Goal: Task Accomplishment & Management: Complete application form

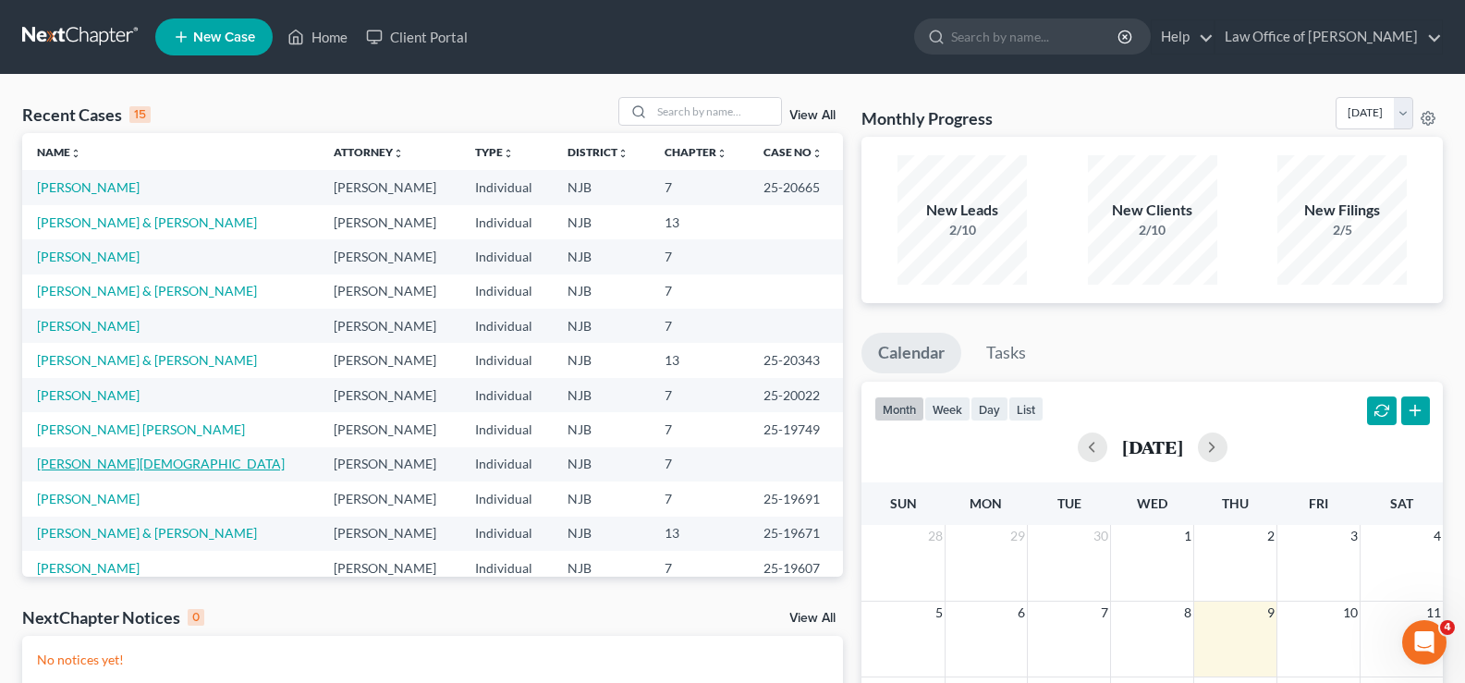
click at [102, 469] on link "[PERSON_NAME][DEMOGRAPHIC_DATA]" at bounding box center [161, 464] width 248 height 16
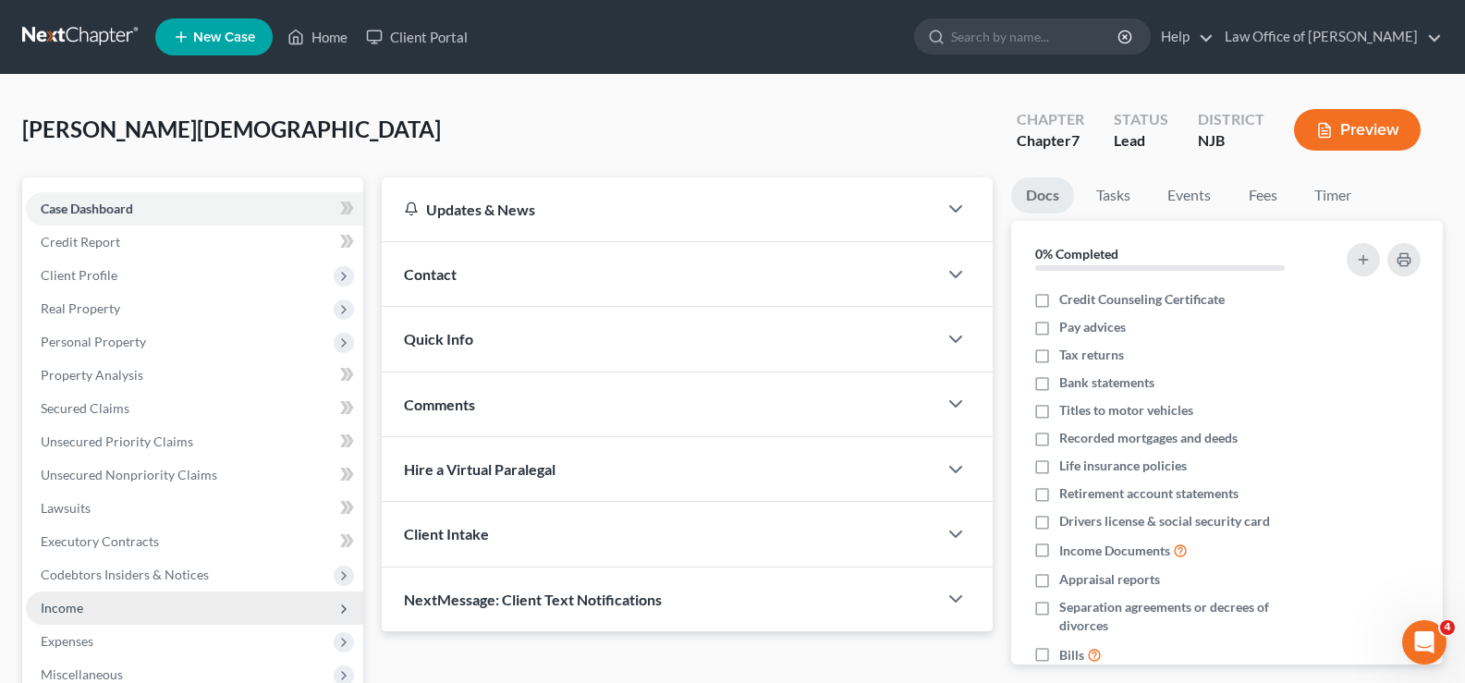
click at [62, 605] on span "Income" at bounding box center [62, 608] width 43 height 16
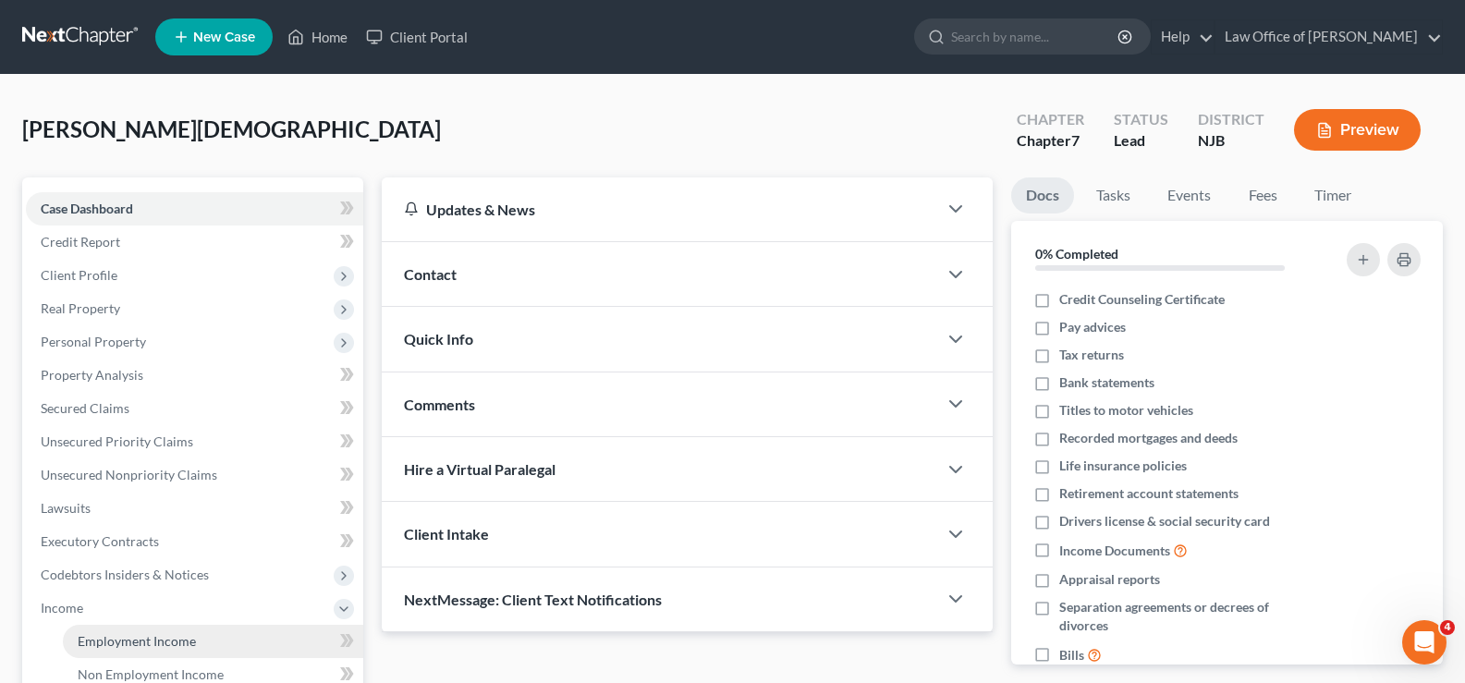
drag, startPoint x: 115, startPoint y: 641, endPoint x: 123, endPoint y: 631, distance: 12.4
click at [115, 640] on span "Employment Income" at bounding box center [137, 641] width 118 height 16
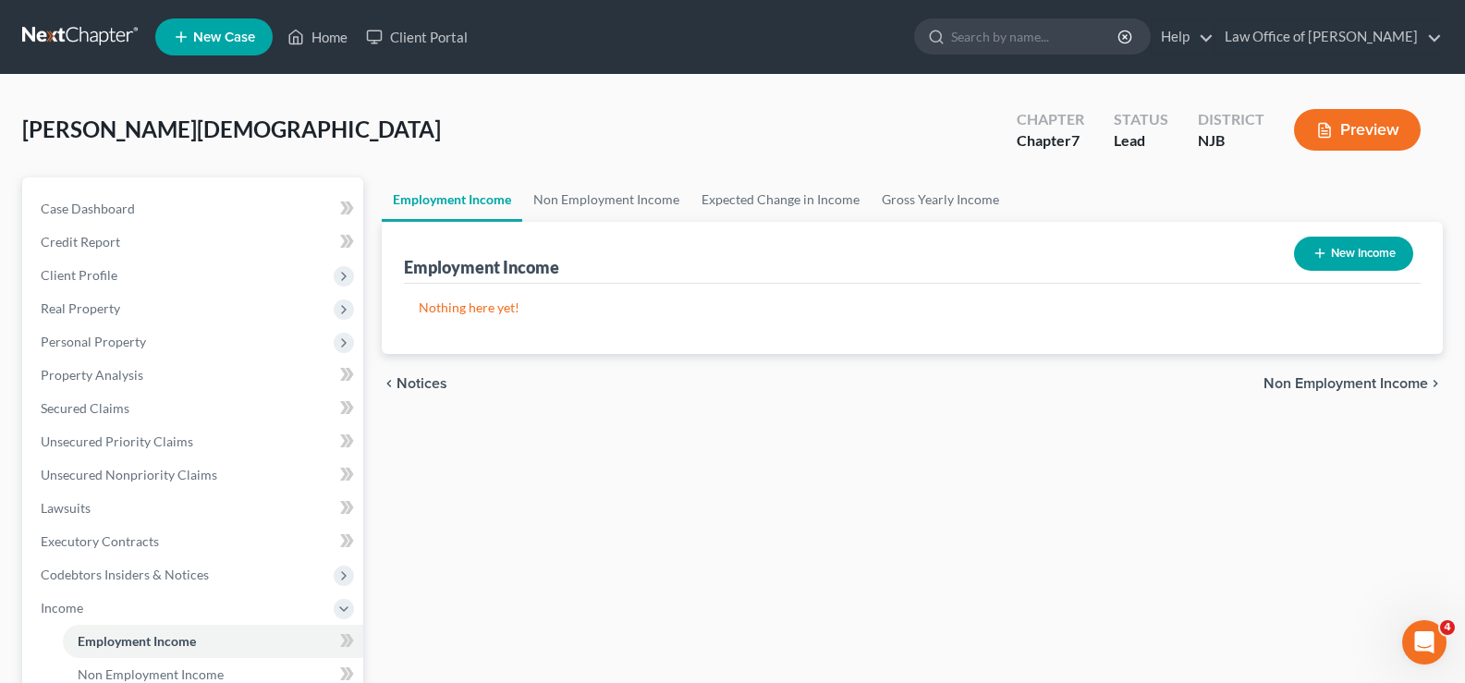
click at [1318, 243] on button "New Income" at bounding box center [1353, 254] width 119 height 34
select select "0"
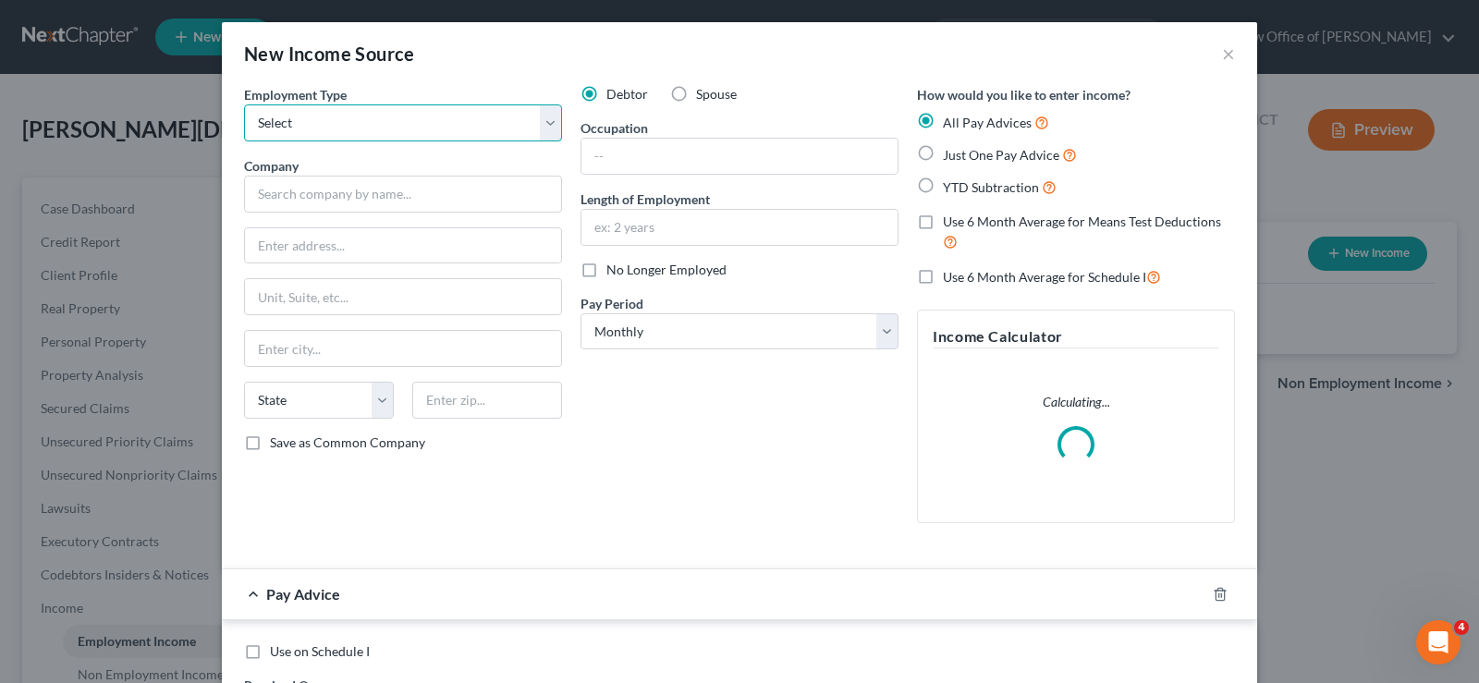
click at [343, 117] on select "Select Full or [DEMOGRAPHIC_DATA] Employment Self Employment" at bounding box center [403, 122] width 318 height 37
select select "0"
click at [244, 104] on select "Select Full or [DEMOGRAPHIC_DATA] Employment Self Employment" at bounding box center [403, 122] width 318 height 37
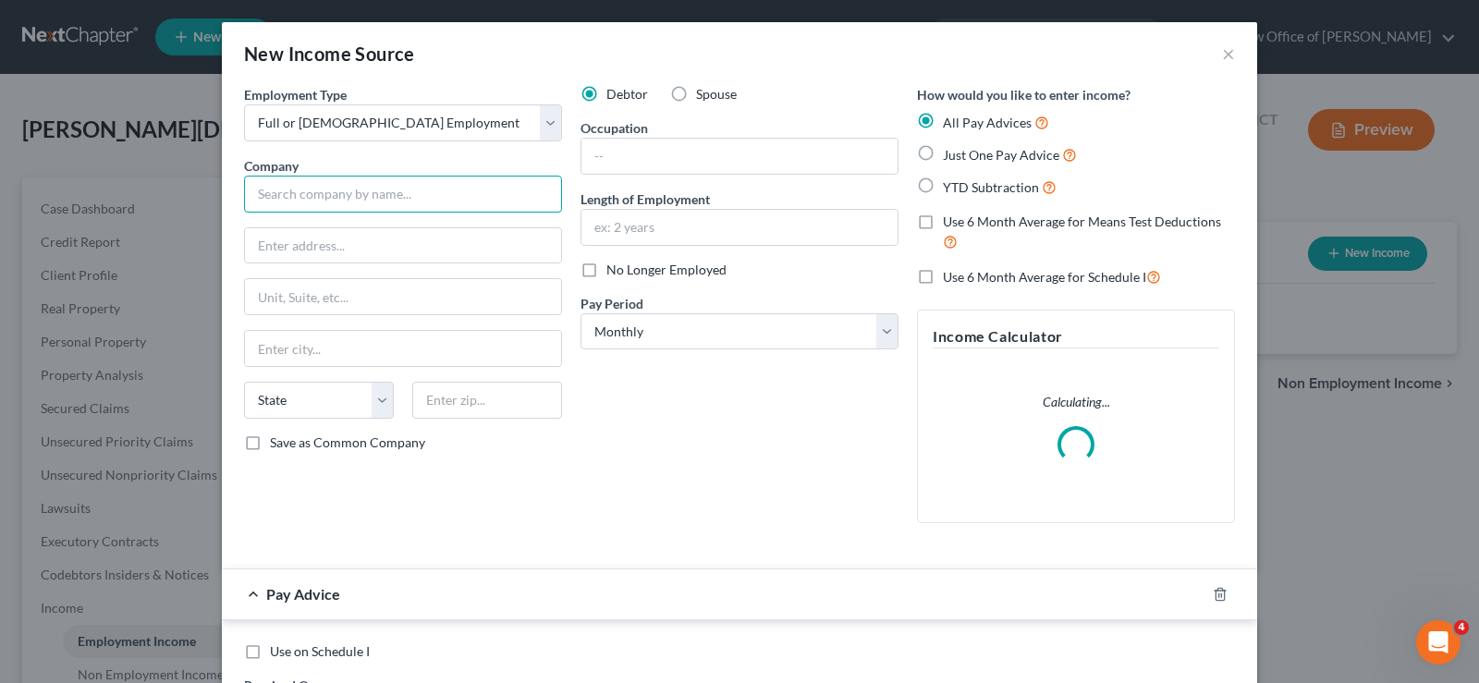
click at [311, 194] on input "text" at bounding box center [403, 194] width 318 height 37
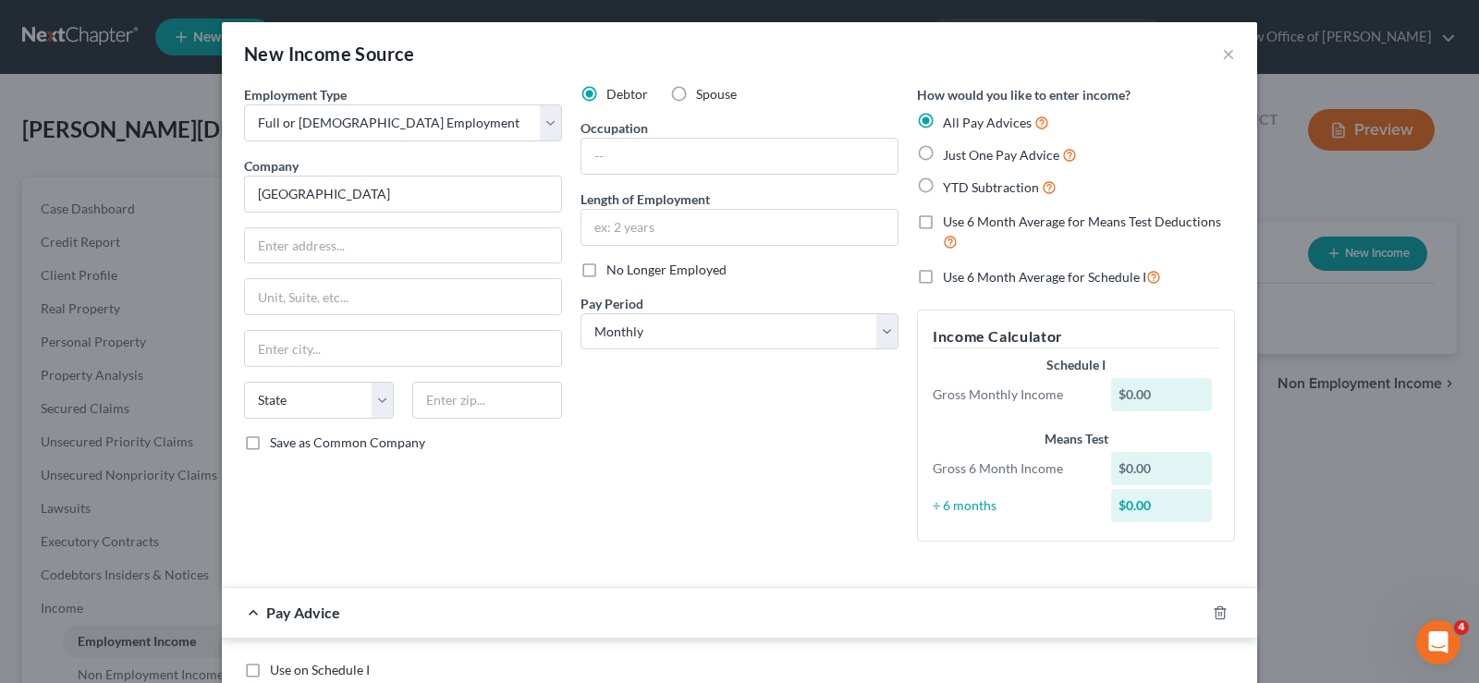
click at [606, 176] on div "Debtor Spouse Occupation Length of Employment No Longer Employed Pay Period * S…" at bounding box center [739, 320] width 336 height 471
type input "[GEOGRAPHIC_DATA]"
click at [604, 153] on input "text" at bounding box center [739, 156] width 316 height 35
type input "Driver"
click at [607, 234] on input "text" at bounding box center [739, 227] width 316 height 35
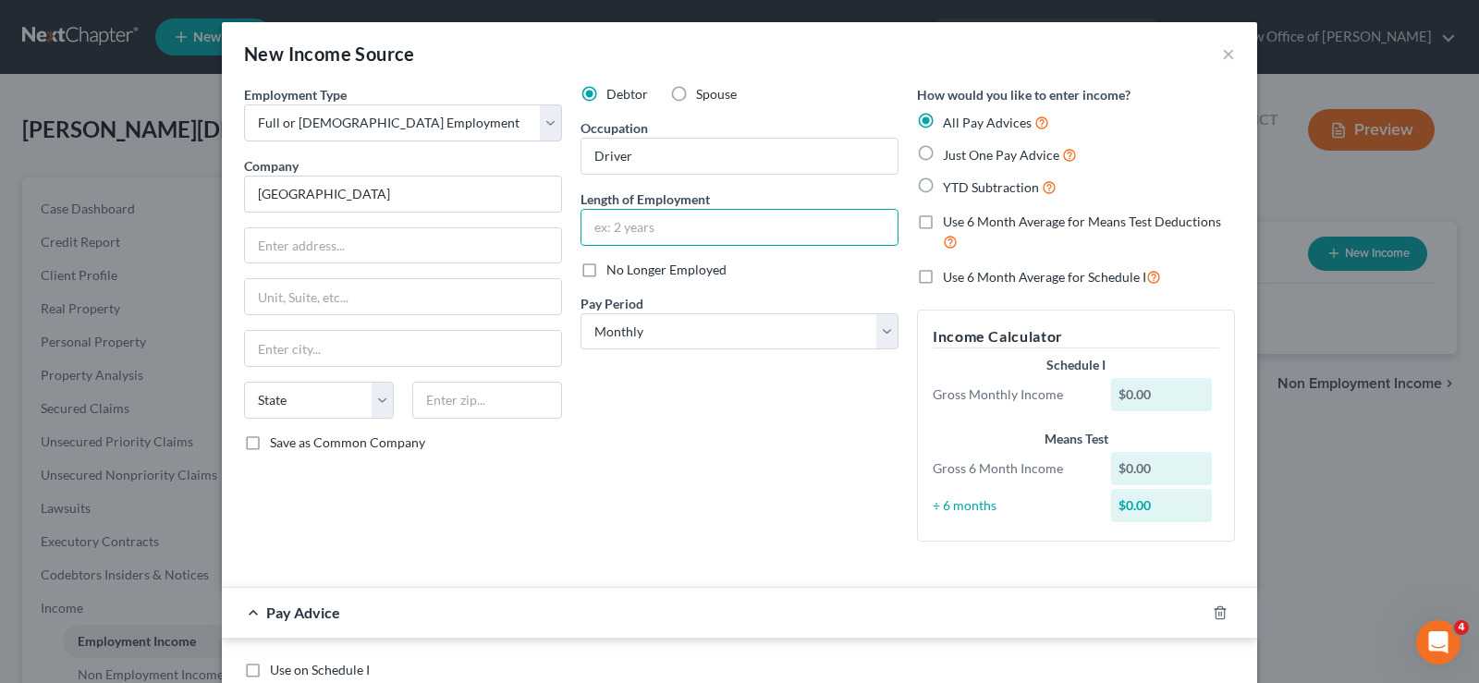
type input "2 years"
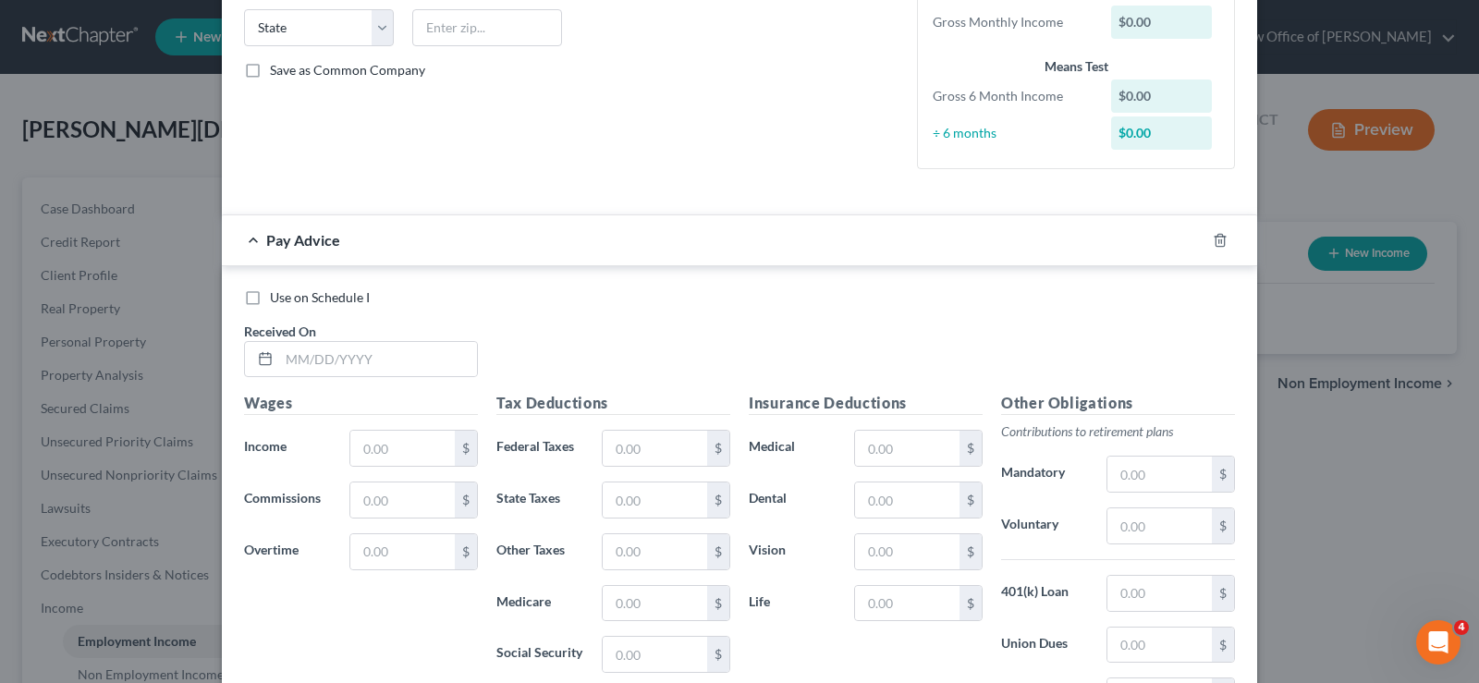
scroll to position [389, 0]
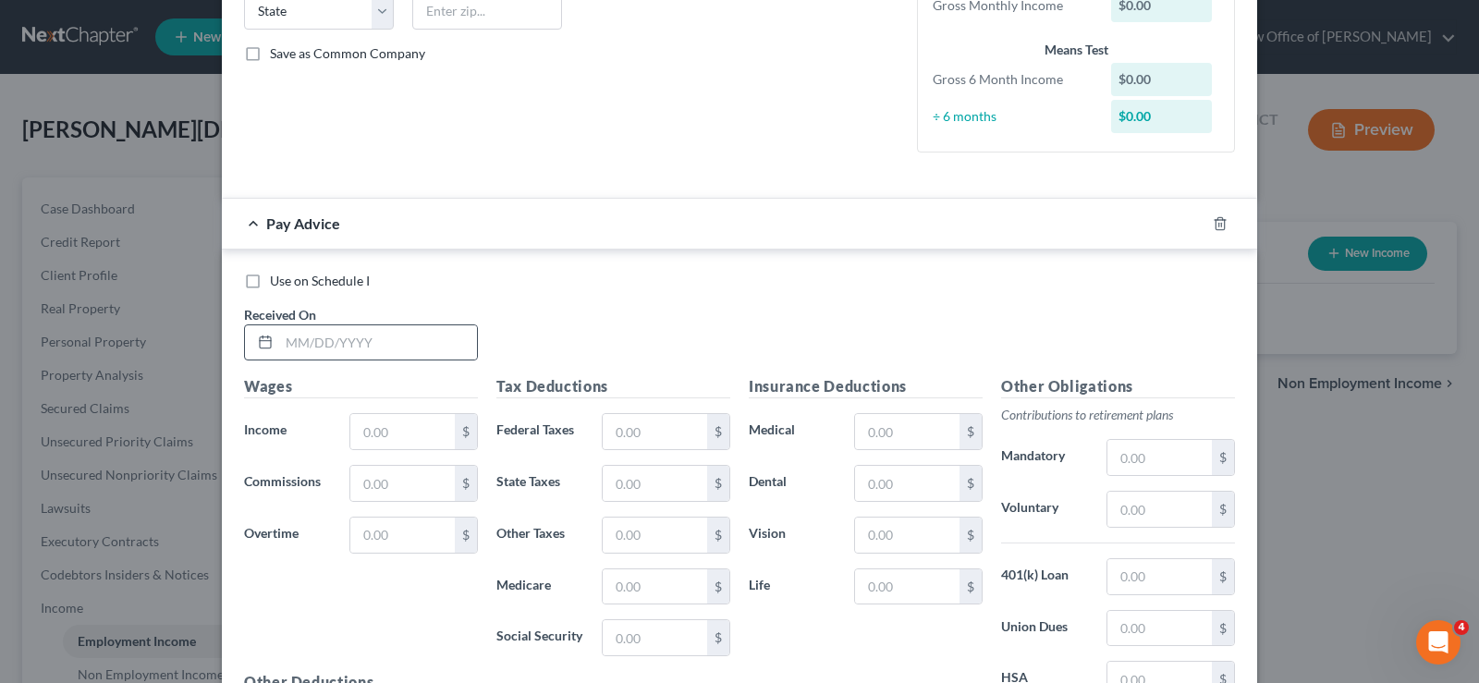
click at [268, 346] on div at bounding box center [262, 342] width 34 height 35
click at [268, 347] on div at bounding box center [262, 342] width 34 height 35
click at [299, 352] on input "text" at bounding box center [378, 342] width 198 height 35
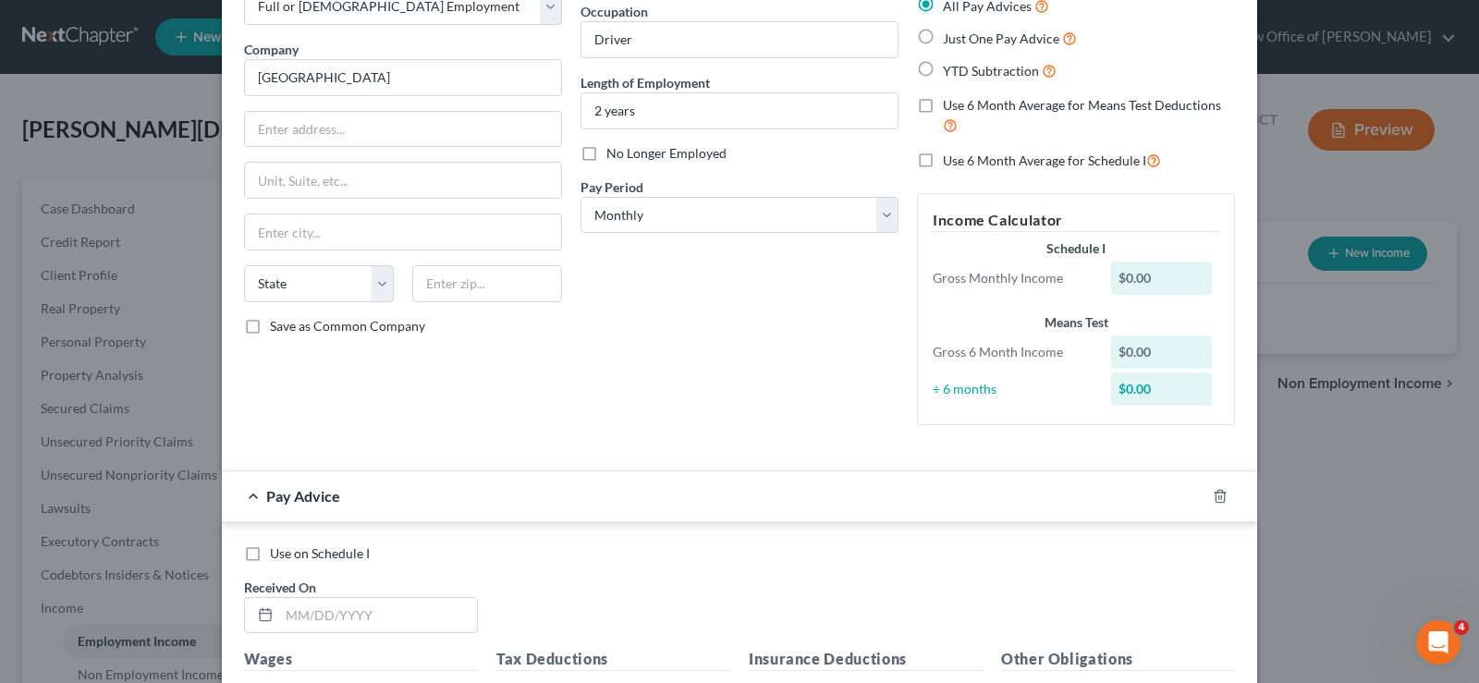
scroll to position [0, 0]
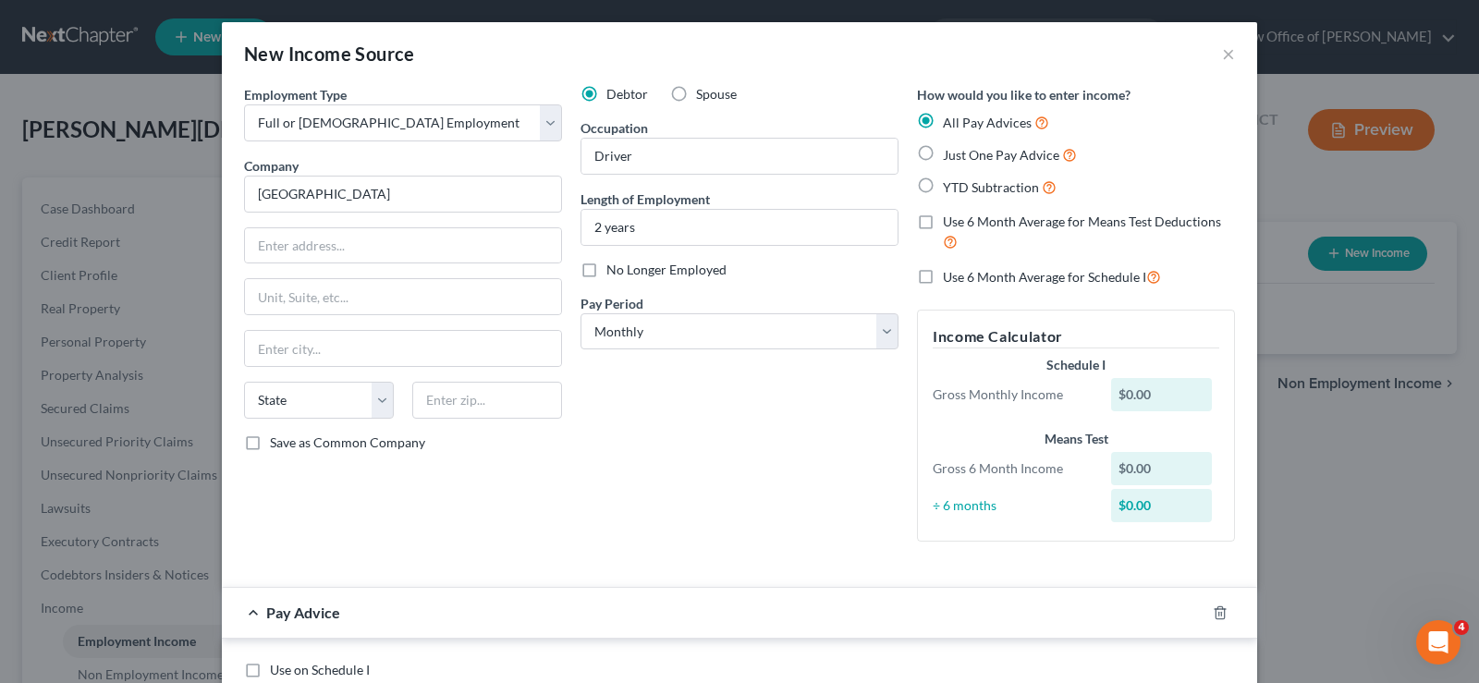
click at [943, 219] on label "Use 6 Month Average for Means Test Deductions" at bounding box center [1089, 233] width 292 height 40
click at [950, 219] on input "Use 6 Month Average for Means Test Deductions" at bounding box center [956, 219] width 12 height 12
checkbox input "true"
click at [943, 275] on label "Use 6 Month Average for Schedule I" at bounding box center [1052, 276] width 218 height 21
click at [950, 275] on input "Use 6 Month Average for Schedule I" at bounding box center [956, 272] width 12 height 12
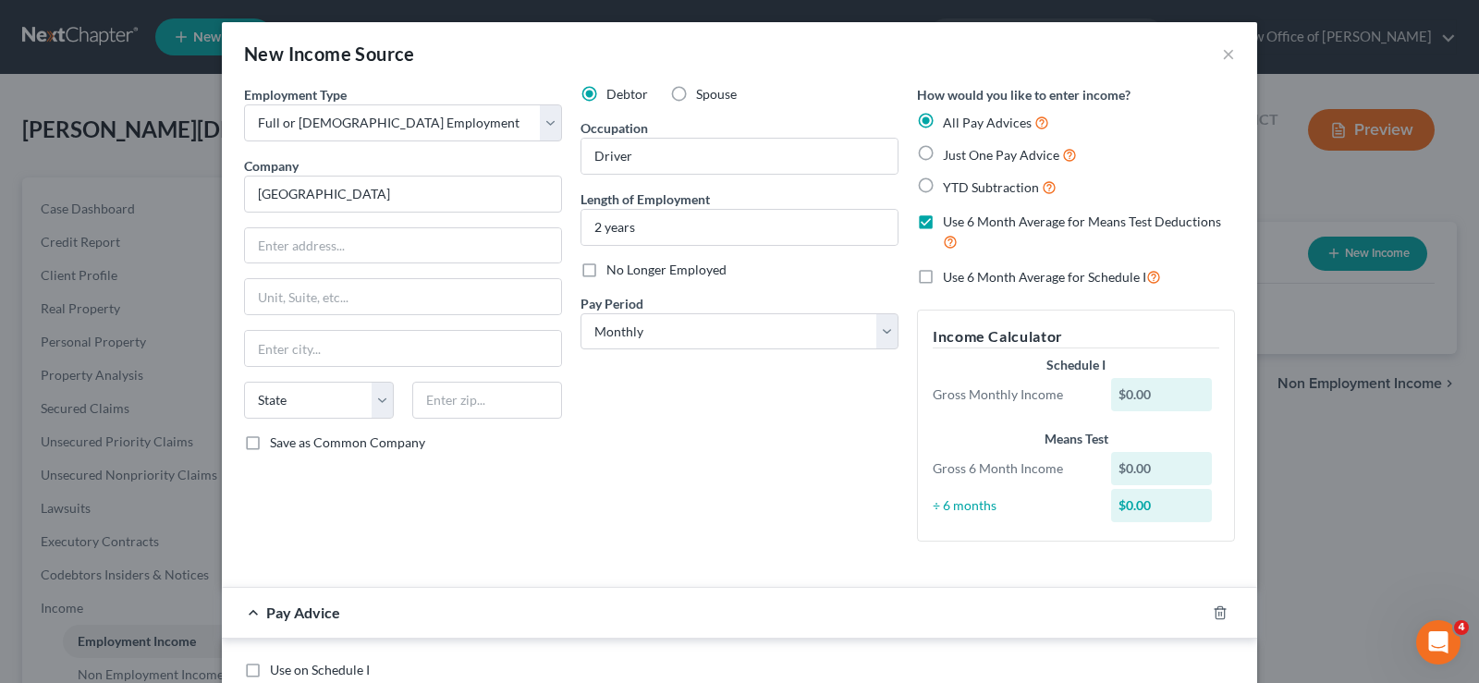
checkbox input "true"
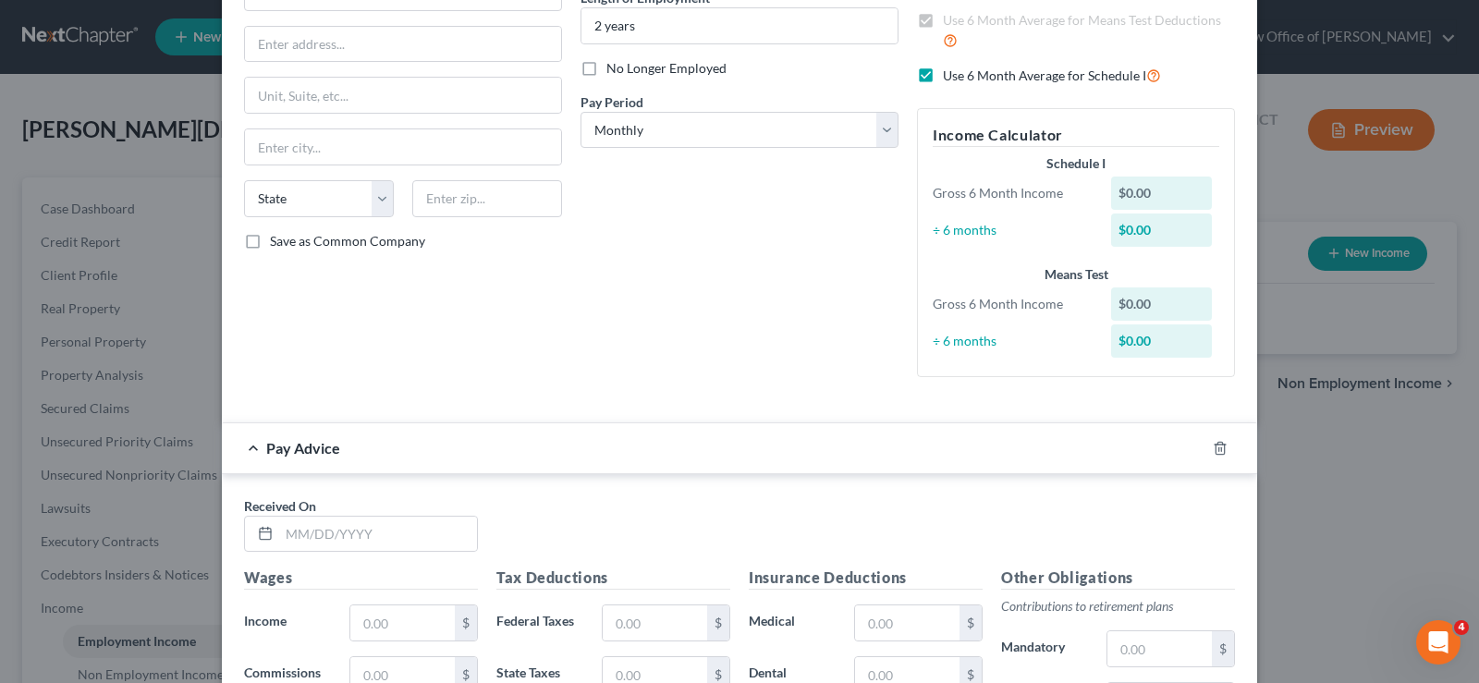
scroll to position [222, 0]
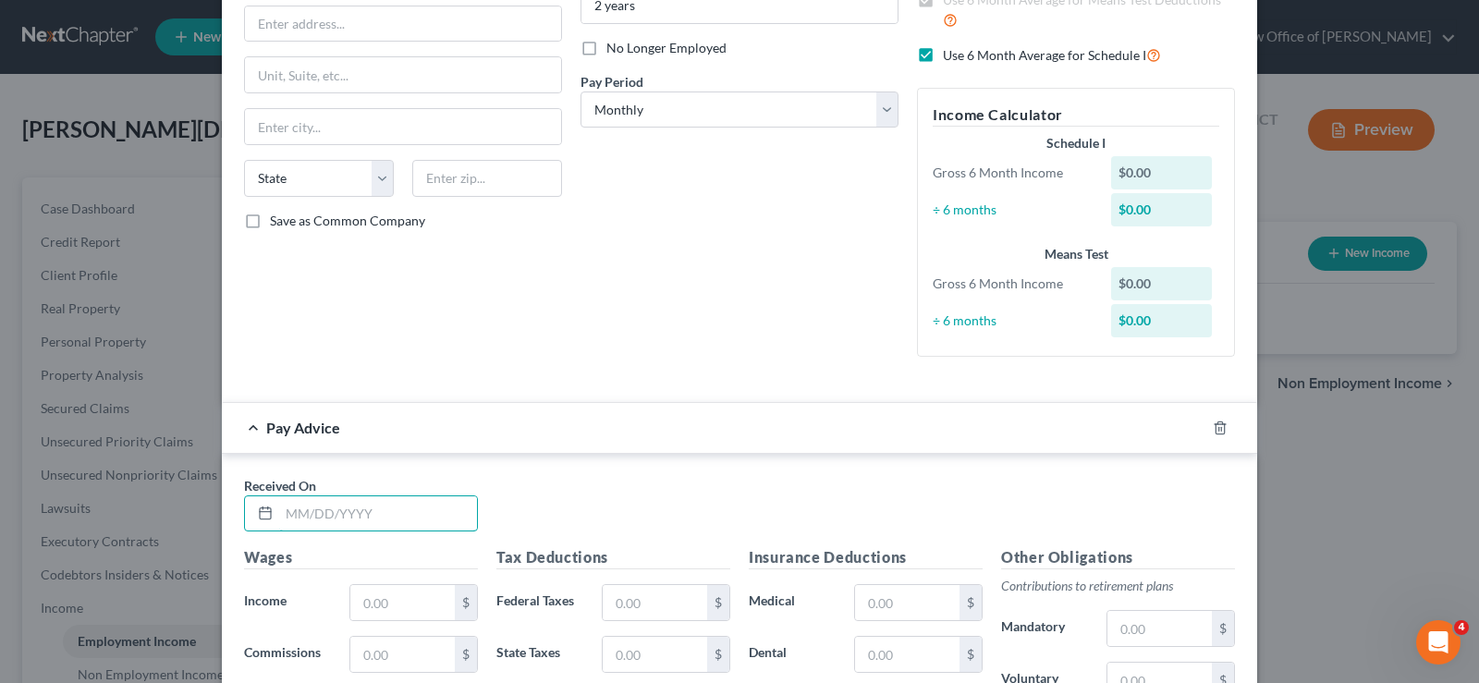
drag, startPoint x: 304, startPoint y: 509, endPoint x: 331, endPoint y: 482, distance: 37.9
click at [305, 510] on input "text" at bounding box center [378, 513] width 198 height 35
type input "[DATE]"
type input "700"
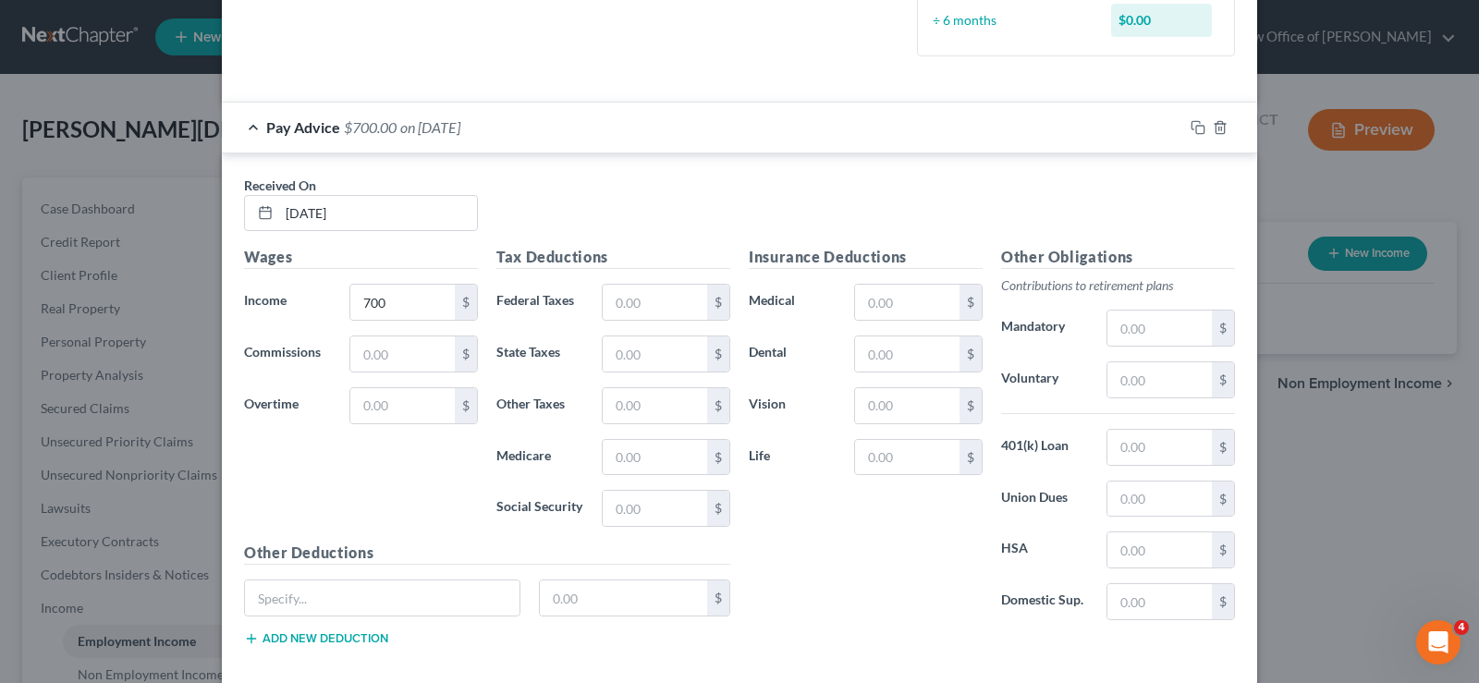
scroll to position [616, 0]
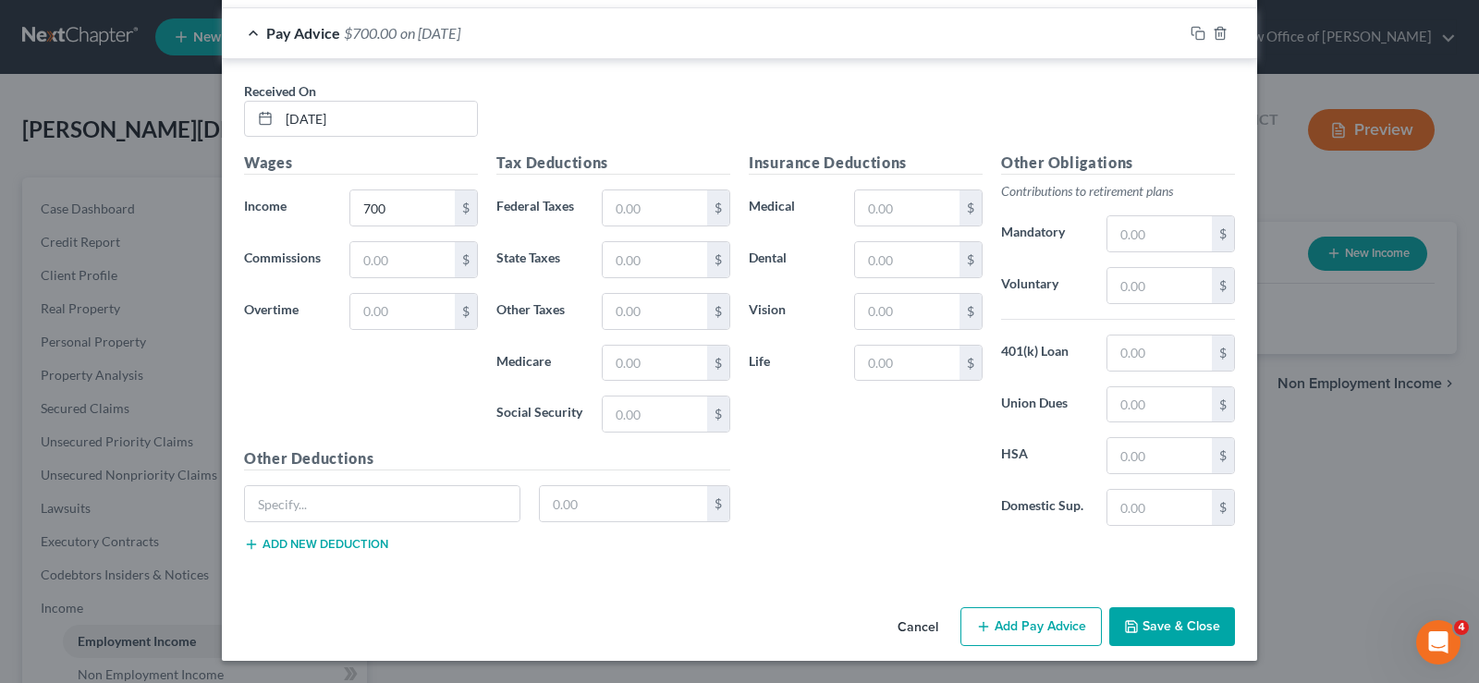
click at [996, 623] on button "Add Pay Advice" at bounding box center [1030, 626] width 141 height 39
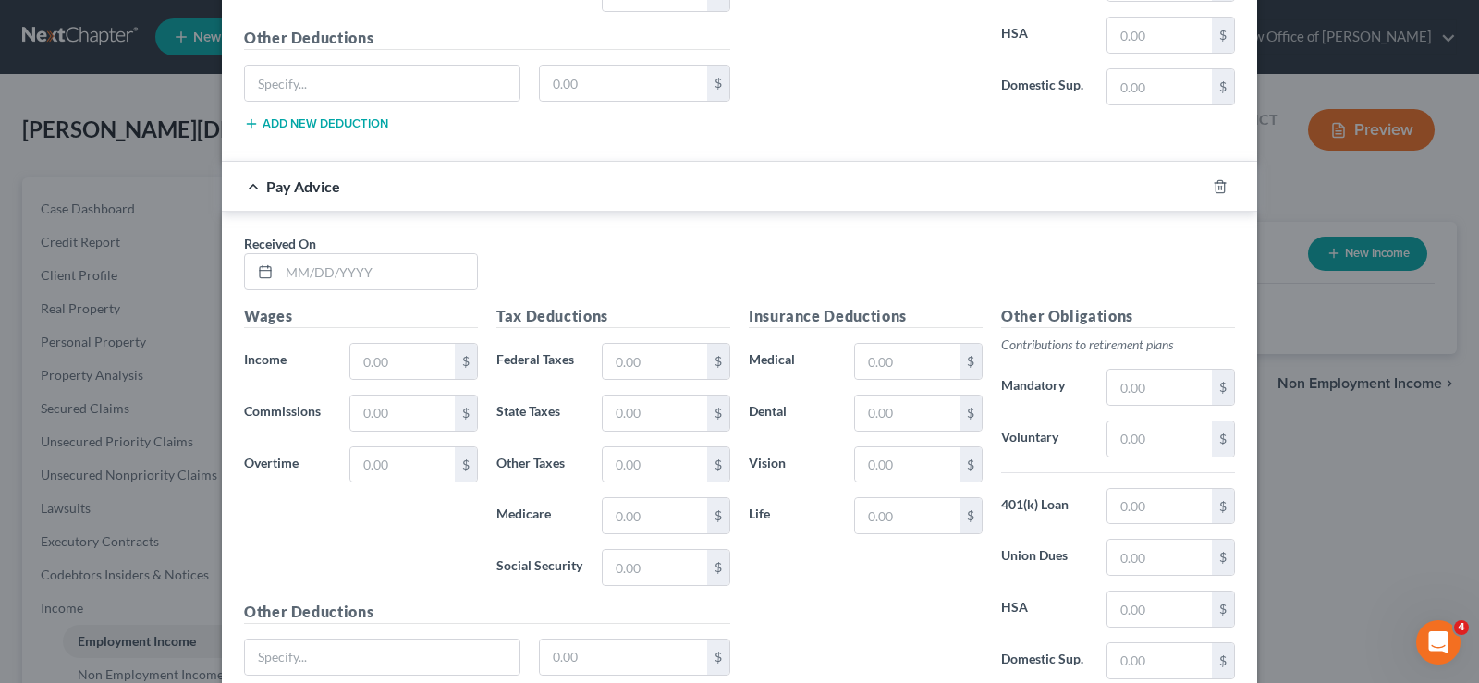
scroll to position [1090, 0]
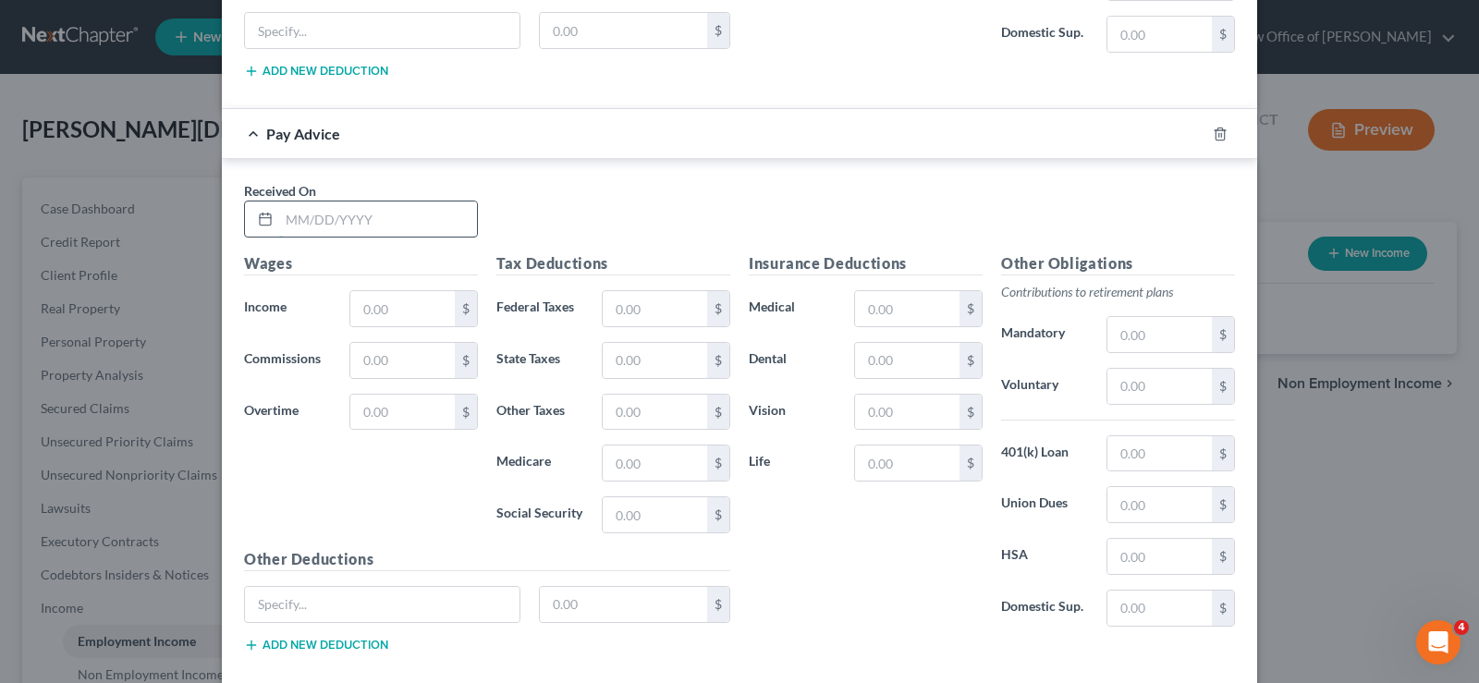
click at [281, 215] on input "text" at bounding box center [378, 218] width 198 height 35
type input "[DATE]"
type input "1,000"
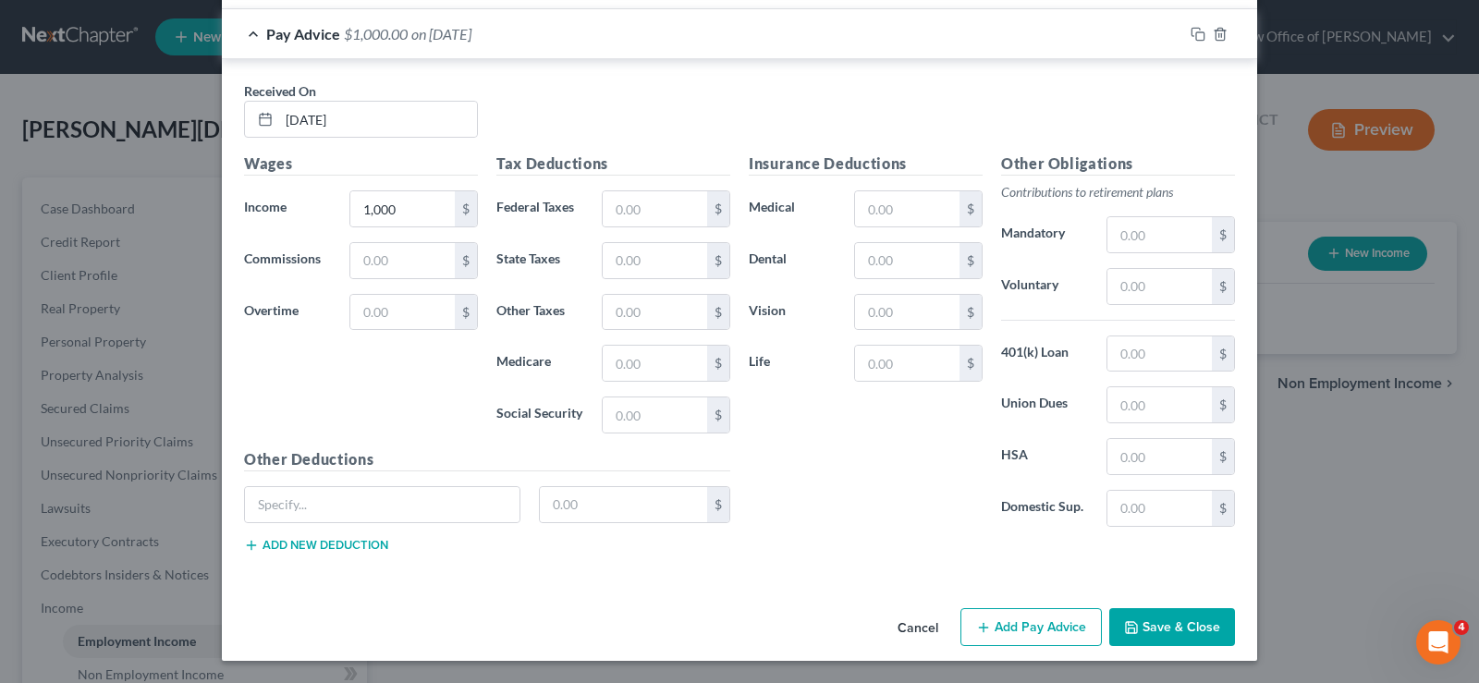
click at [1007, 629] on button "Add Pay Advice" at bounding box center [1030, 627] width 141 height 39
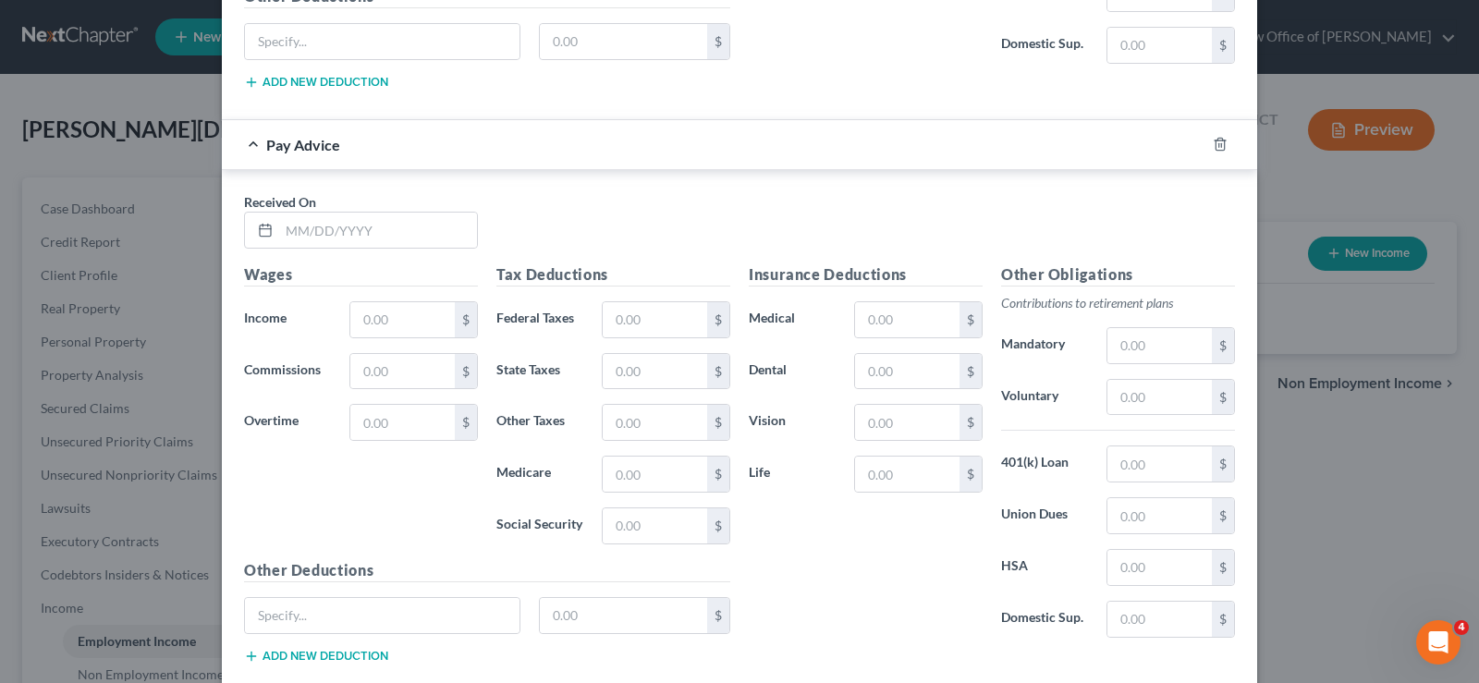
scroll to position [1680, 0]
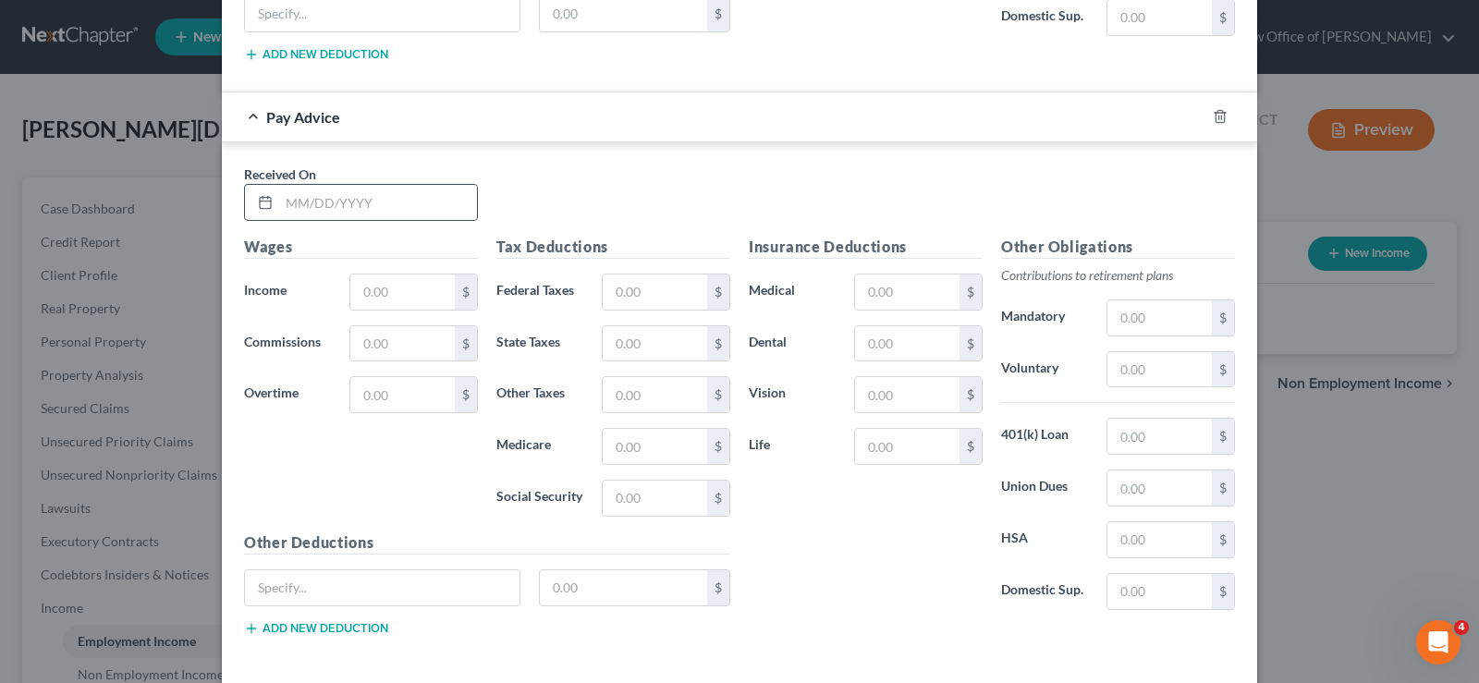
click at [259, 199] on icon at bounding box center [265, 202] width 15 height 15
click at [279, 195] on input "text" at bounding box center [378, 202] width 198 height 35
type input "[DATE]"
type input "1,400"
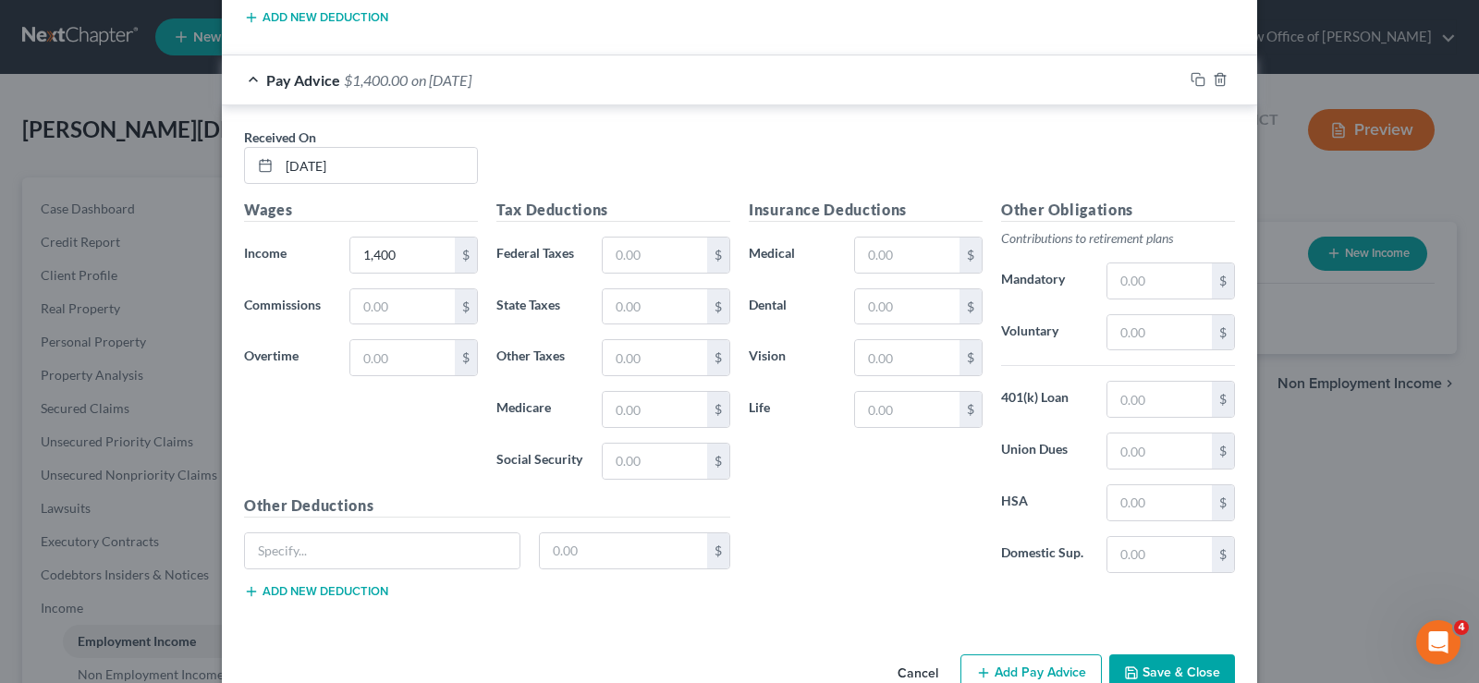
scroll to position [1763, 0]
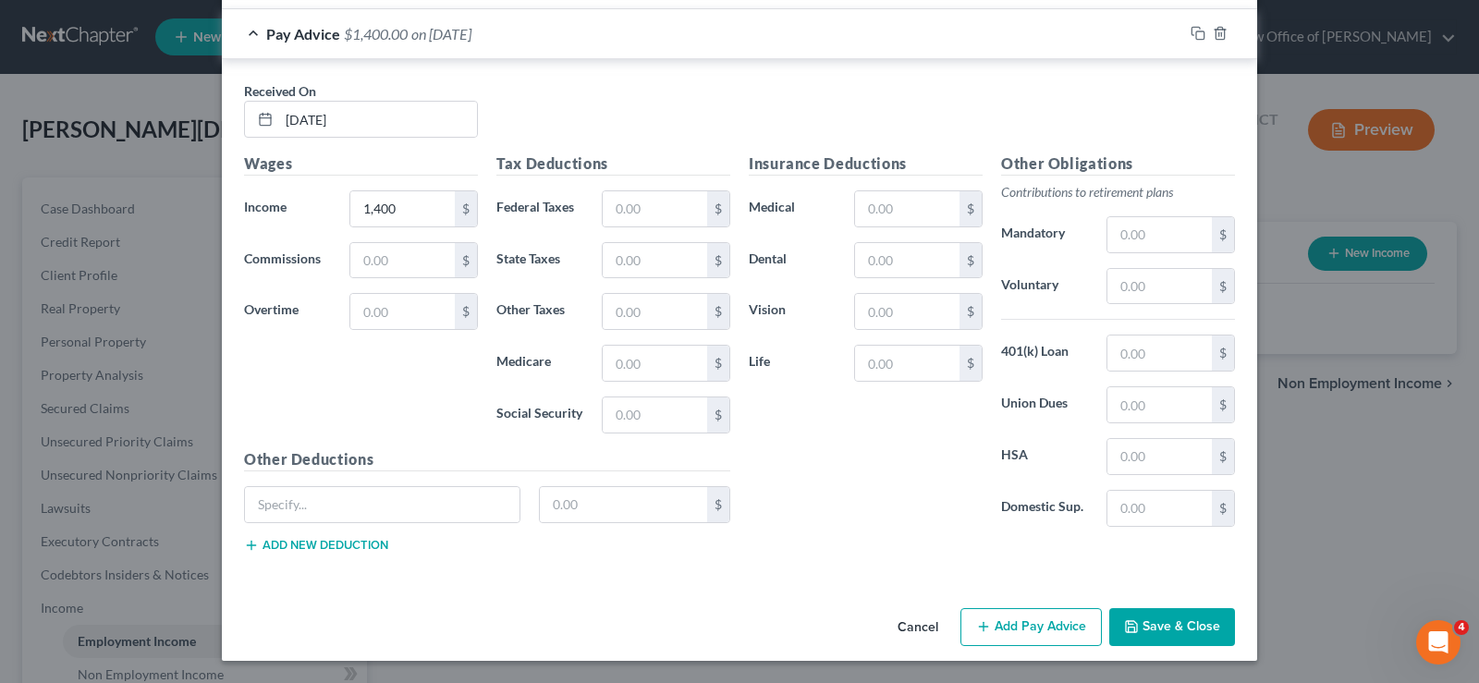
click at [1016, 623] on button "Add Pay Advice" at bounding box center [1030, 627] width 141 height 39
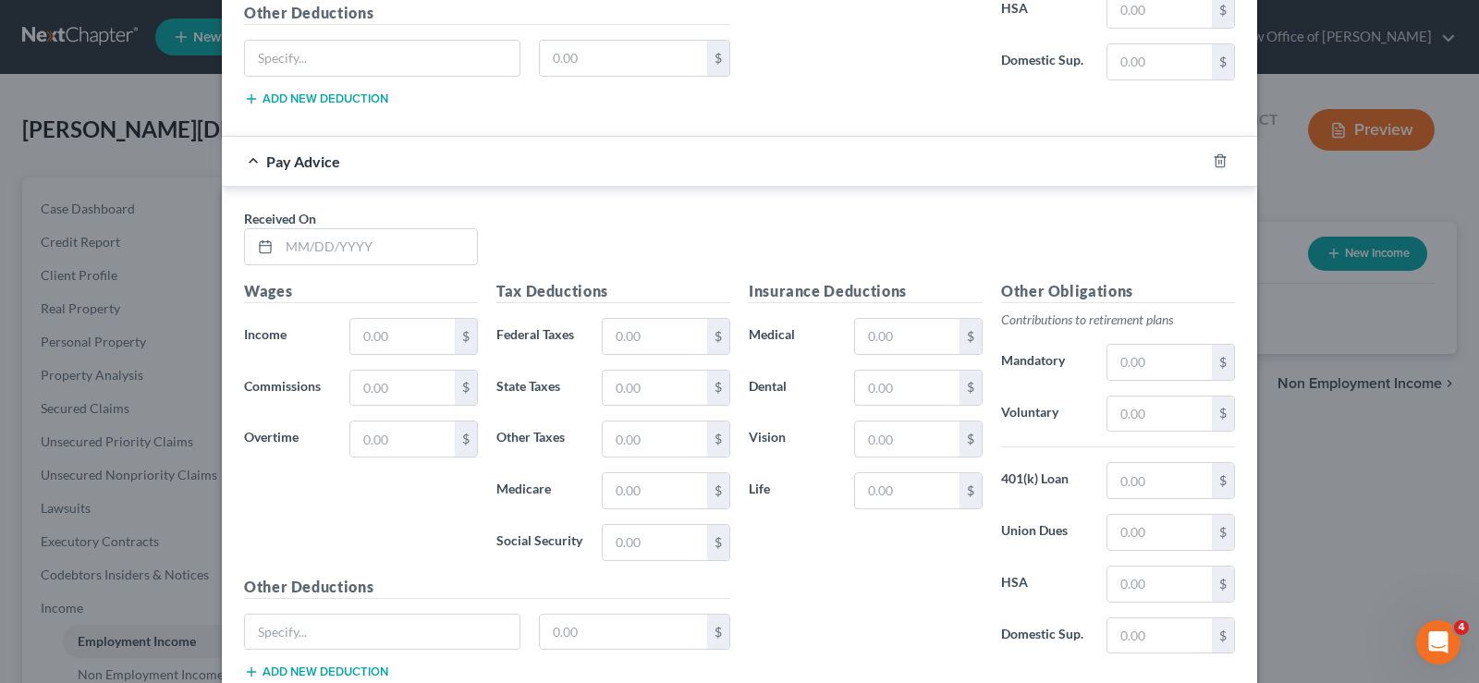
scroll to position [2215, 0]
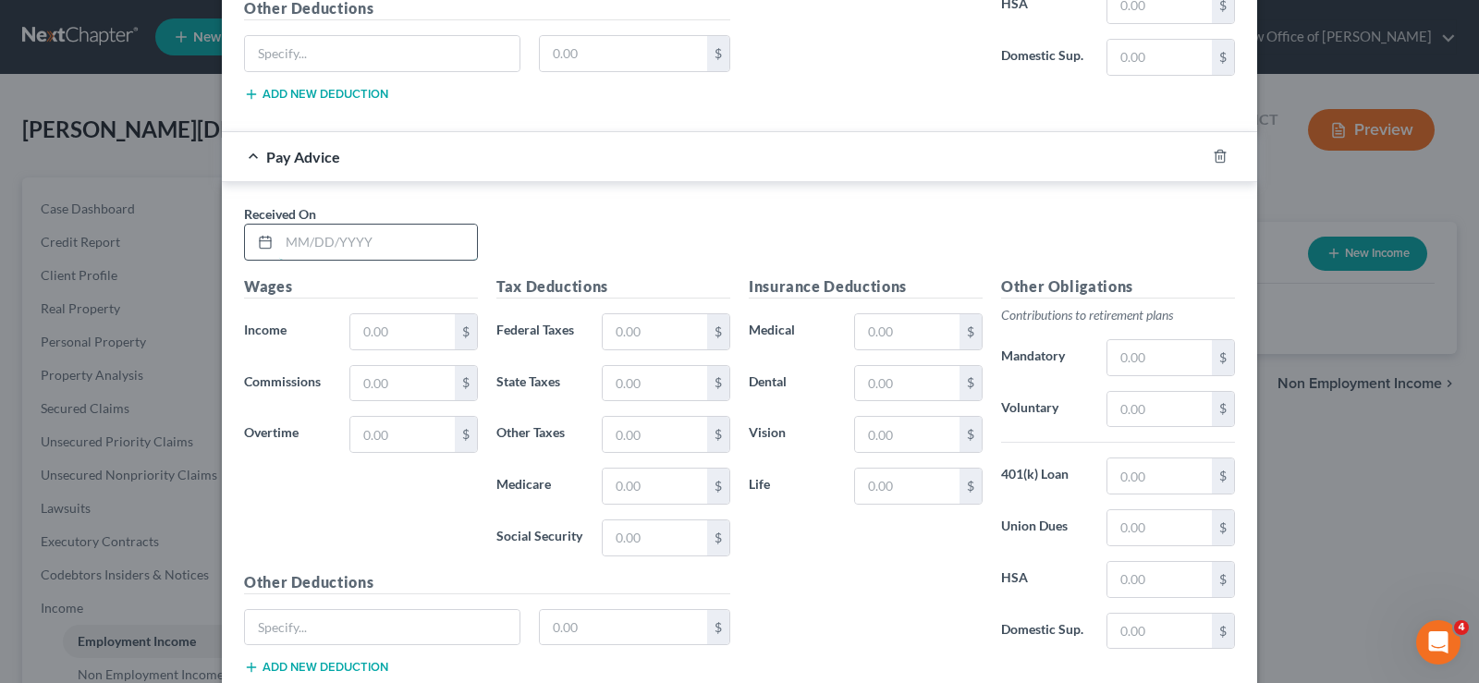
click at [295, 227] on input "text" at bounding box center [378, 242] width 198 height 35
type input "[DATE]"
type input "1,300"
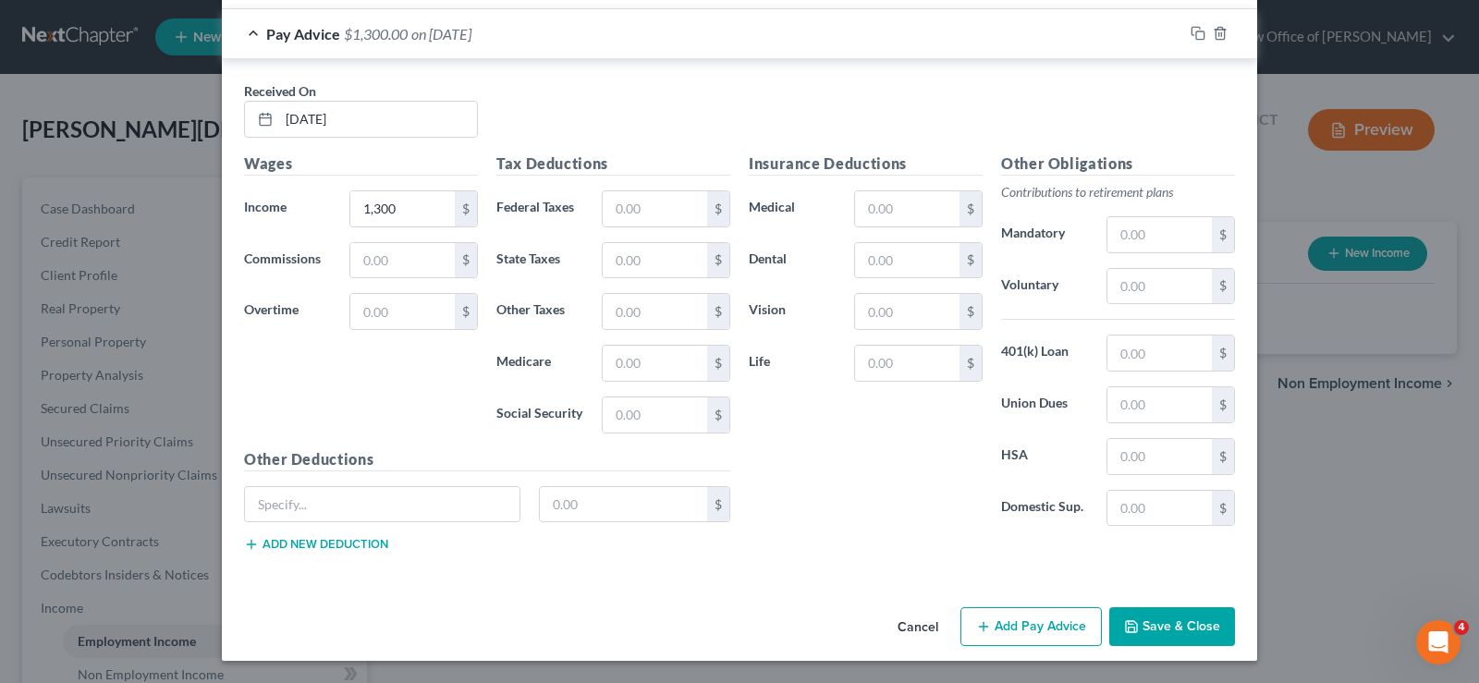
drag, startPoint x: 1001, startPoint y: 621, endPoint x: 665, endPoint y: 660, distance: 337.7
click at [991, 632] on button "Add Pay Advice" at bounding box center [1030, 626] width 141 height 39
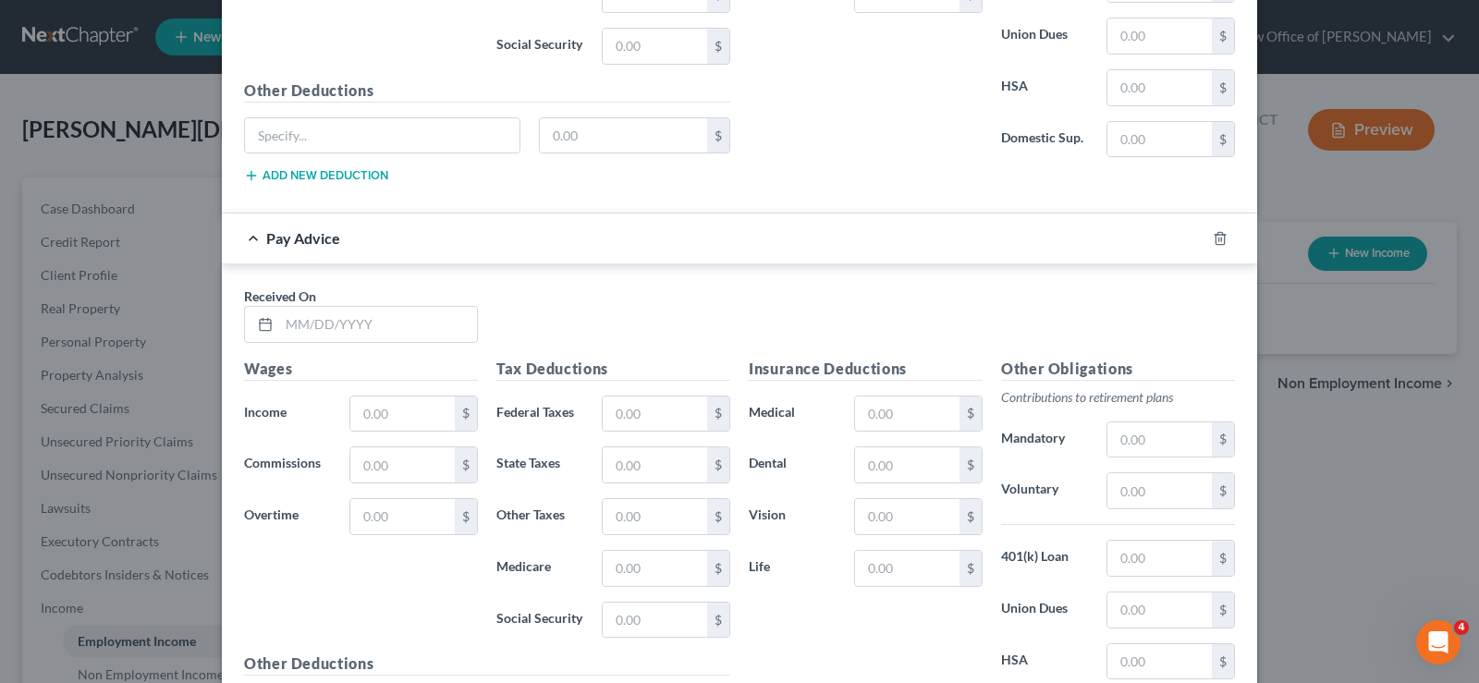
scroll to position [2834, 0]
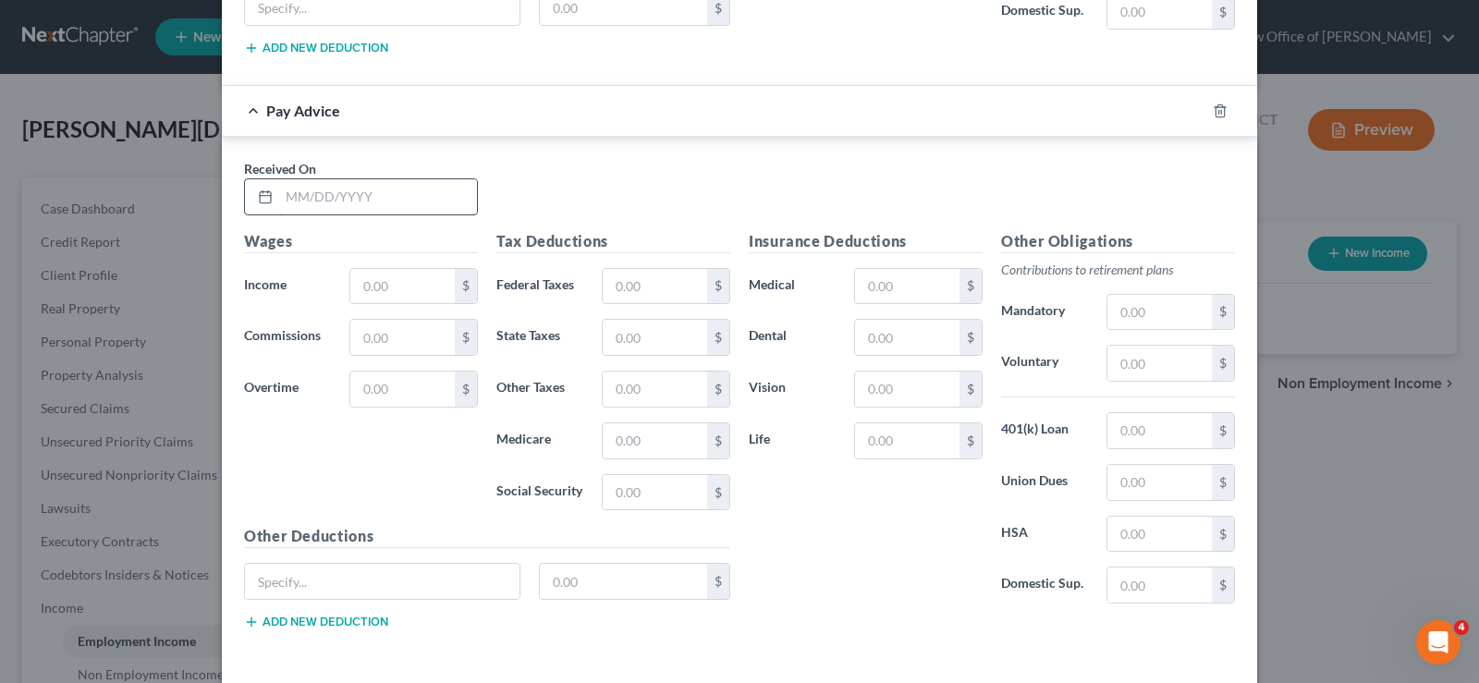
click at [279, 189] on input "text" at bounding box center [378, 196] width 198 height 35
type input "[DATE]"
type input "1,300"
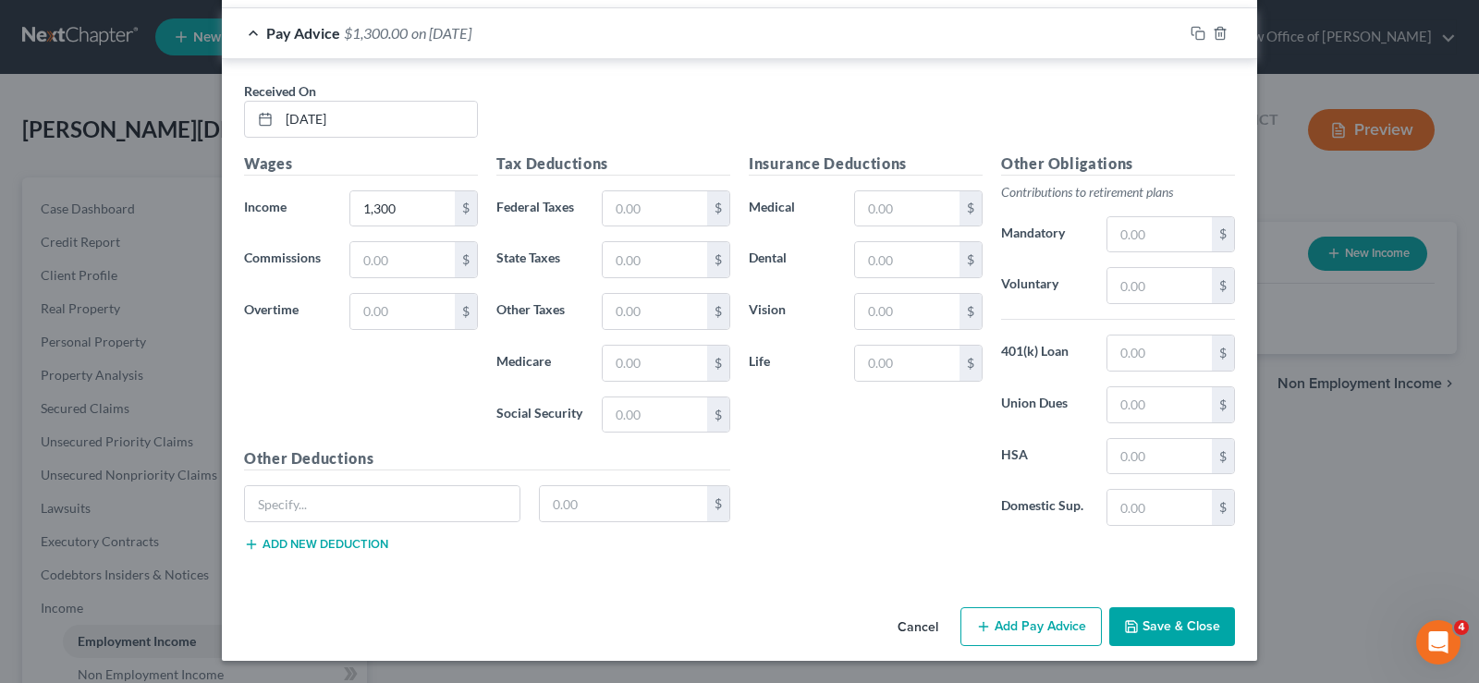
click at [1006, 616] on button "Add Pay Advice" at bounding box center [1030, 626] width 141 height 39
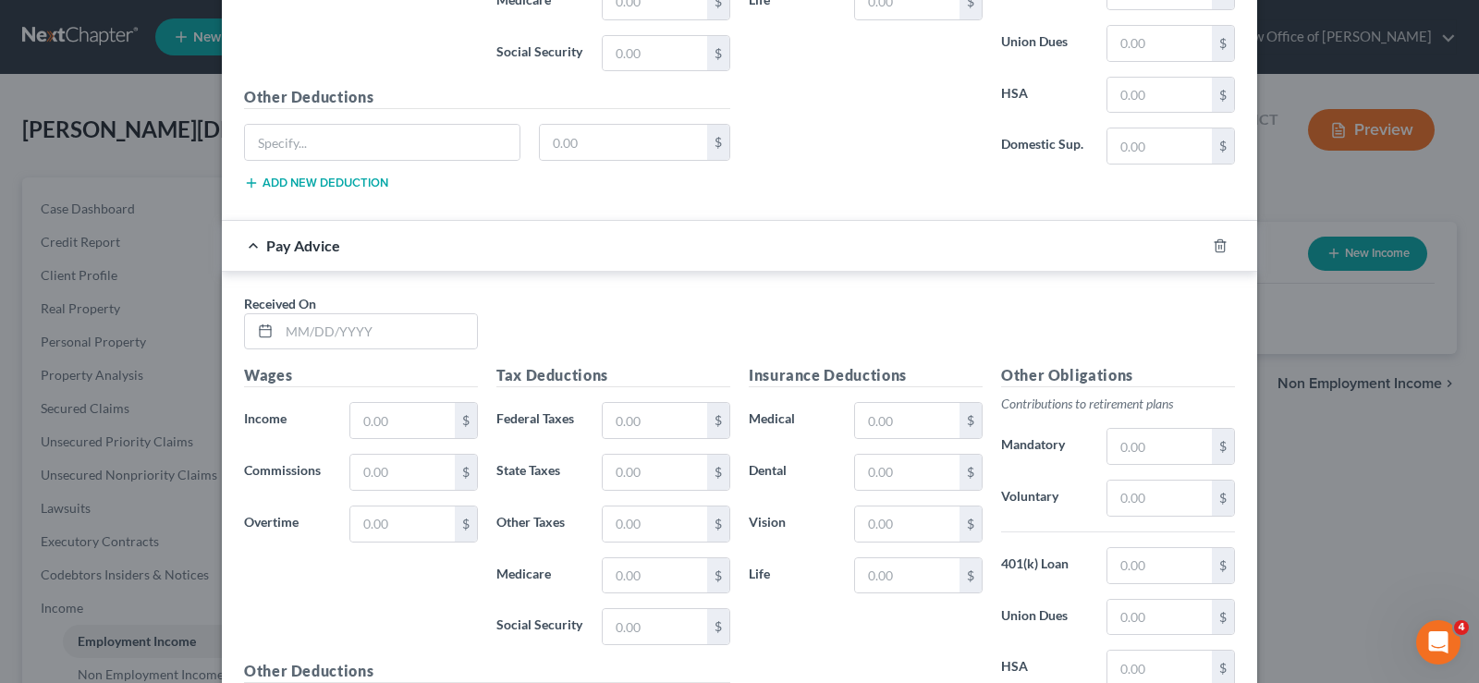
scroll to position [3485, 0]
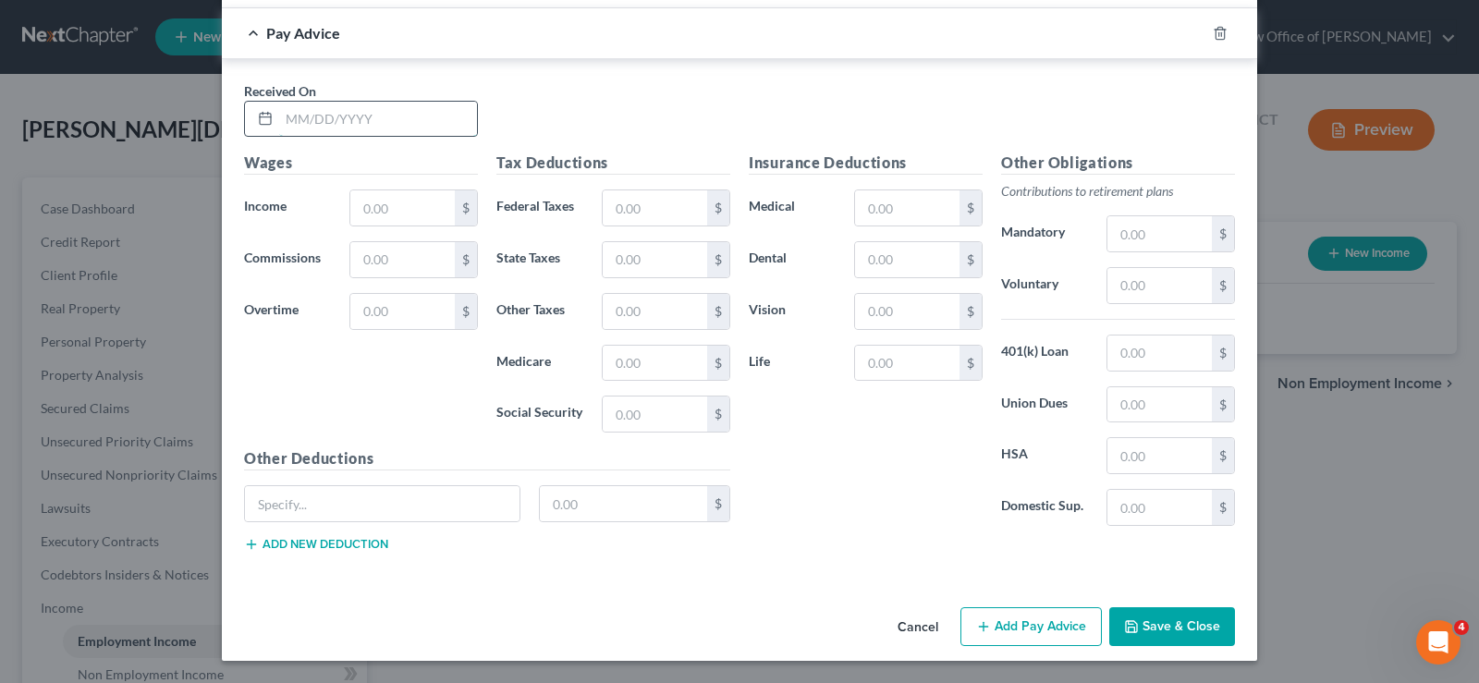
click at [294, 109] on input "text" at bounding box center [378, 119] width 198 height 35
type input "[DATE]"
click at [371, 201] on input "text" at bounding box center [402, 207] width 104 height 35
type input "800"
click at [1192, 625] on button "Save & Close" at bounding box center [1172, 626] width 126 height 39
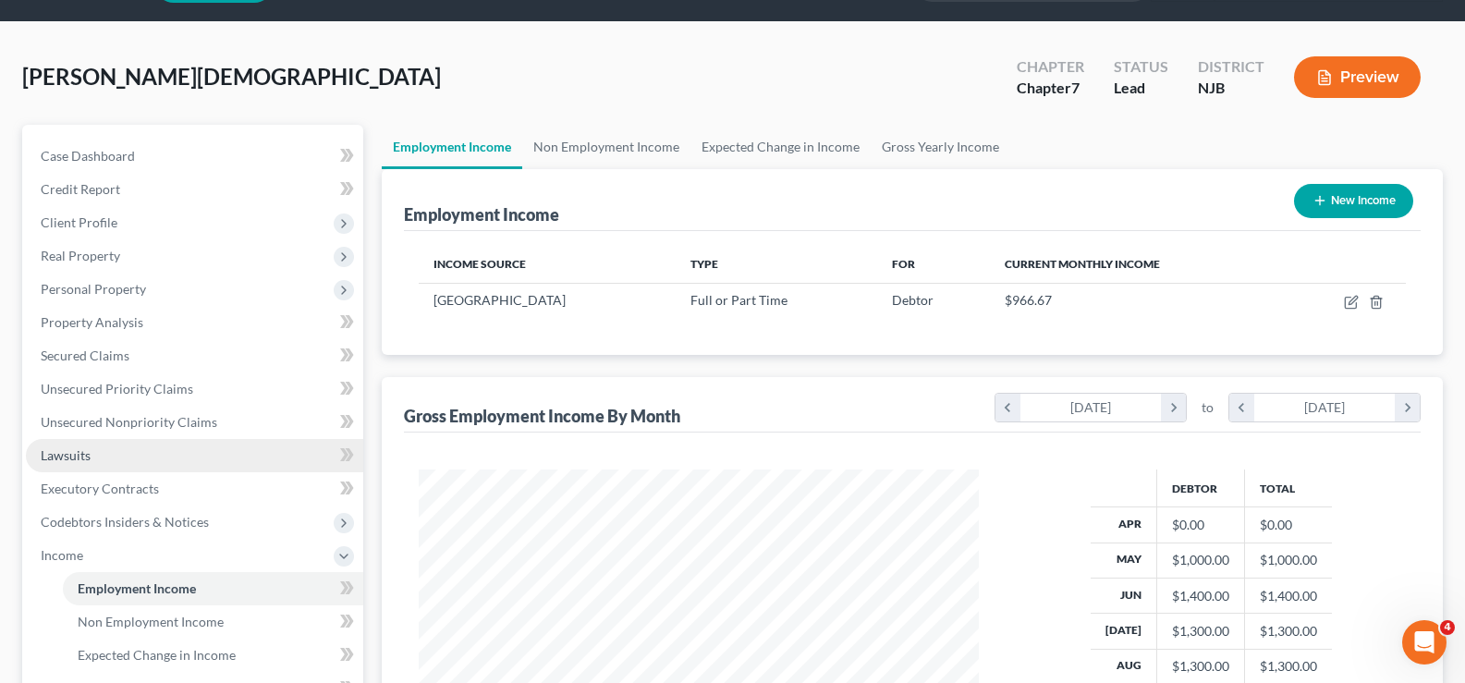
scroll to position [54, 0]
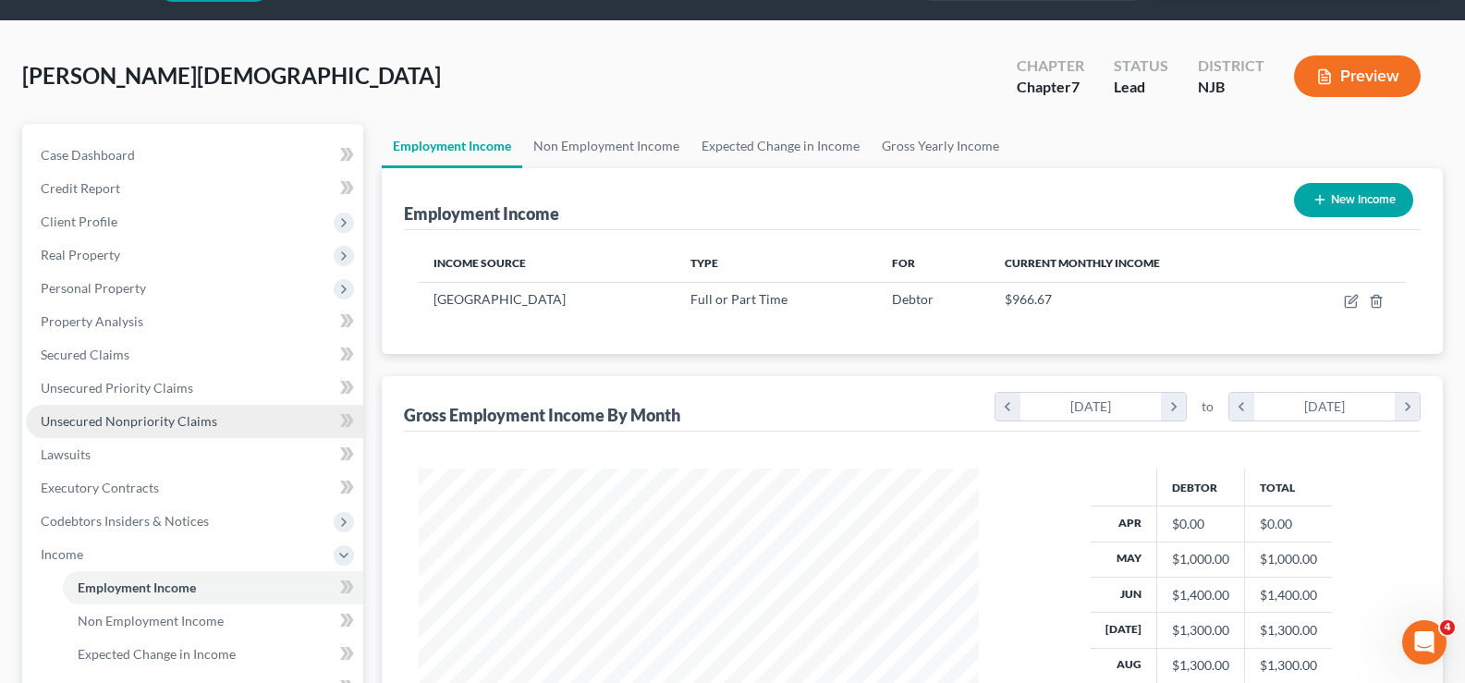
click at [130, 422] on span "Unsecured Nonpriority Claims" at bounding box center [129, 421] width 177 height 16
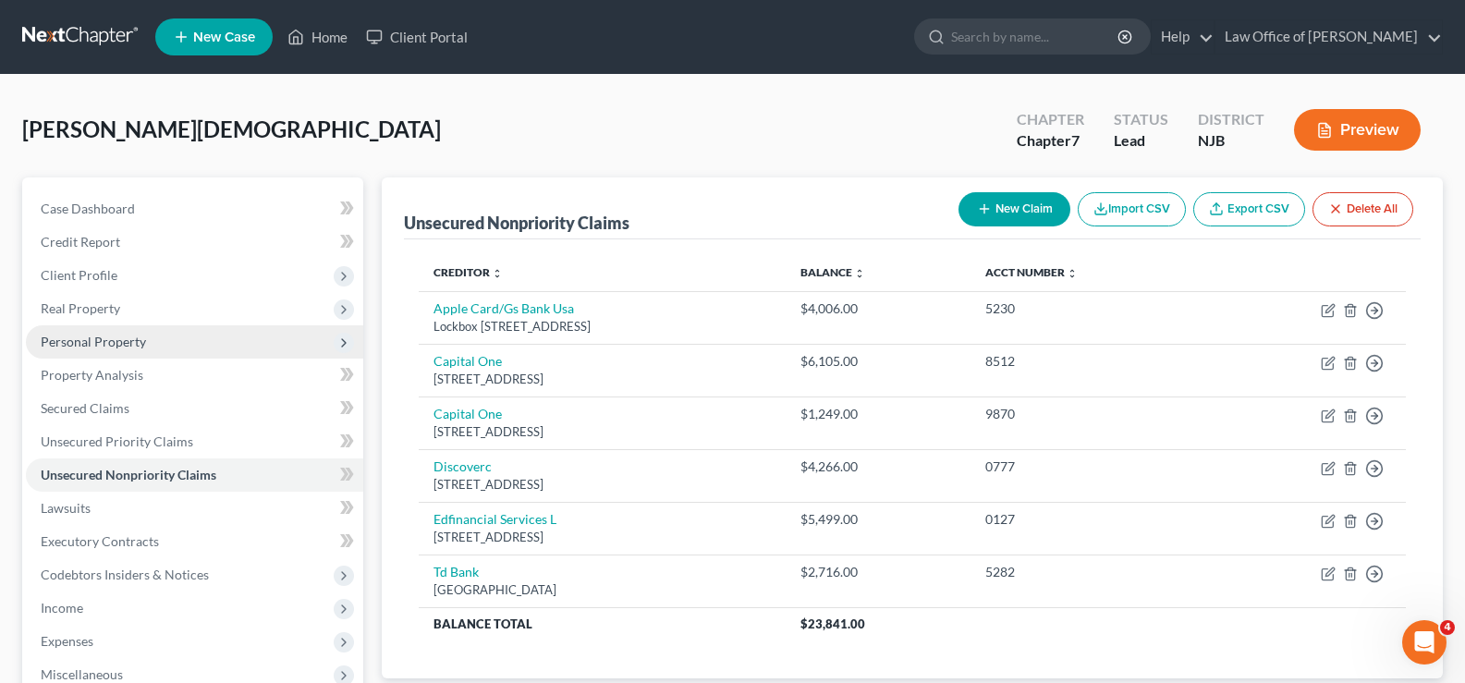
click at [87, 340] on span "Personal Property" at bounding box center [93, 342] width 105 height 16
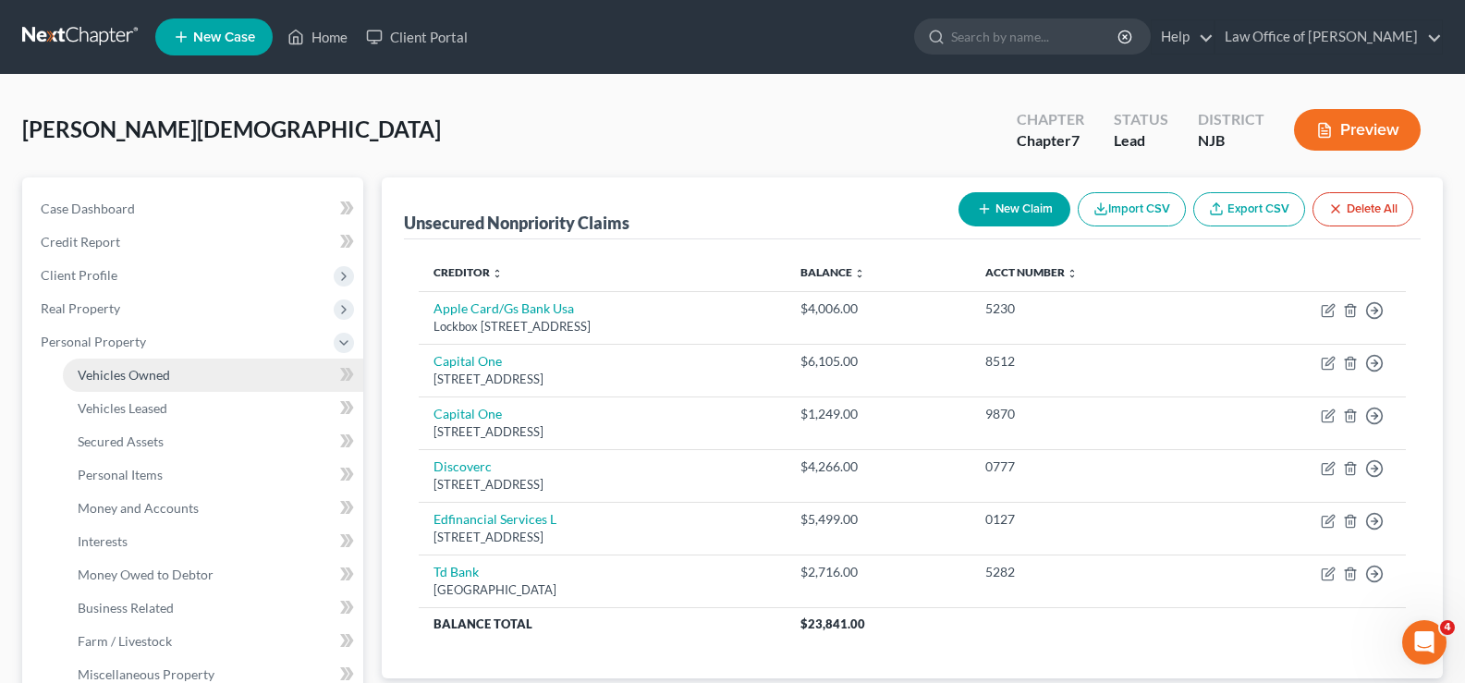
click at [94, 372] on span "Vehicles Owned" at bounding box center [124, 375] width 92 height 16
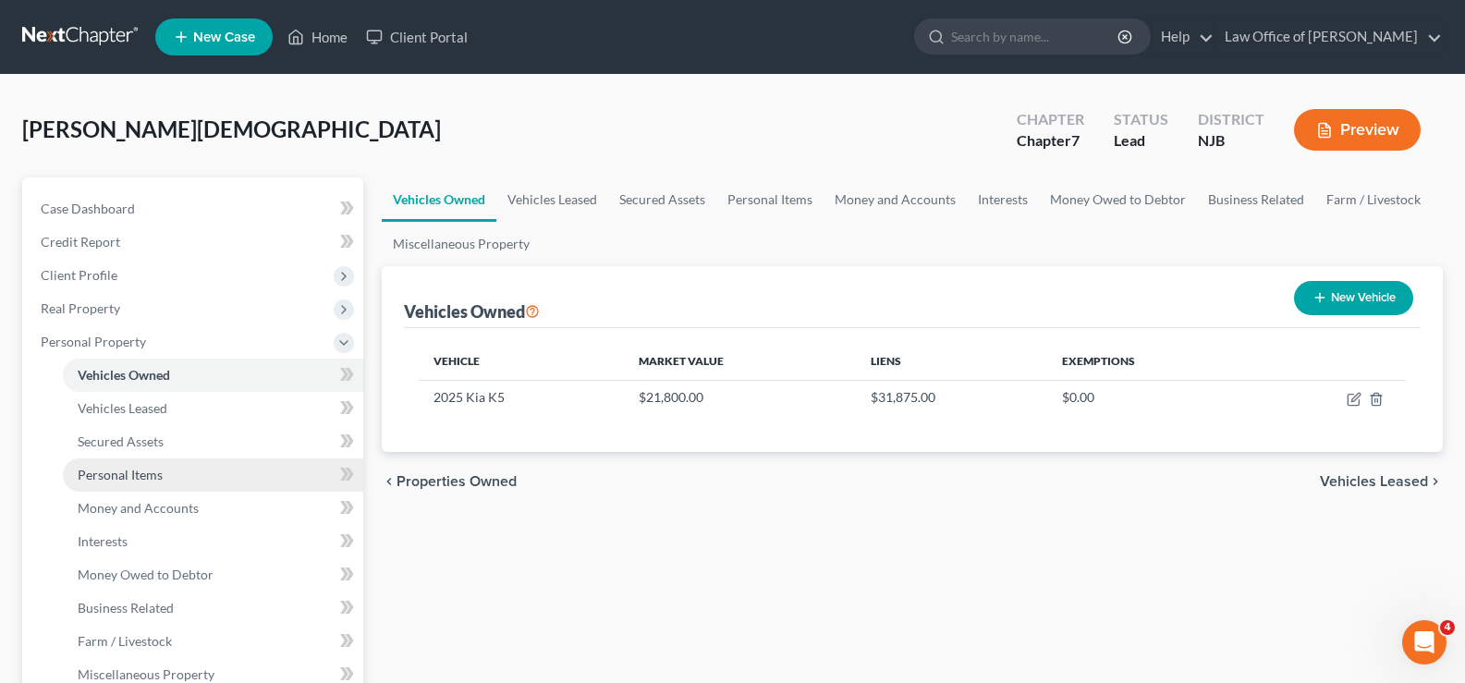
click at [88, 472] on span "Personal Items" at bounding box center [120, 475] width 85 height 16
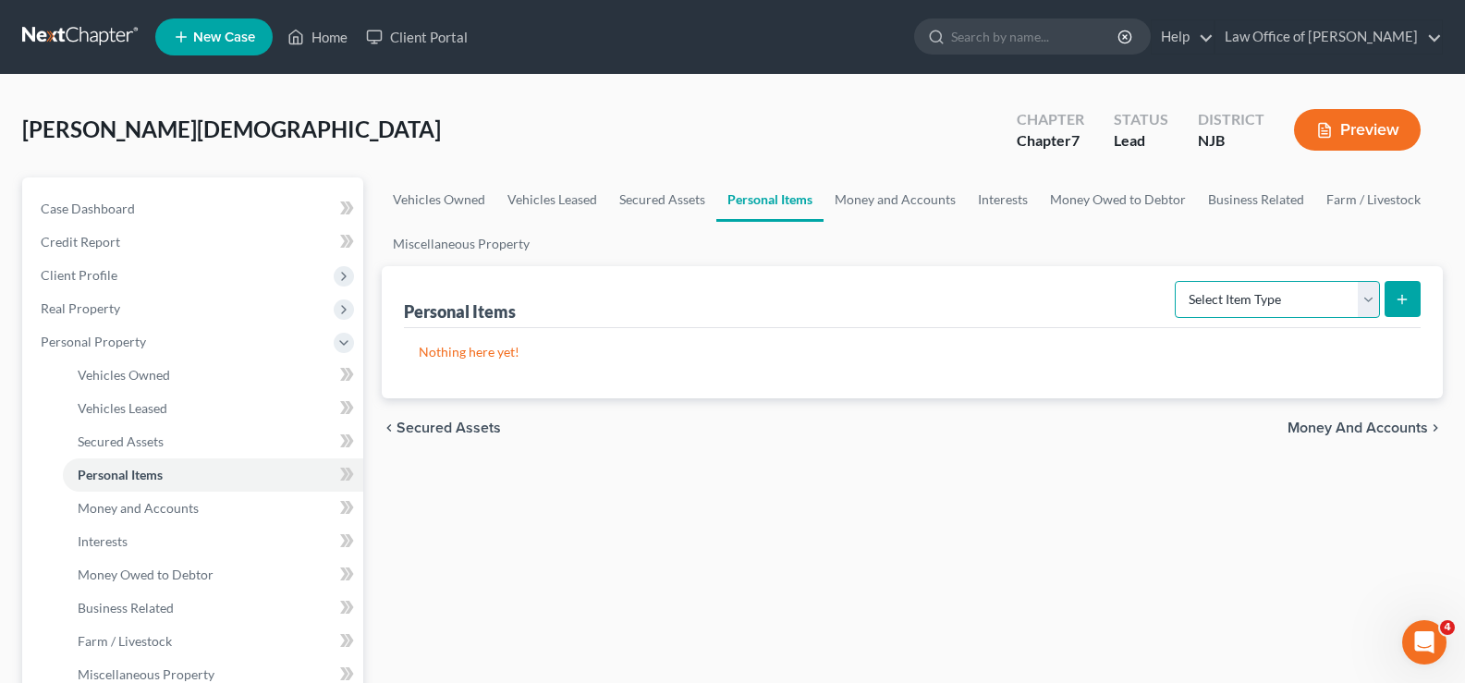
click at [1290, 296] on select "Select Item Type Clothing Collectibles Of Value Electronics Firearms Household …" at bounding box center [1277, 299] width 205 height 37
select select "clothing"
click at [1177, 281] on select "Select Item Type Clothing Collectibles Of Value Electronics Firearms Household …" at bounding box center [1277, 299] width 205 height 37
click at [1400, 292] on icon "submit" at bounding box center [1402, 299] width 15 height 15
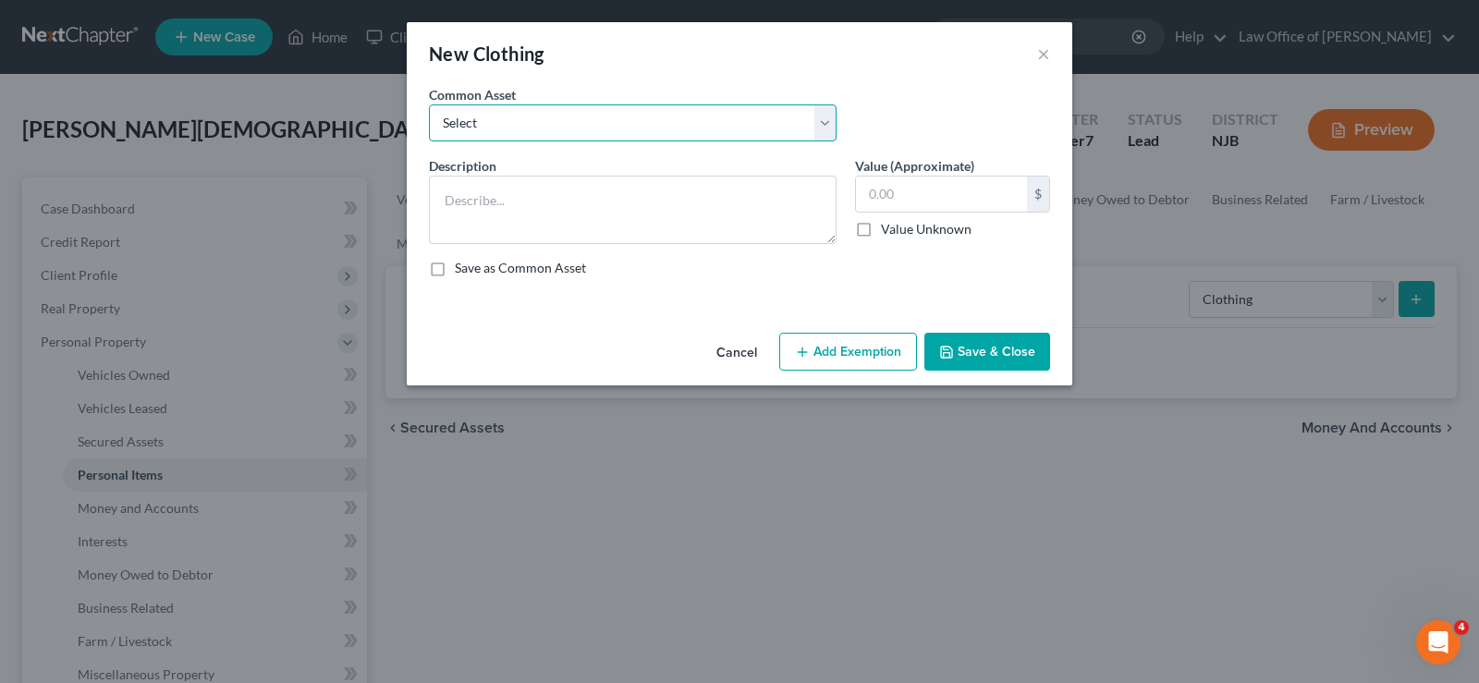
click at [570, 125] on select "Select Used women's clothing Used women's clothing Used men's clothing Used men…" at bounding box center [633, 122] width 408 height 37
select select "3"
click at [429, 104] on select "Select Used women's clothing Used women's clothing Used men's clothing Used men…" at bounding box center [633, 122] width 408 height 37
type textarea "Used men's clothing"
type input "200.00"
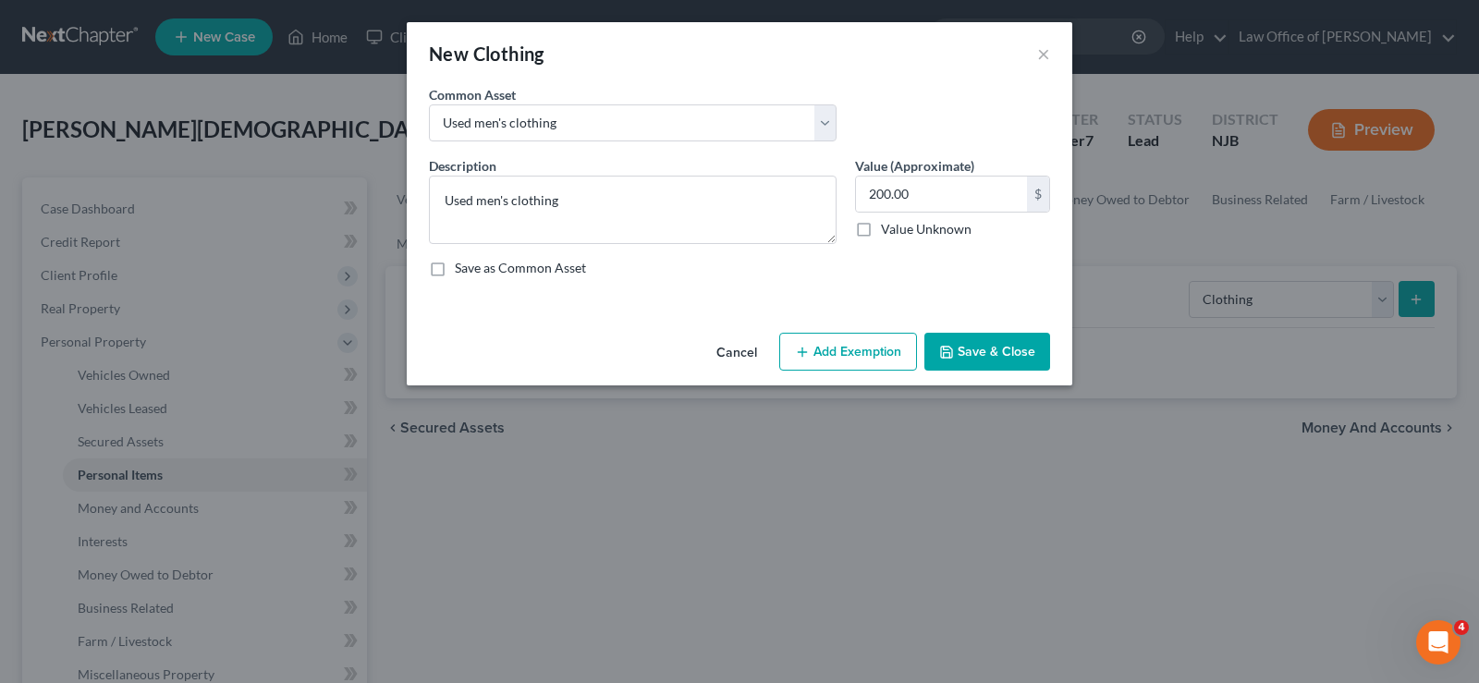
click at [844, 351] on button "Add Exemption" at bounding box center [848, 352] width 138 height 39
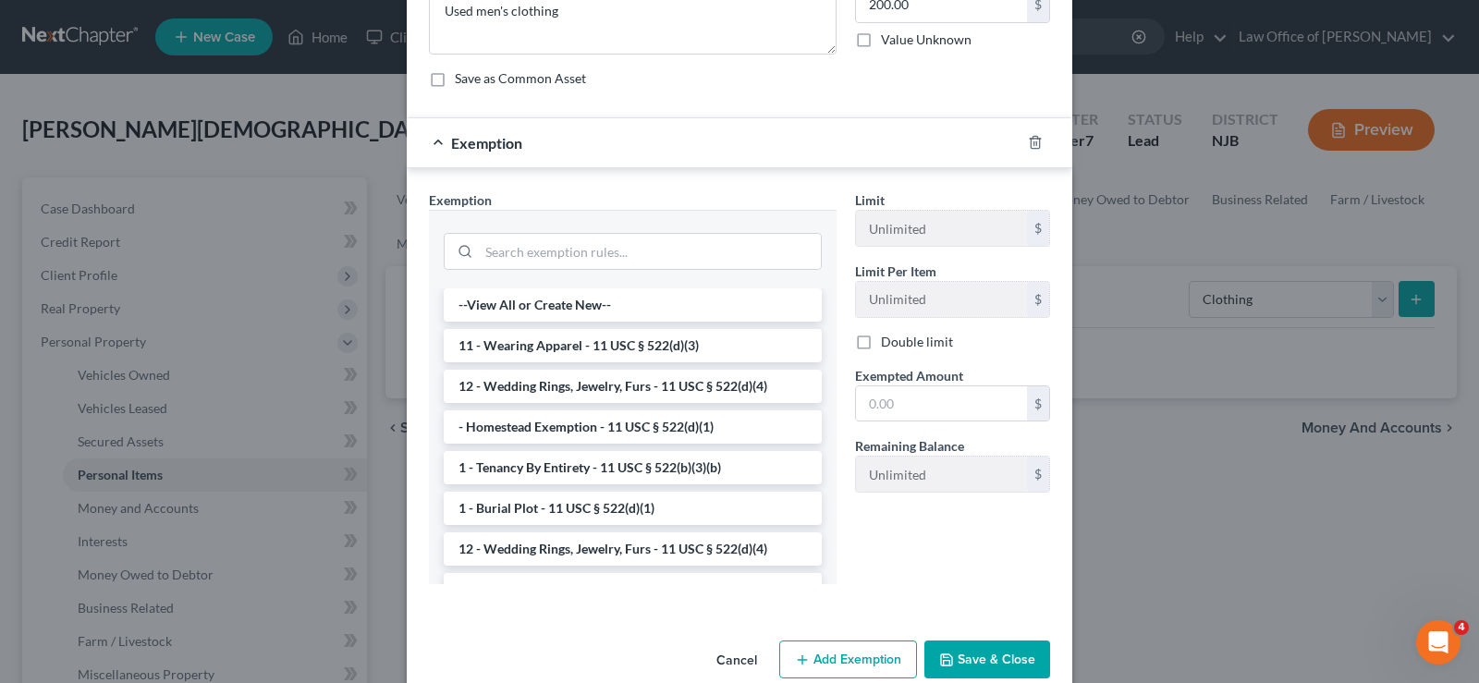
drag, startPoint x: 519, startPoint y: 344, endPoint x: 804, endPoint y: 406, distance: 292.2
click at [519, 345] on li "11 - Wearing Apparel - 11 USC § 522(d)(3)" at bounding box center [633, 345] width 378 height 33
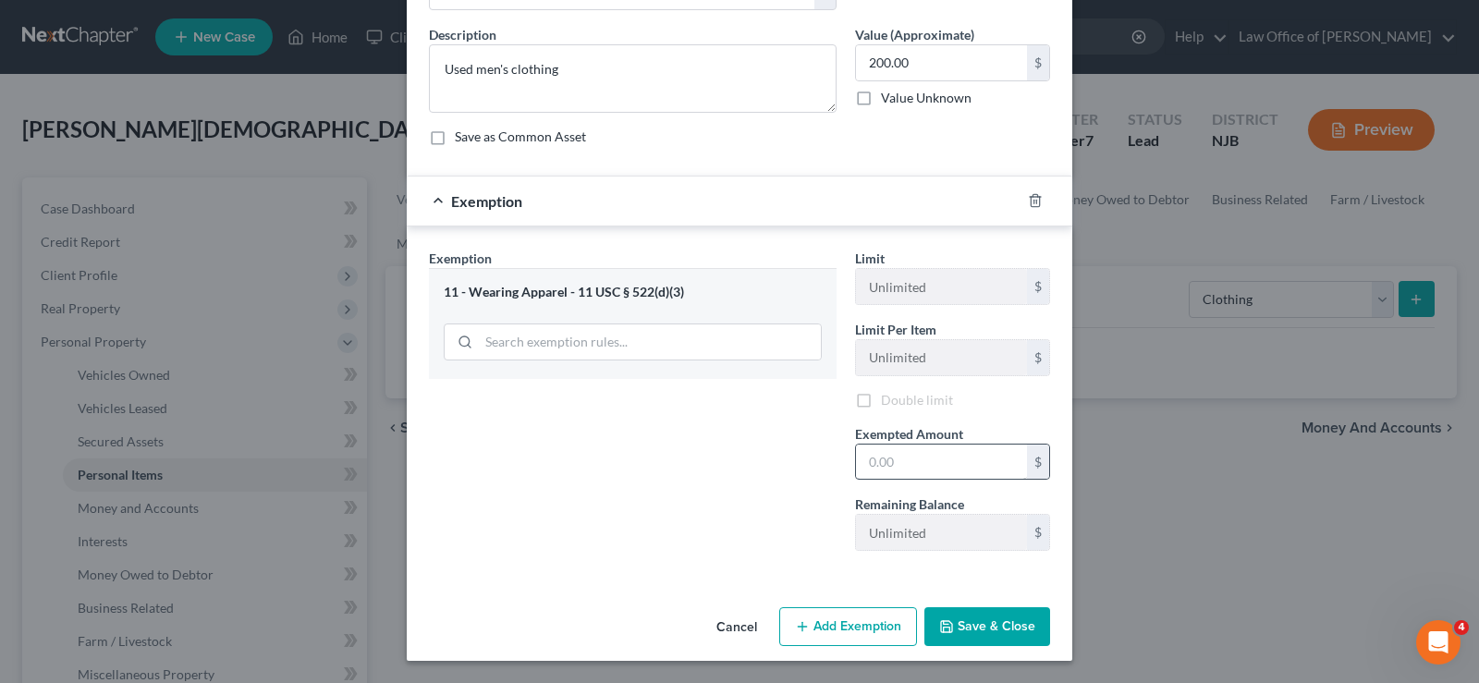
scroll to position [131, 0]
click at [944, 451] on input "text" at bounding box center [941, 462] width 171 height 35
type input "200"
click at [1141, 555] on div "New Clothing × An exemption set must first be selected from the Filing Informat…" at bounding box center [739, 341] width 1479 height 683
click at [974, 619] on button "Save & Close" at bounding box center [987, 626] width 126 height 39
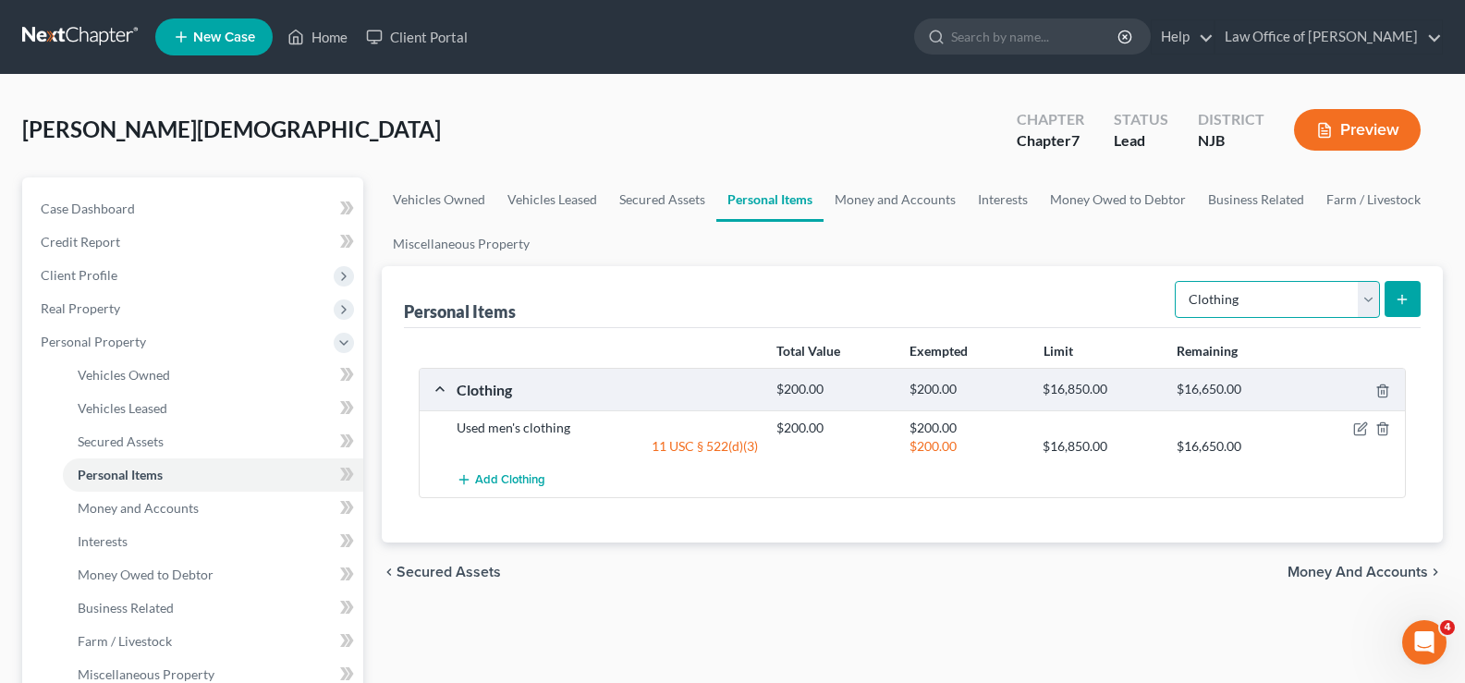
click at [1251, 308] on select "Select Item Type Clothing Collectibles Of Value Electronics Firearms Household …" at bounding box center [1277, 299] width 205 height 37
select select "electronics"
click at [1177, 281] on select "Select Item Type Clothing Collectibles Of Value Electronics Firearms Household …" at bounding box center [1277, 299] width 205 height 37
click at [1413, 286] on button "submit" at bounding box center [1403, 299] width 36 height 36
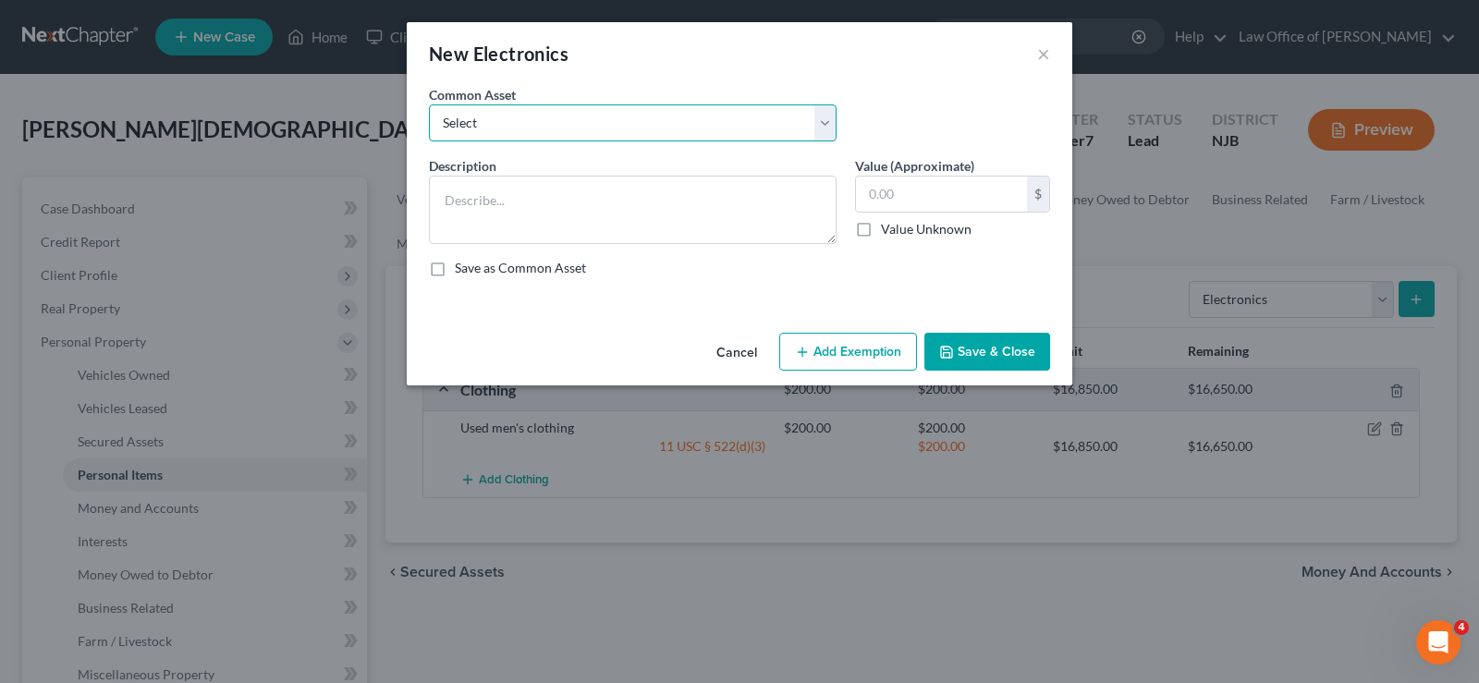
click at [562, 119] on select "Select Used cell phones and home computer" at bounding box center [633, 122] width 408 height 37
select select "0"
click at [429, 104] on select "Select Used cell phones and home computer" at bounding box center [633, 122] width 408 height 37
type textarea "Used cell phones and home computer"
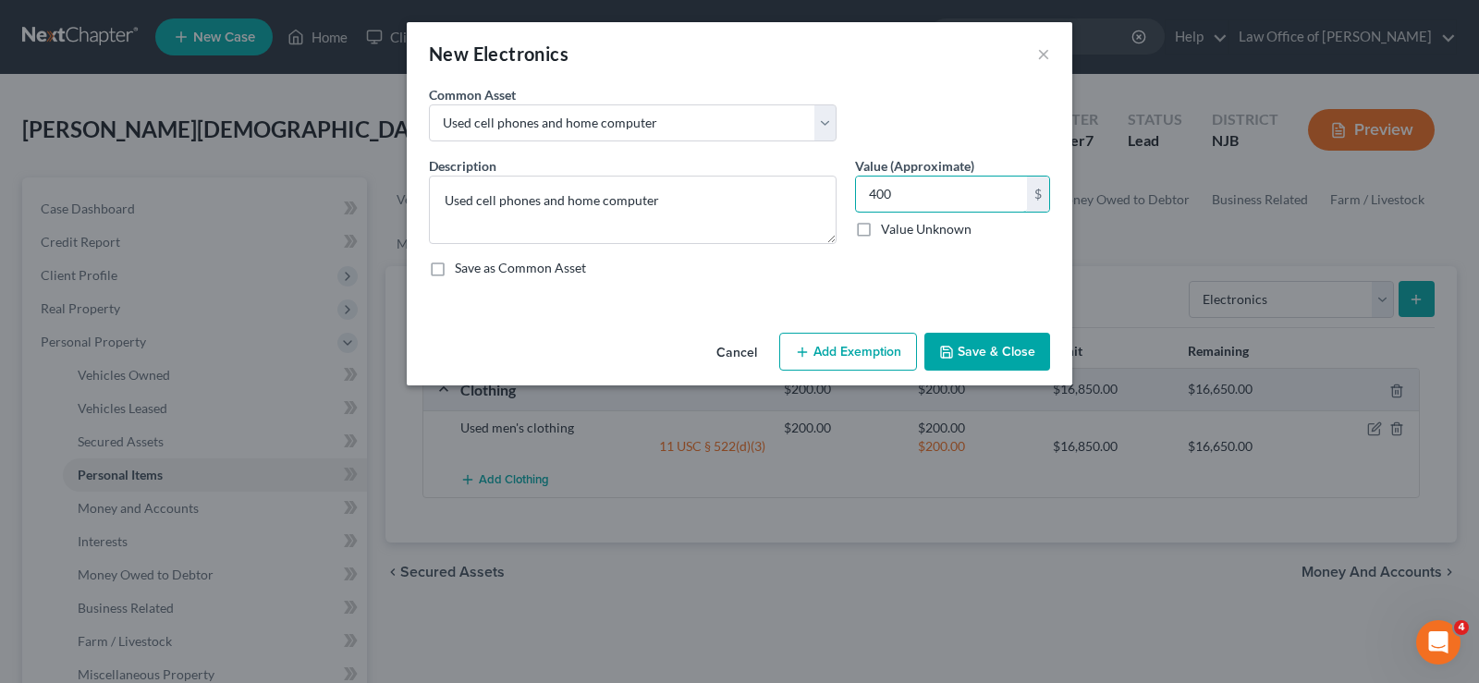
type input "400"
click at [825, 347] on button "Add Exemption" at bounding box center [848, 352] width 138 height 39
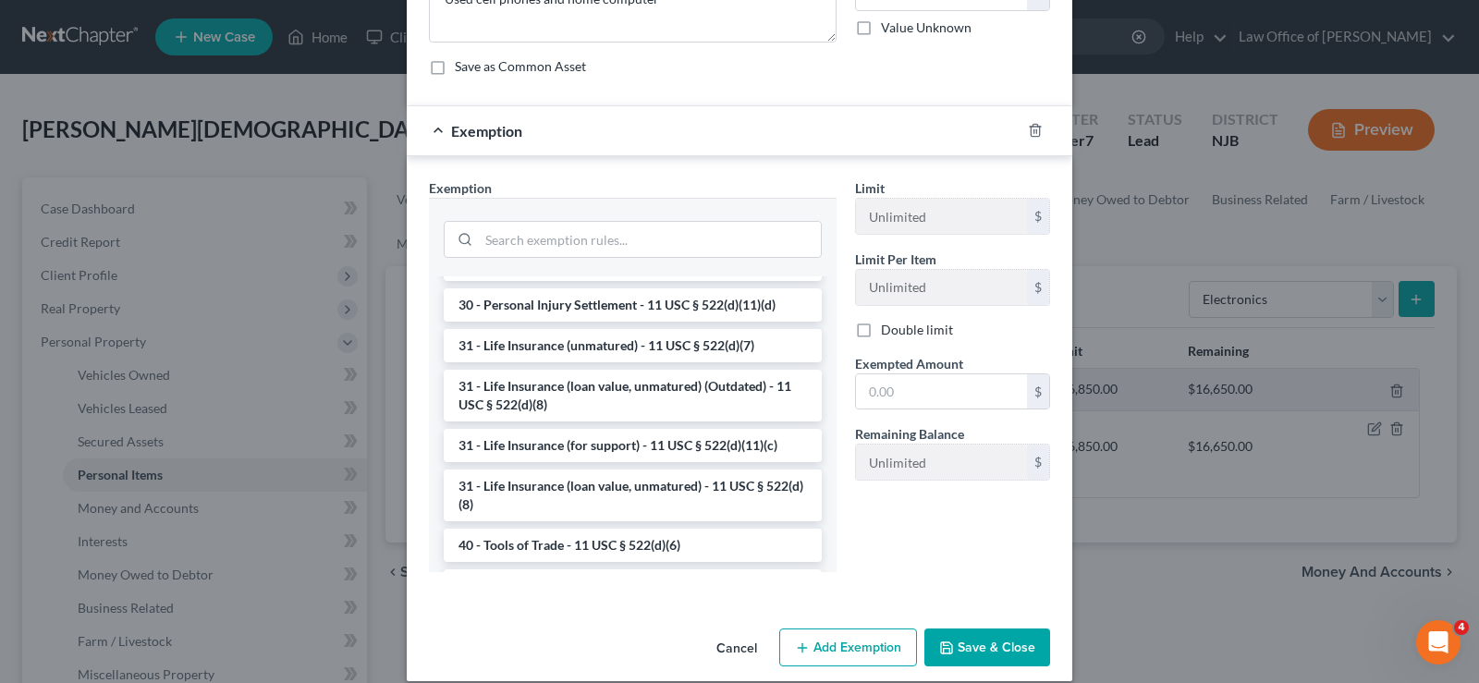
scroll to position [1486, 0]
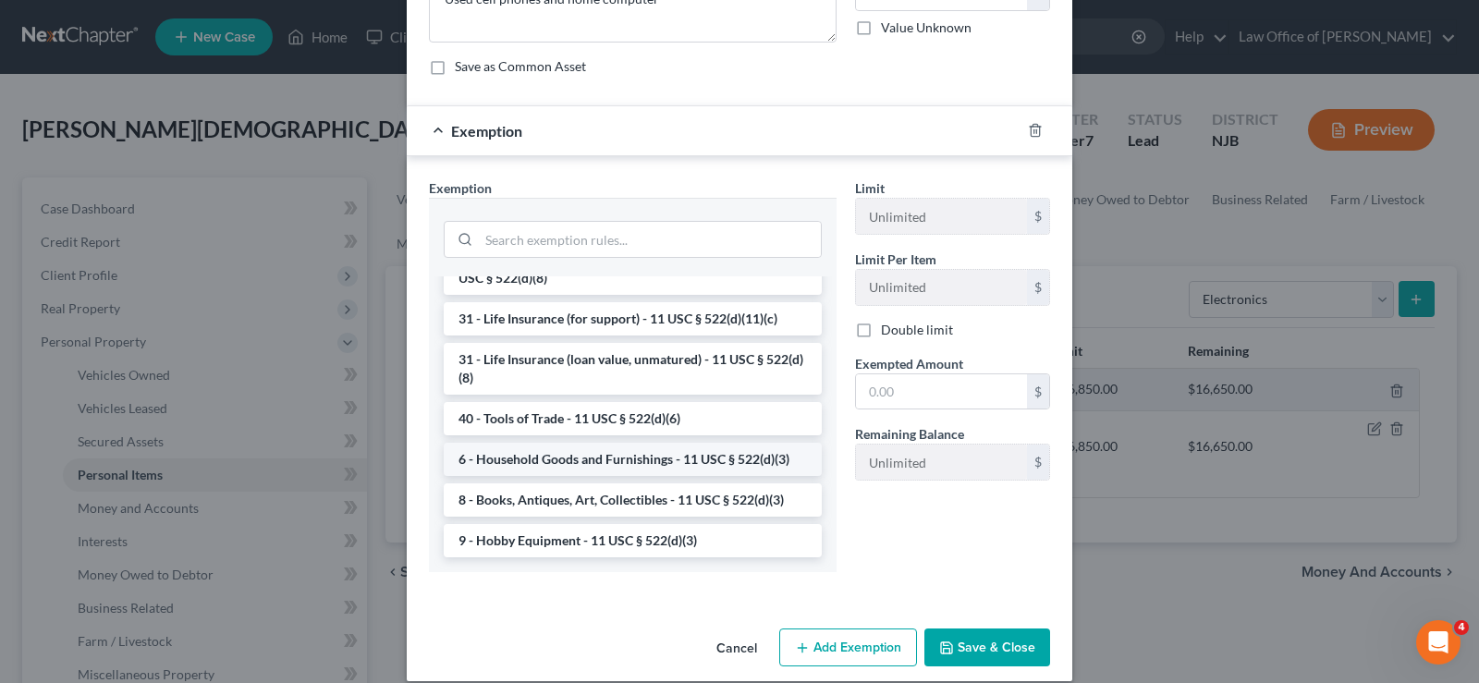
drag, startPoint x: 527, startPoint y: 455, endPoint x: 588, endPoint y: 447, distance: 61.4
click at [527, 455] on li "6 - Household Goods and Furnishings - 11 USC § 522(d)(3)" at bounding box center [633, 459] width 378 height 33
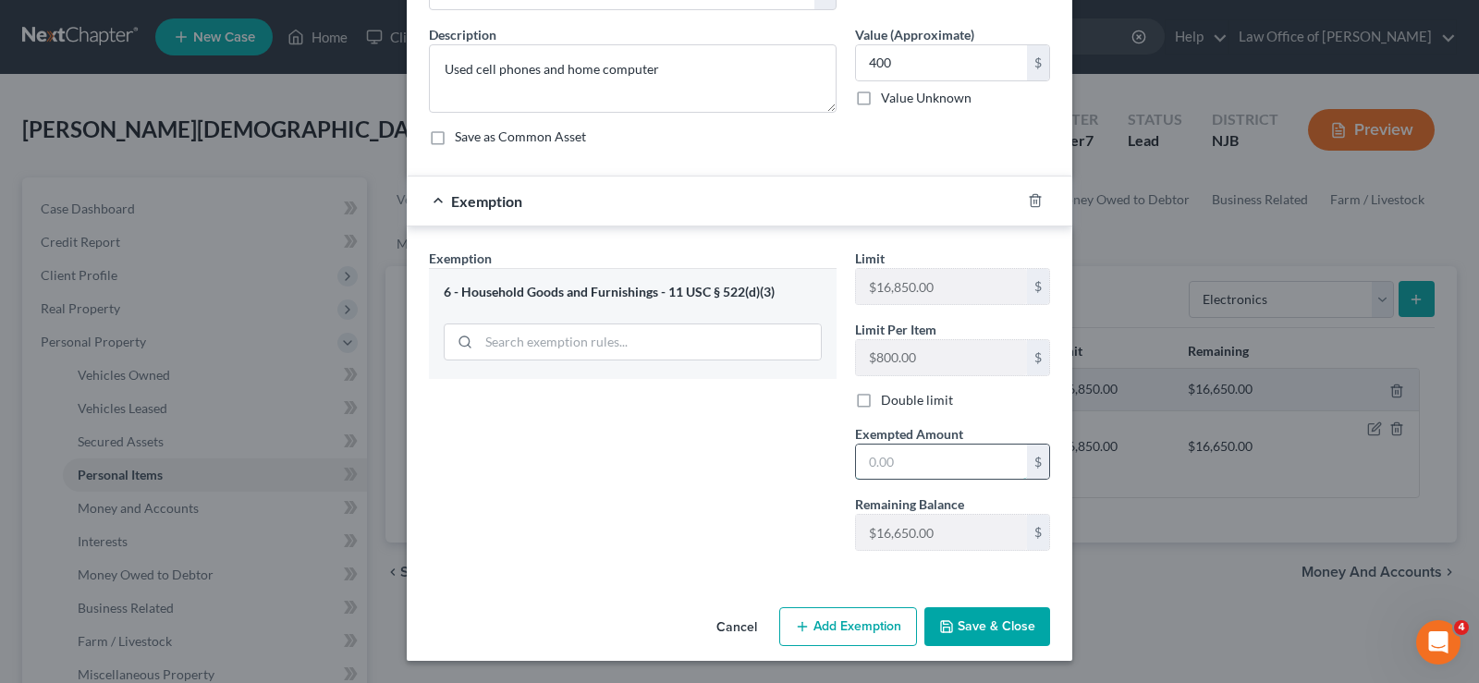
click at [871, 472] on input "text" at bounding box center [941, 462] width 171 height 35
type input "400"
click at [961, 622] on button "Save & Close" at bounding box center [987, 626] width 126 height 39
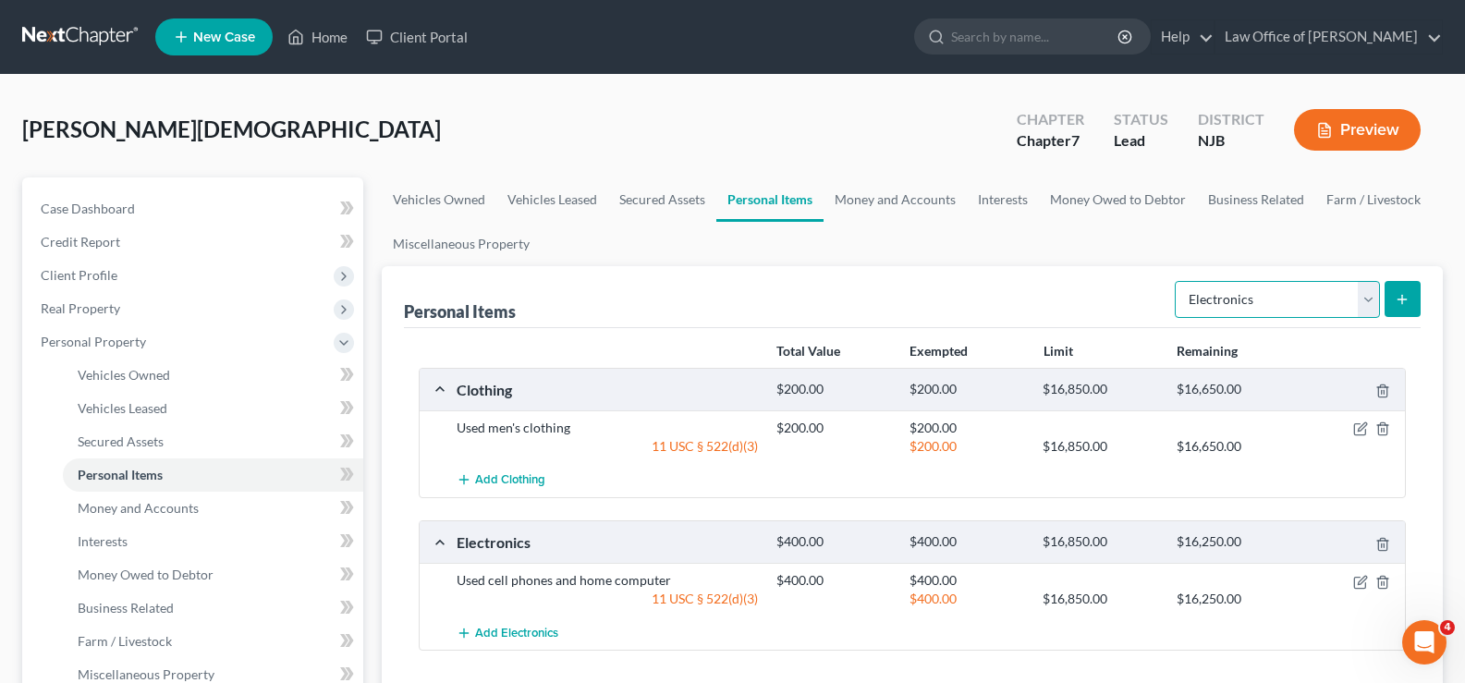
click at [1226, 305] on select "Select Item Type Clothing Collectibles Of Value Electronics Firearms Household …" at bounding box center [1277, 299] width 205 height 37
select select "household_goods"
click at [1177, 281] on select "Select Item Type Clothing Collectibles Of Value Electronics Firearms Household …" at bounding box center [1277, 299] width 205 height 37
click at [1403, 292] on icon "submit" at bounding box center [1402, 299] width 15 height 15
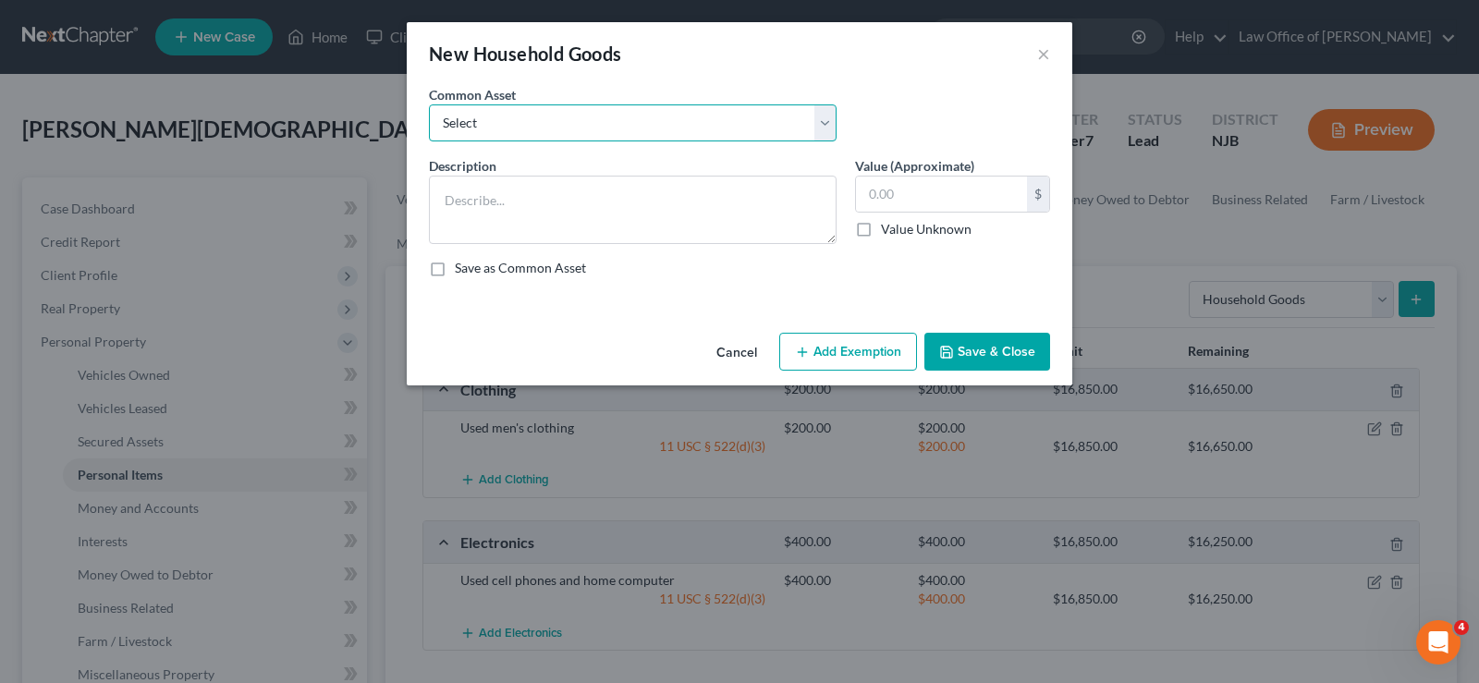
click at [590, 120] on select "Select Used household goods and furnishings" at bounding box center [633, 122] width 408 height 37
select select "0"
click at [429, 104] on select "Select Used household goods and furnishings" at bounding box center [633, 122] width 408 height 37
type textarea "Used household goods and furnishings"
type input "2,500.00"
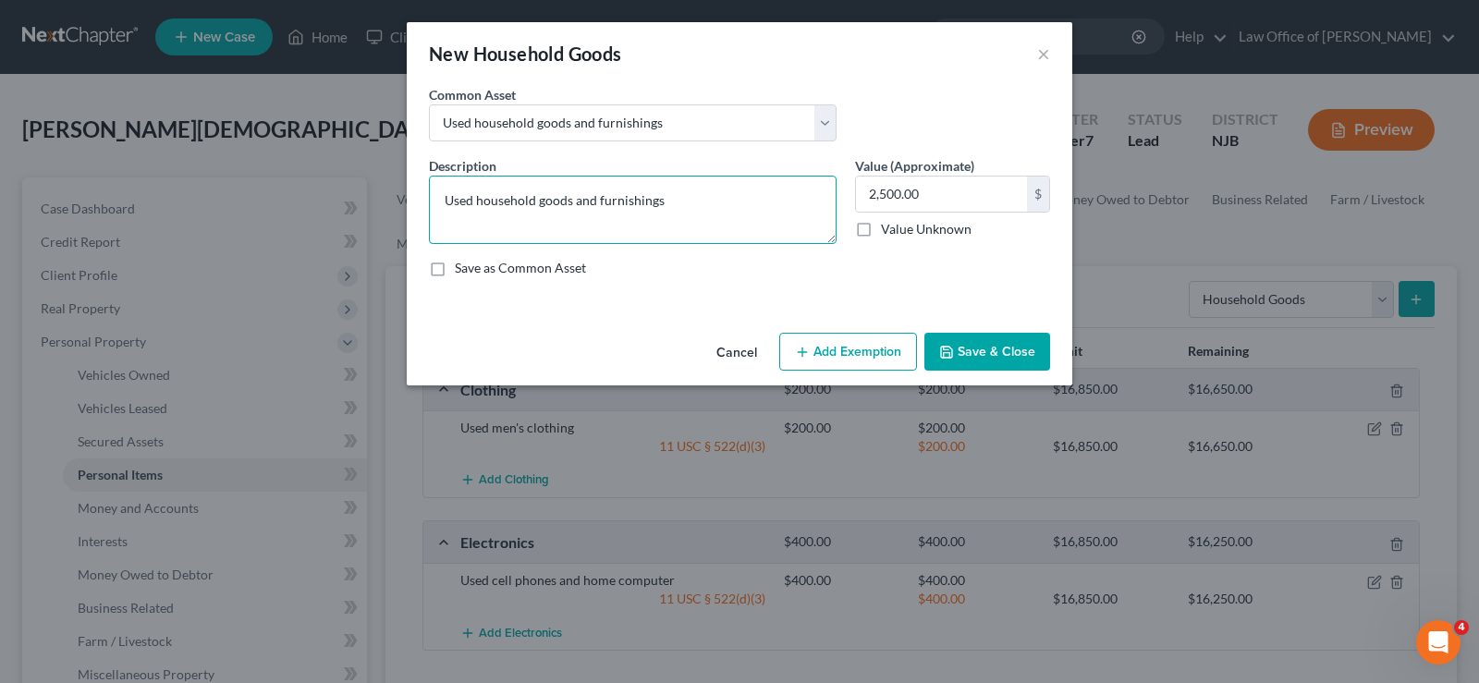
click at [686, 209] on textarea "Used household goods and furnishings" at bounding box center [633, 210] width 408 height 68
type textarea "Used household goods and furnishings debtor lives with his family"
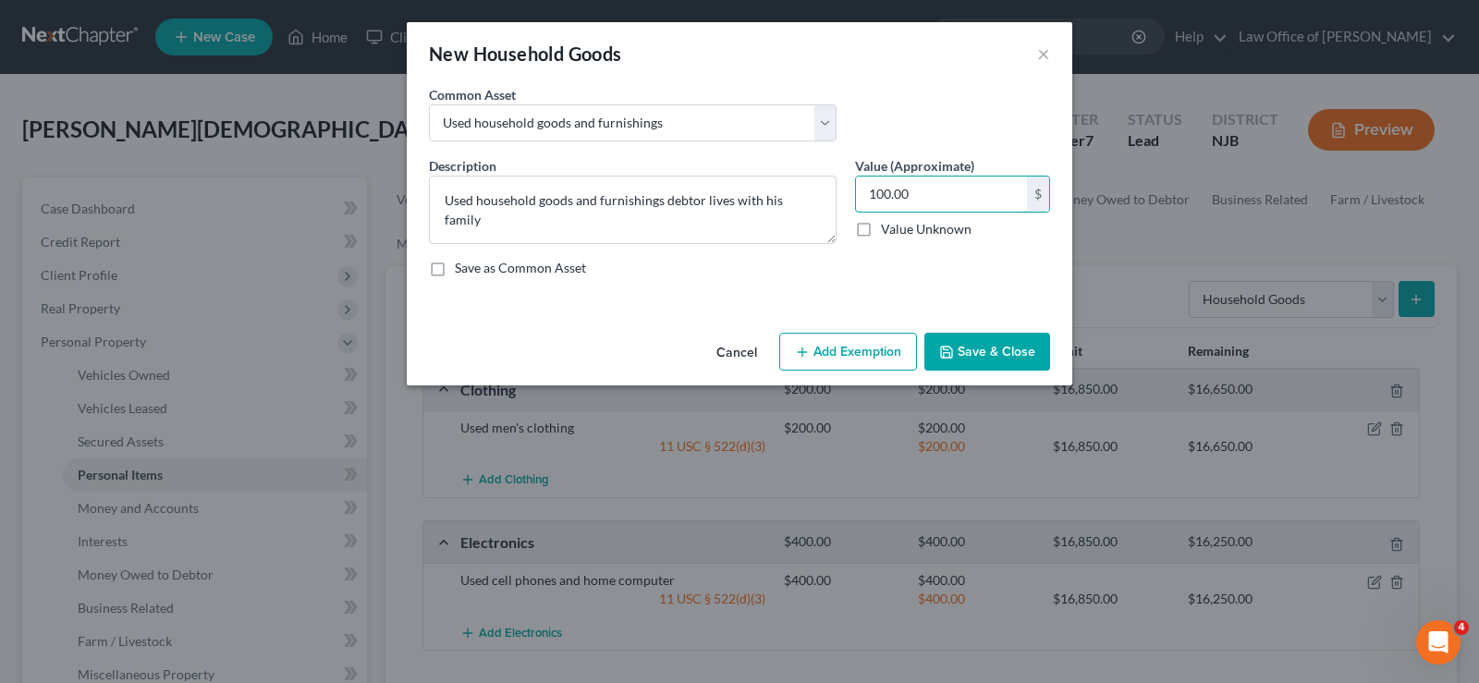
type input "100.00"
click at [805, 347] on icon "button" at bounding box center [802, 352] width 15 height 15
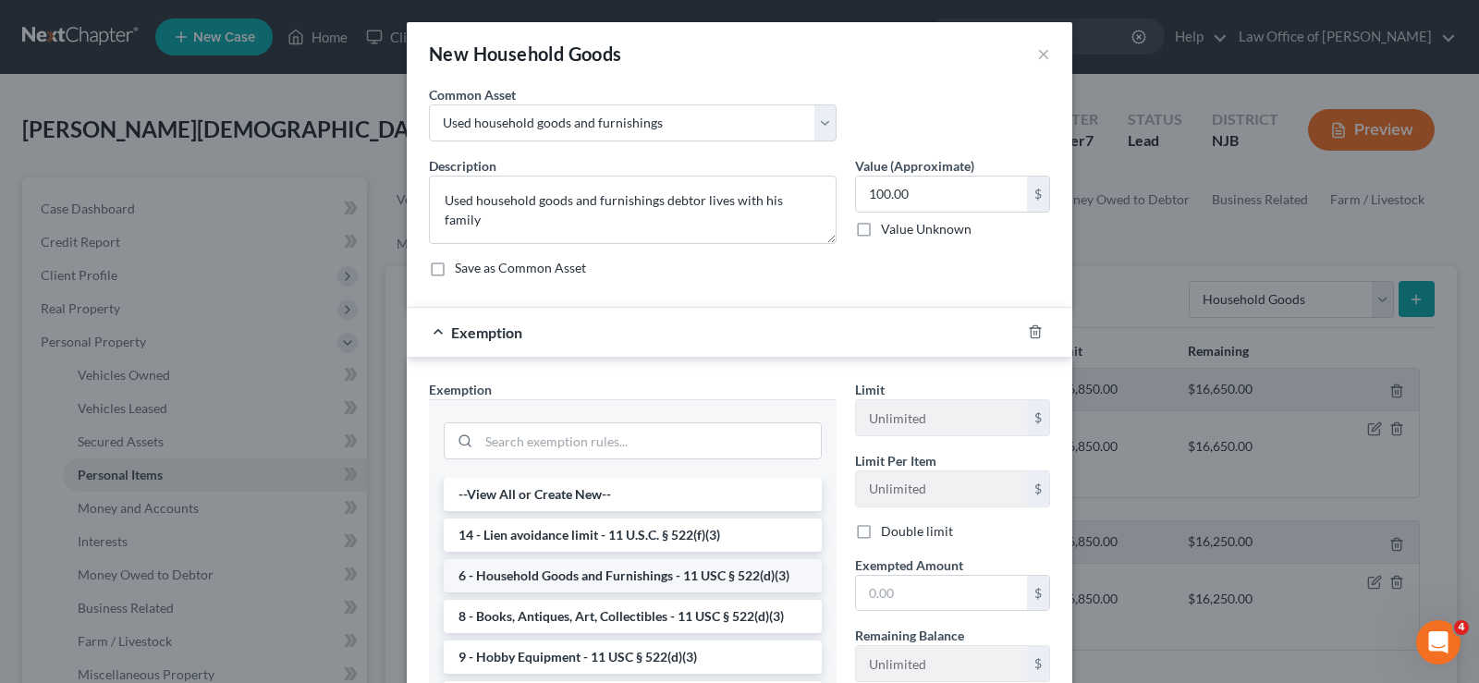
click at [594, 567] on li "6 - Household Goods and Furnishings - 11 USC § 522(d)(3)" at bounding box center [633, 575] width 378 height 33
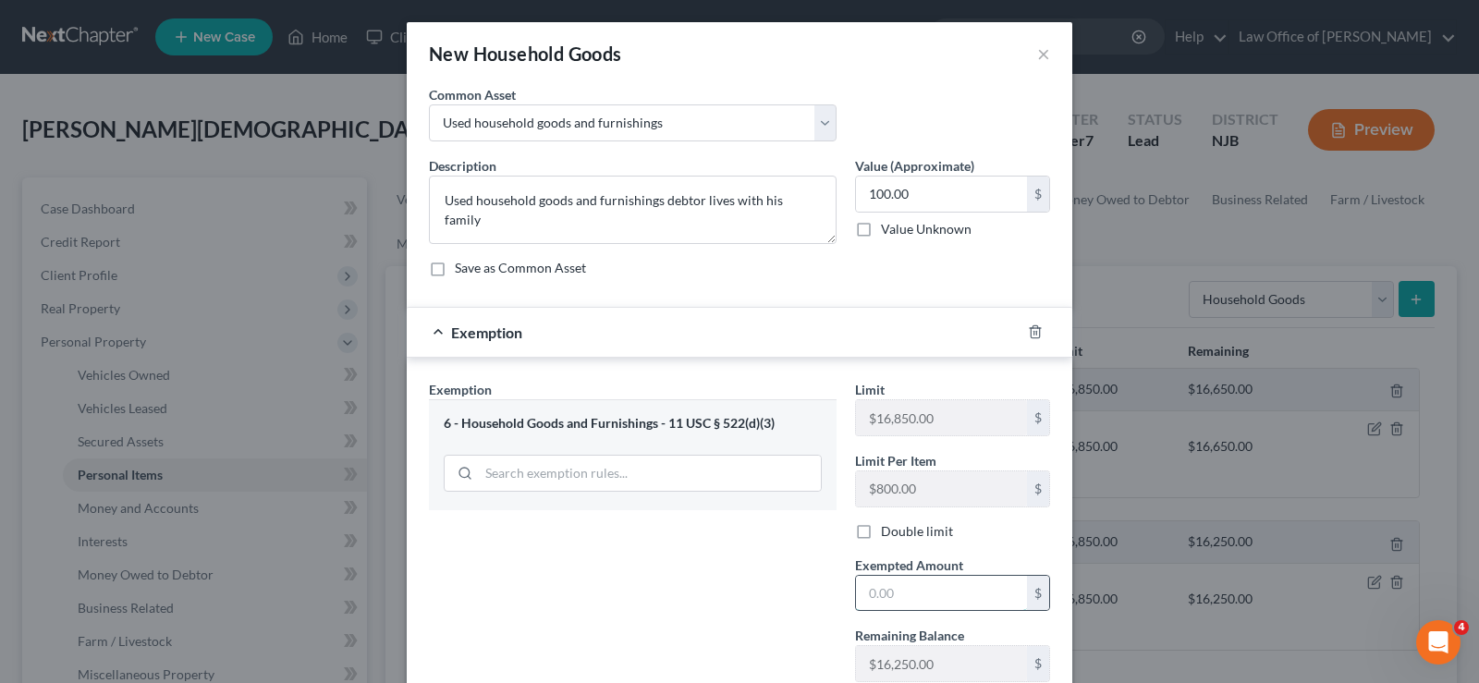
click at [869, 602] on input "text" at bounding box center [941, 593] width 171 height 35
type input "100.00"
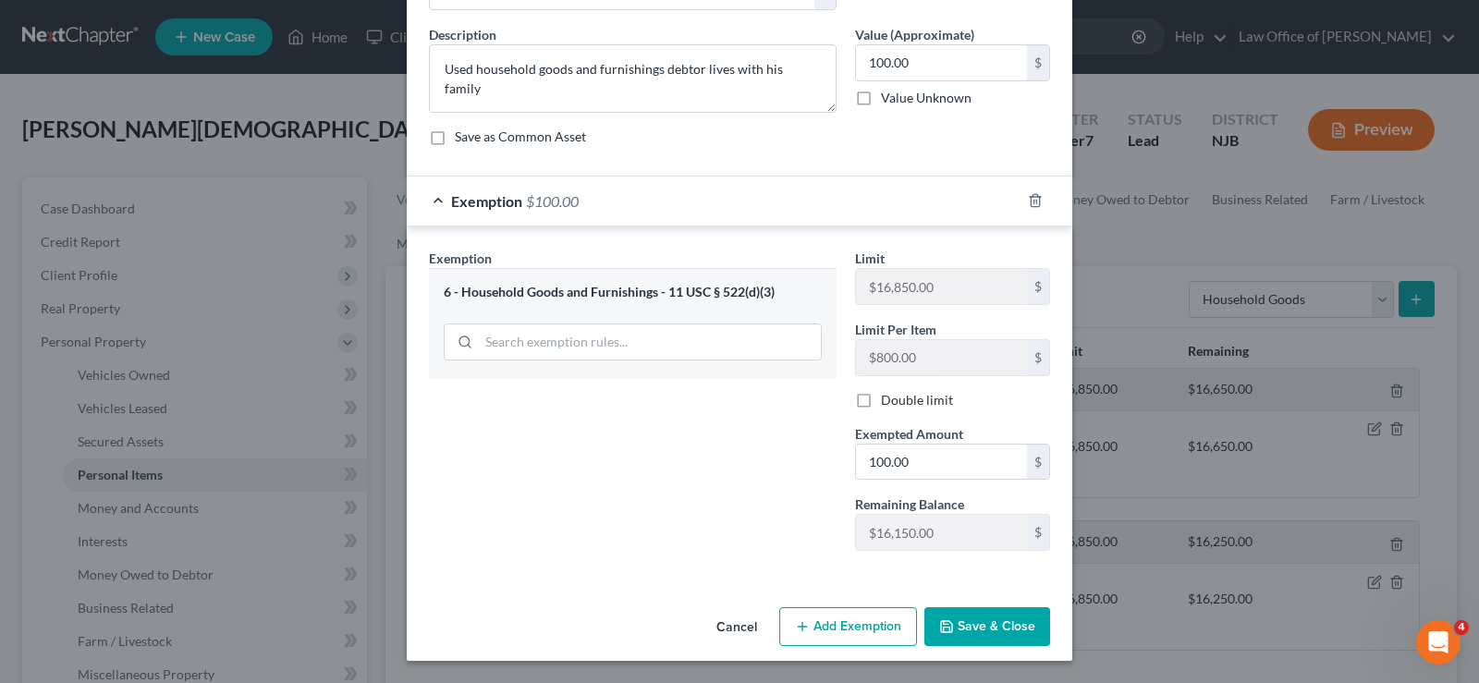
click at [928, 601] on div "Cancel Add Exemption Save & Close" at bounding box center [739, 630] width 665 height 61
click at [950, 618] on button "Save & Close" at bounding box center [987, 626] width 126 height 39
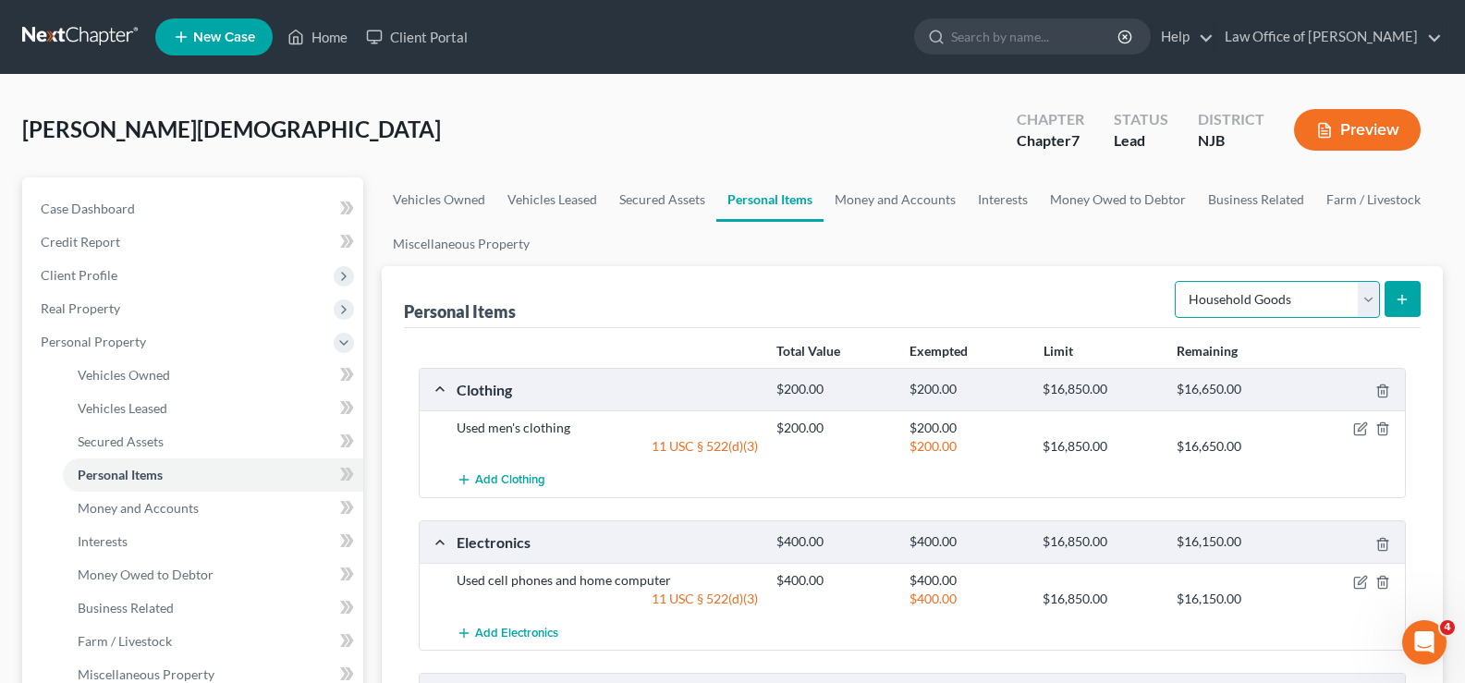
click at [1263, 293] on select "Select Item Type Clothing Collectibles Of Value Electronics Firearms Household …" at bounding box center [1277, 299] width 205 height 37
select select "jewelry"
click at [1177, 281] on select "Select Item Type Clothing Collectibles Of Value Electronics Firearms Household …" at bounding box center [1277, 299] width 205 height 37
click at [1404, 293] on icon "submit" at bounding box center [1402, 299] width 15 height 15
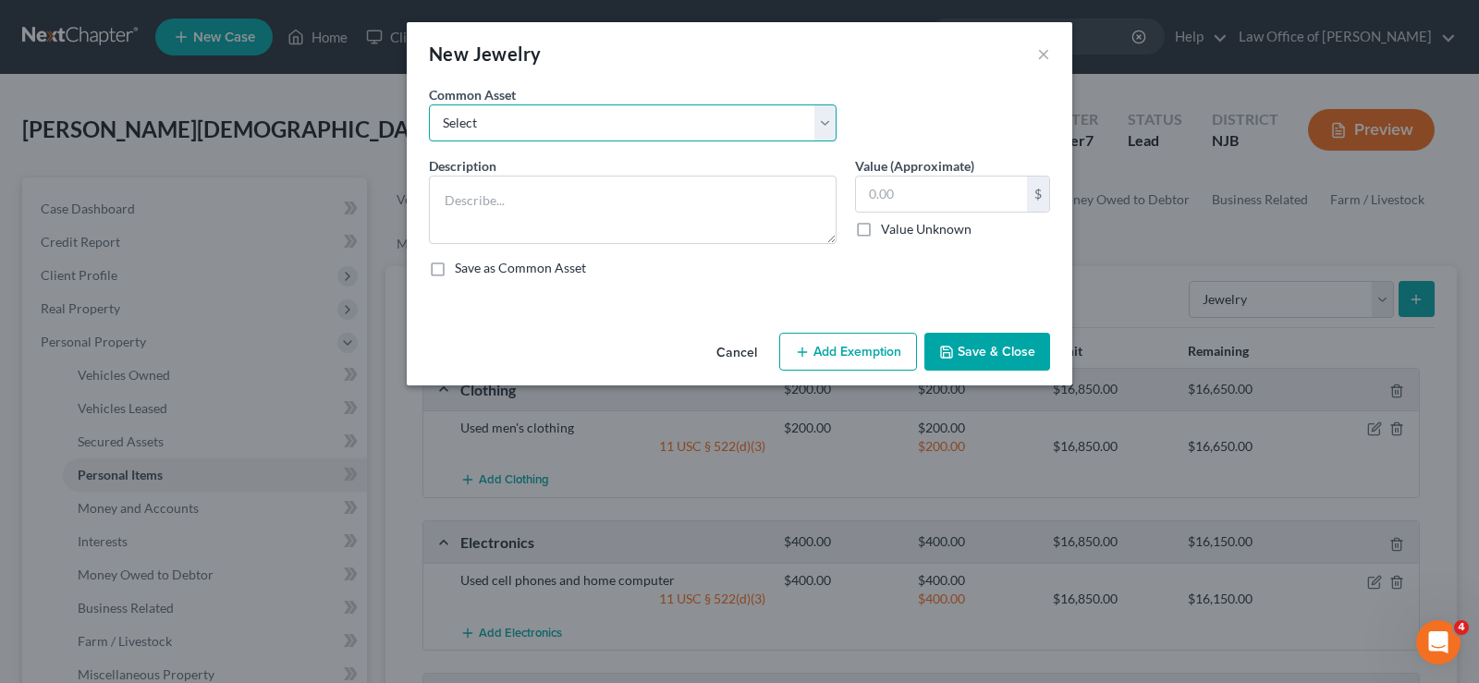
click at [467, 119] on select "Select Used men's and women's jewelry including engagement ring, wedding bands …" at bounding box center [633, 122] width 408 height 37
select select "4"
click at [429, 104] on select "Select Used men's and women's jewelry including engagement ring, wedding bands …" at bounding box center [633, 122] width 408 height 37
type textarea "Used men's jewelry including wedding band, wrist watch"
type input "1,000.00"
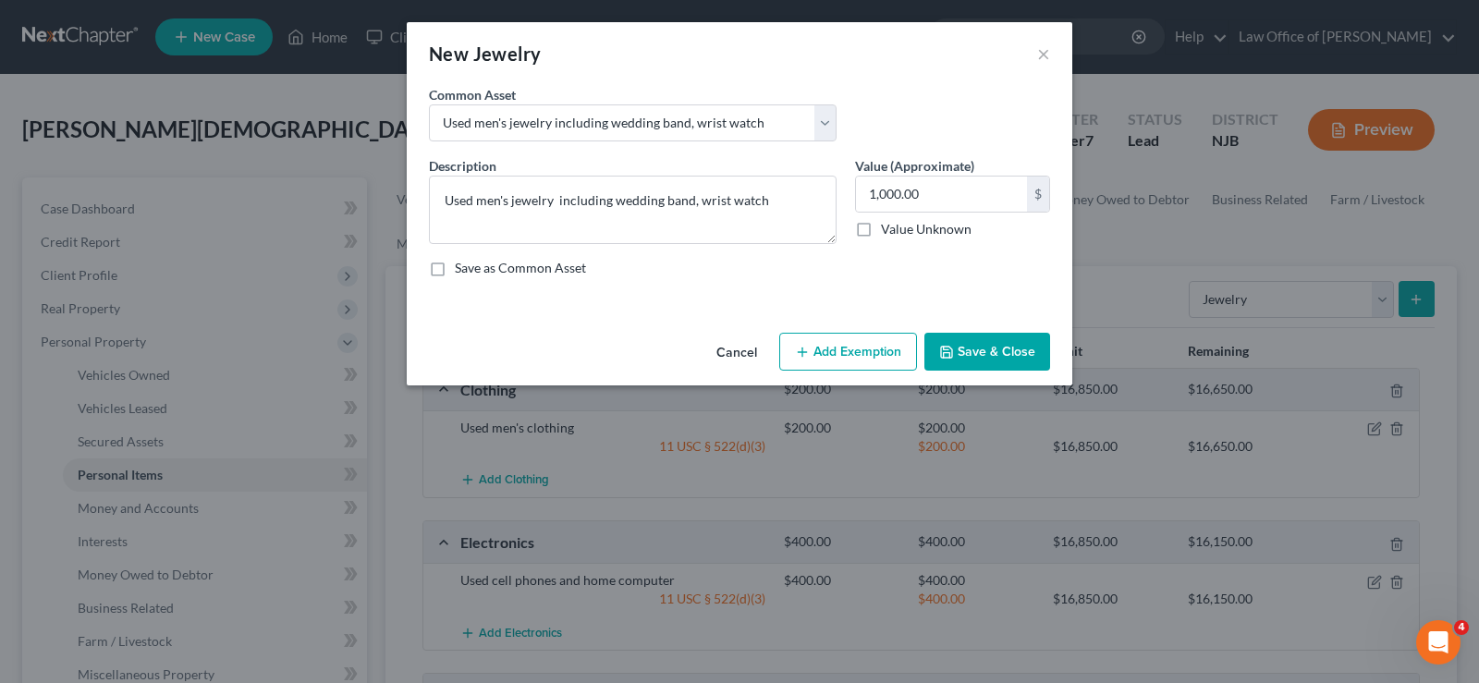
click at [818, 351] on button "Add Exemption" at bounding box center [848, 352] width 138 height 39
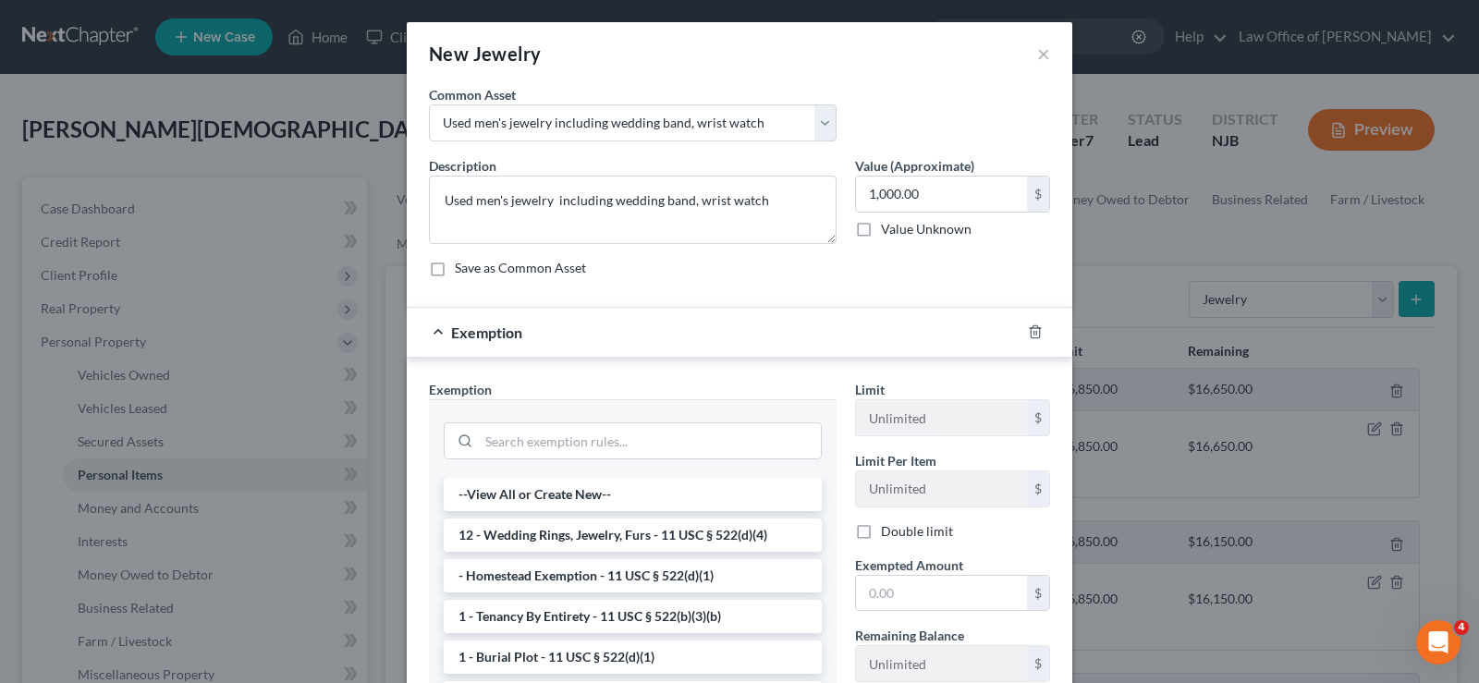
drag, startPoint x: 671, startPoint y: 537, endPoint x: 708, endPoint y: 549, distance: 38.9
click at [673, 537] on li "12 - Wedding Rings, Jewelry, Furs - 11 USC § 522(d)(4)" at bounding box center [633, 535] width 378 height 33
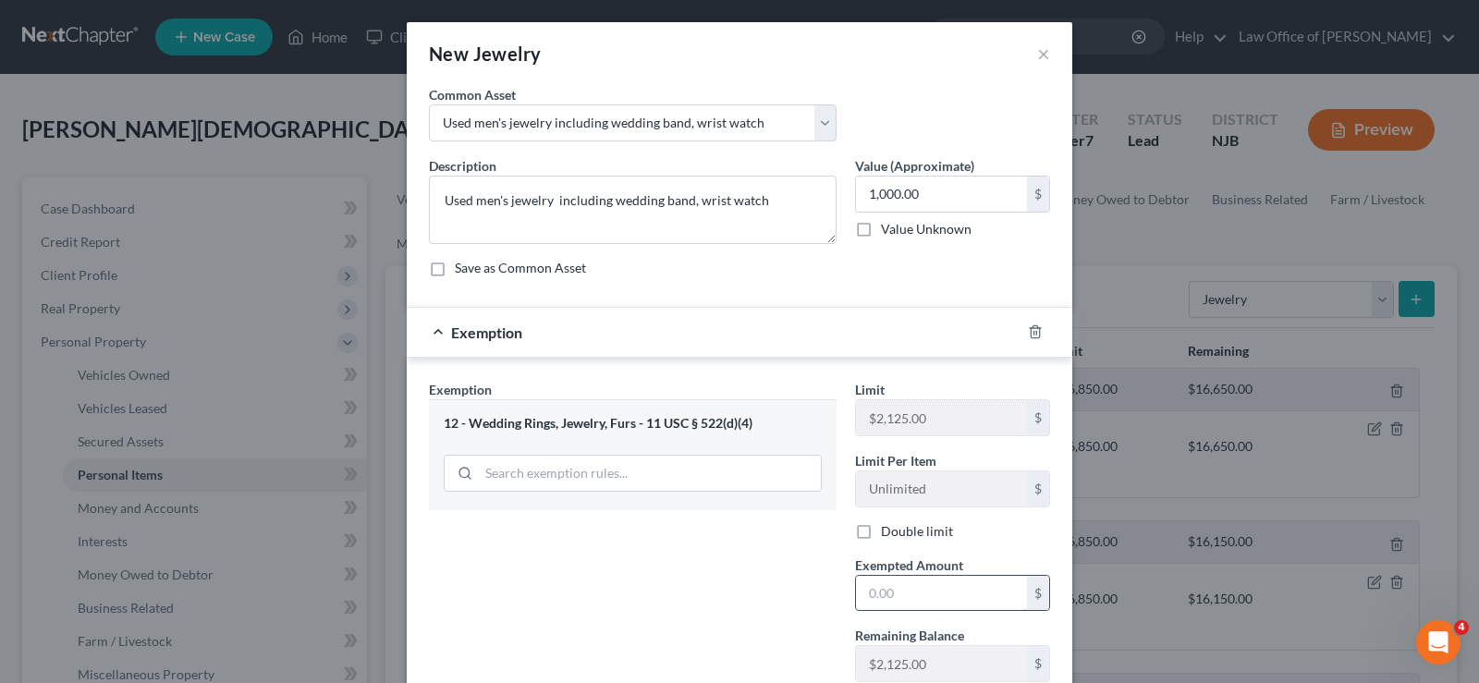
click at [885, 598] on input "text" at bounding box center [941, 593] width 171 height 35
type input "1,000"
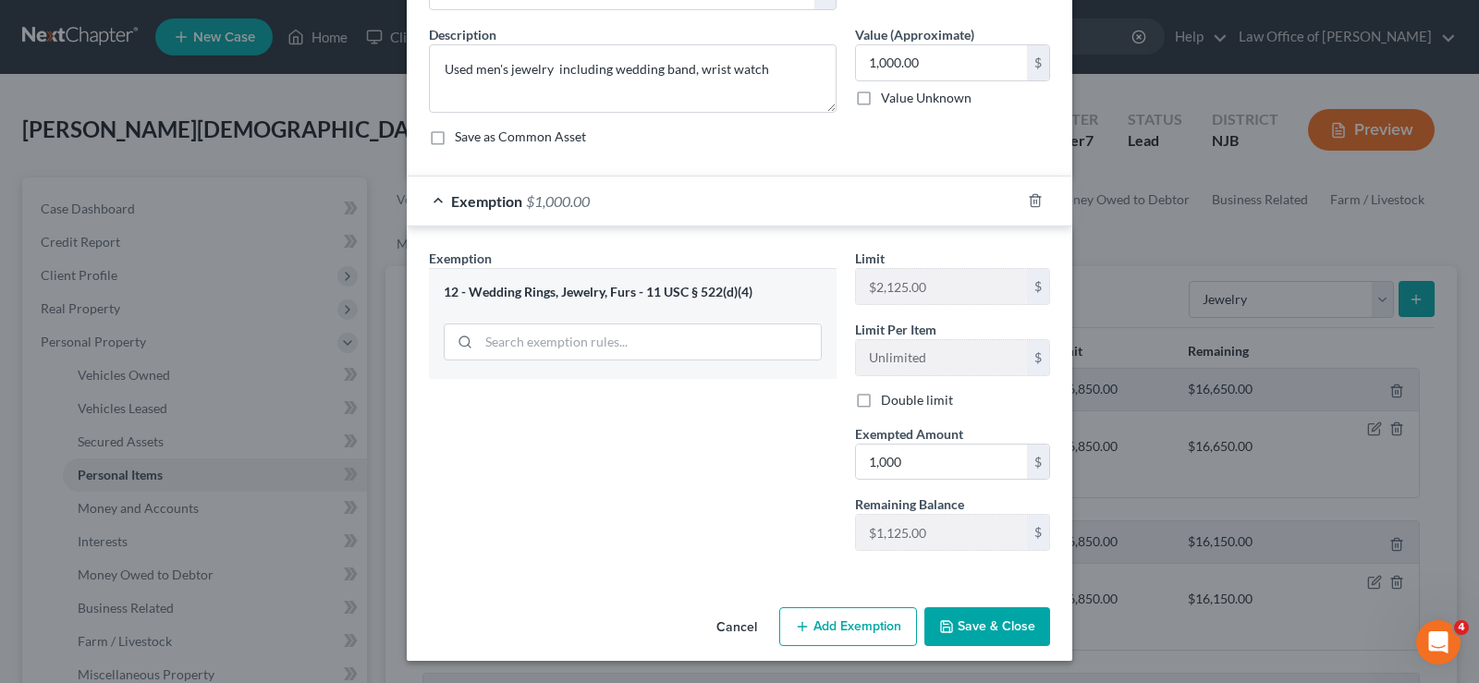
click at [949, 620] on button "Save & Close" at bounding box center [987, 626] width 126 height 39
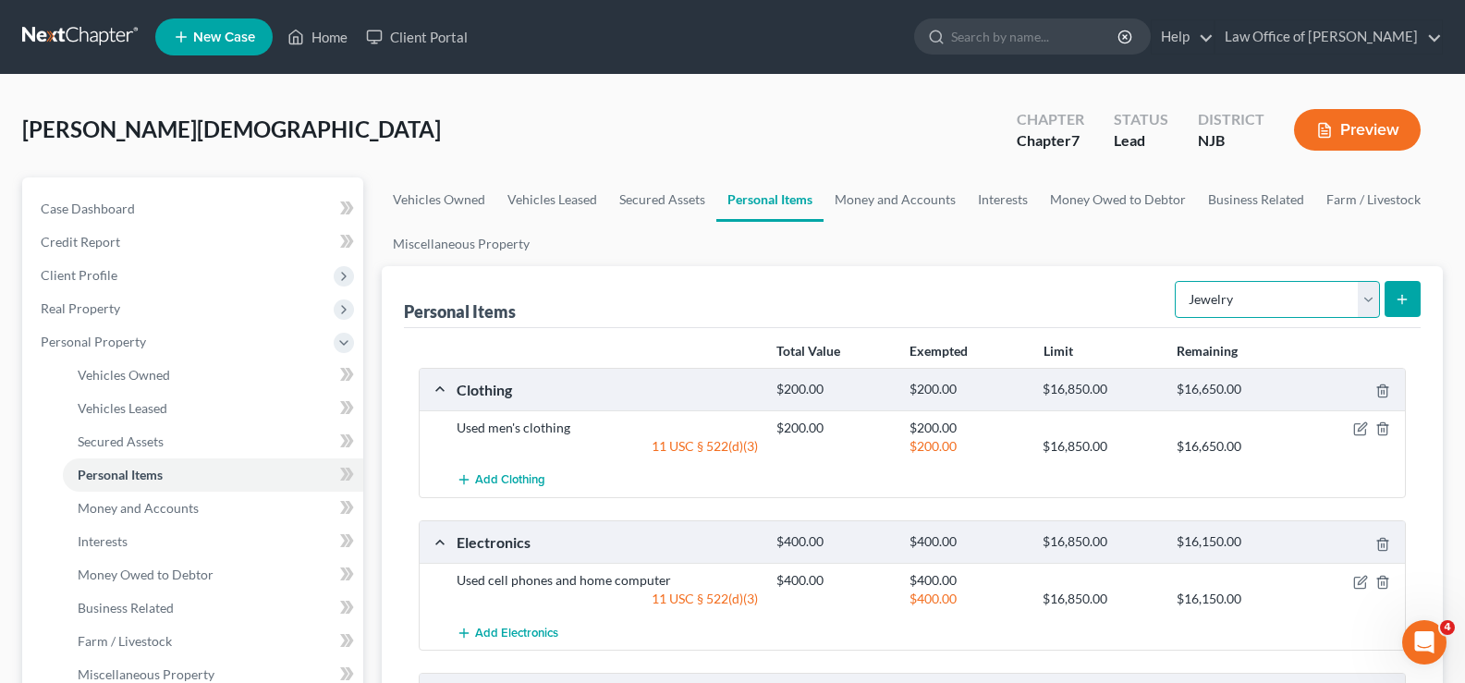
click at [1236, 307] on select "Select Item Type Clothing Collectibles Of Value Electronics Firearms Household …" at bounding box center [1277, 299] width 205 height 37
click at [905, 200] on link "Money and Accounts" at bounding box center [895, 199] width 143 height 44
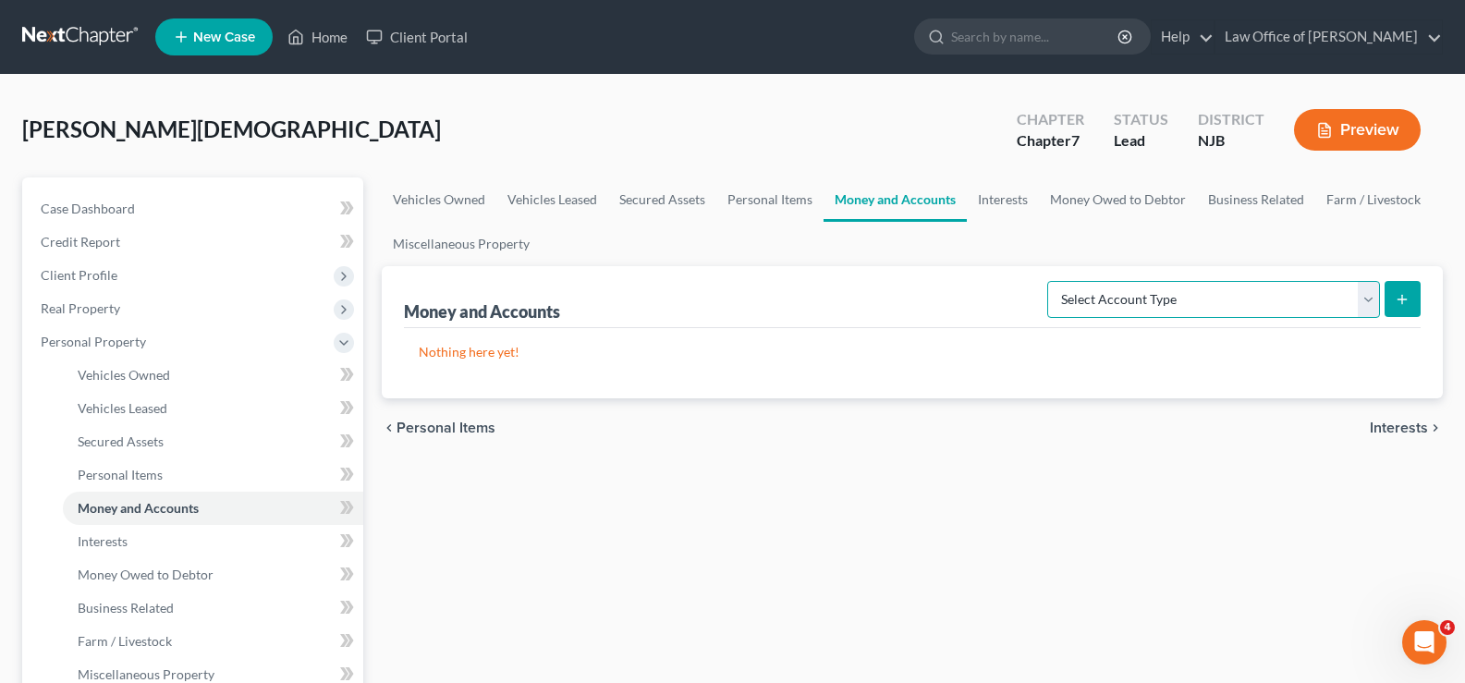
click at [1130, 295] on select "Select Account Type Brokerage Cash on Hand Certificates of Deposit Checking Acc…" at bounding box center [1213, 299] width 333 height 37
select select "cash_on_hand"
click at [1051, 281] on select "Select Account Type Brokerage Cash on Hand Certificates of Deposit Checking Acc…" at bounding box center [1213, 299] width 333 height 37
click at [1397, 295] on icon "submit" at bounding box center [1402, 299] width 15 height 15
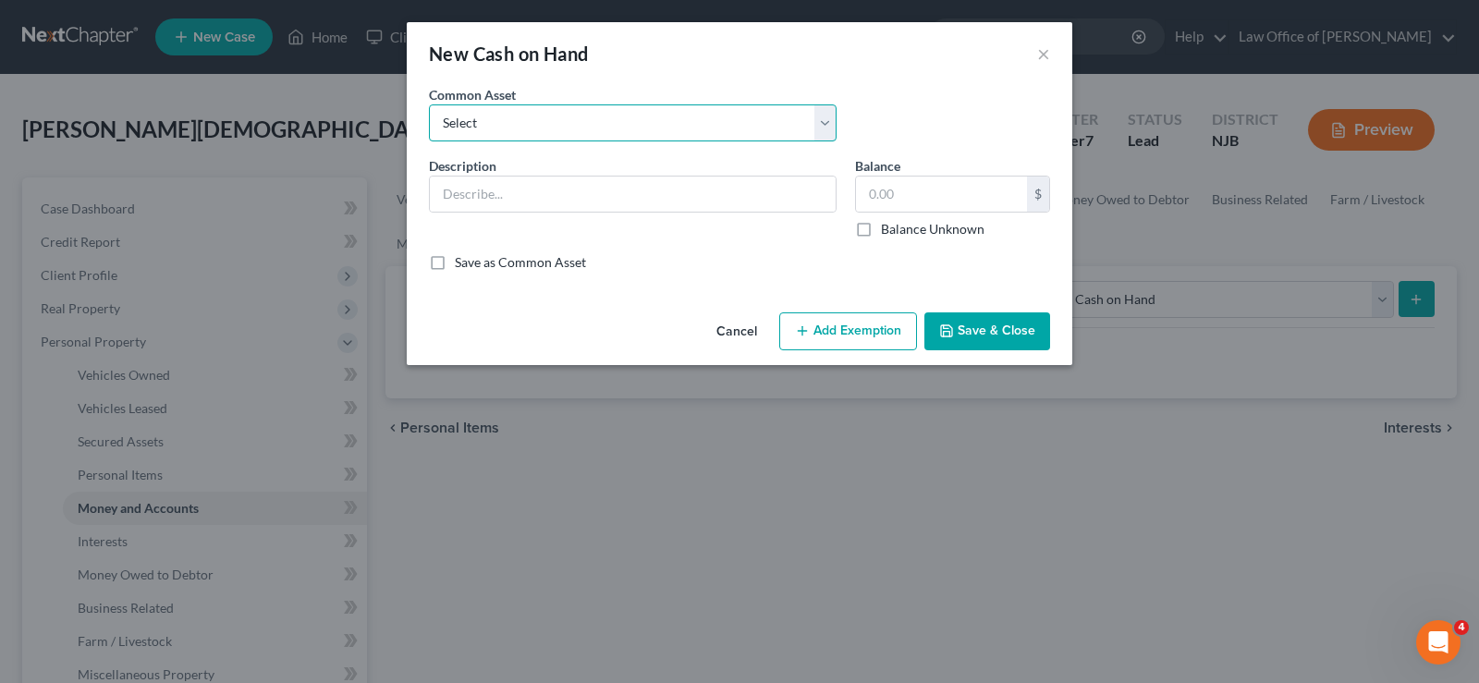
click at [477, 117] on select "Select Cash Cash" at bounding box center [633, 122] width 408 height 37
select select "0"
click at [429, 104] on select "Select Cash Cash" at bounding box center [633, 122] width 408 height 37
type input "Cash"
type input "100"
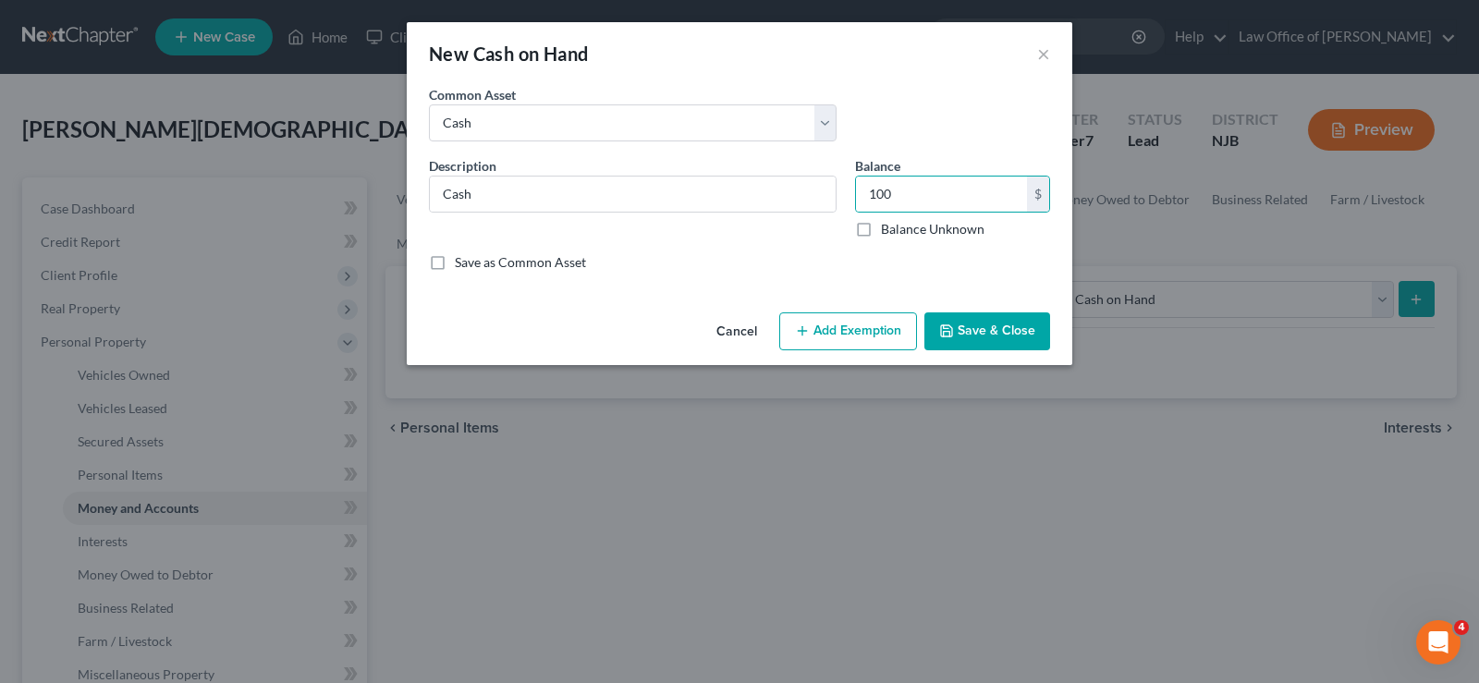
click at [842, 322] on button "Add Exemption" at bounding box center [848, 331] width 138 height 39
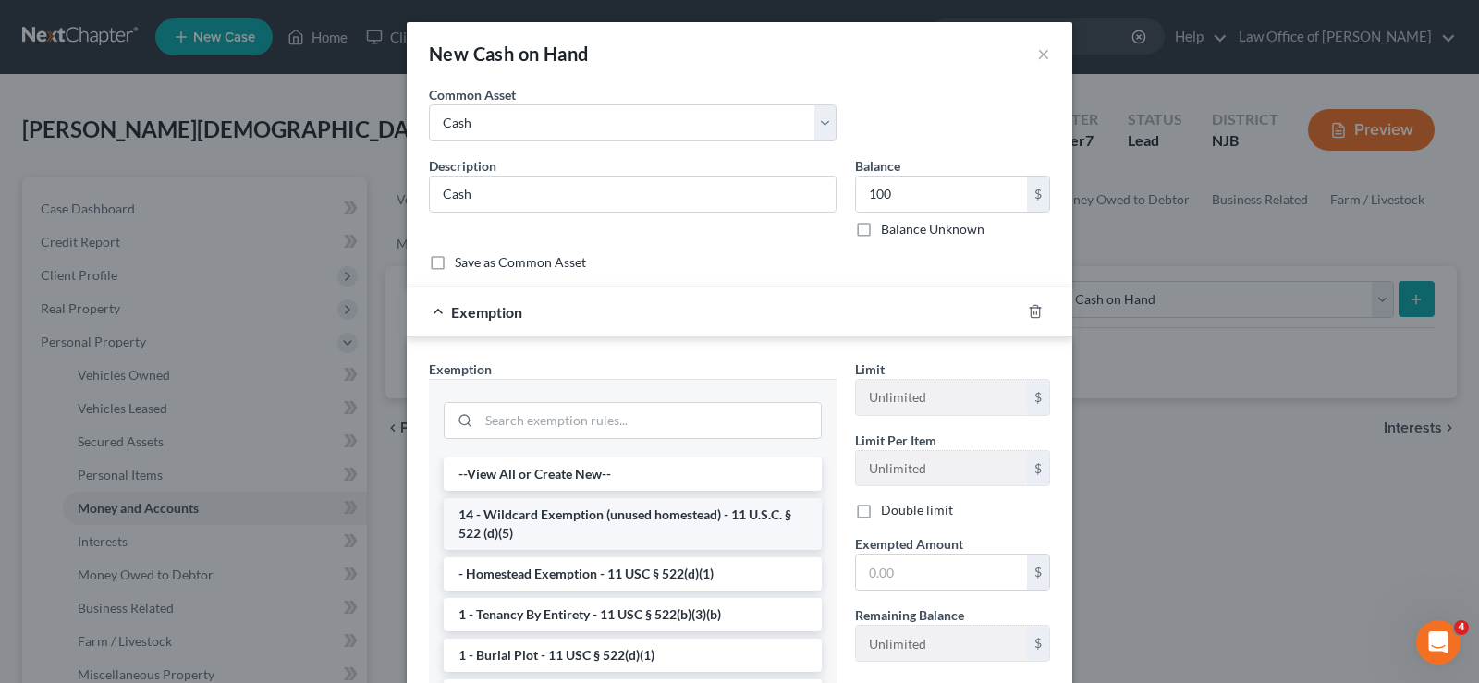
click at [609, 506] on li "14 - Wildcard Exemption (unused homestead) - 11 U.S.C. § 522 (d)(5)" at bounding box center [633, 524] width 378 height 52
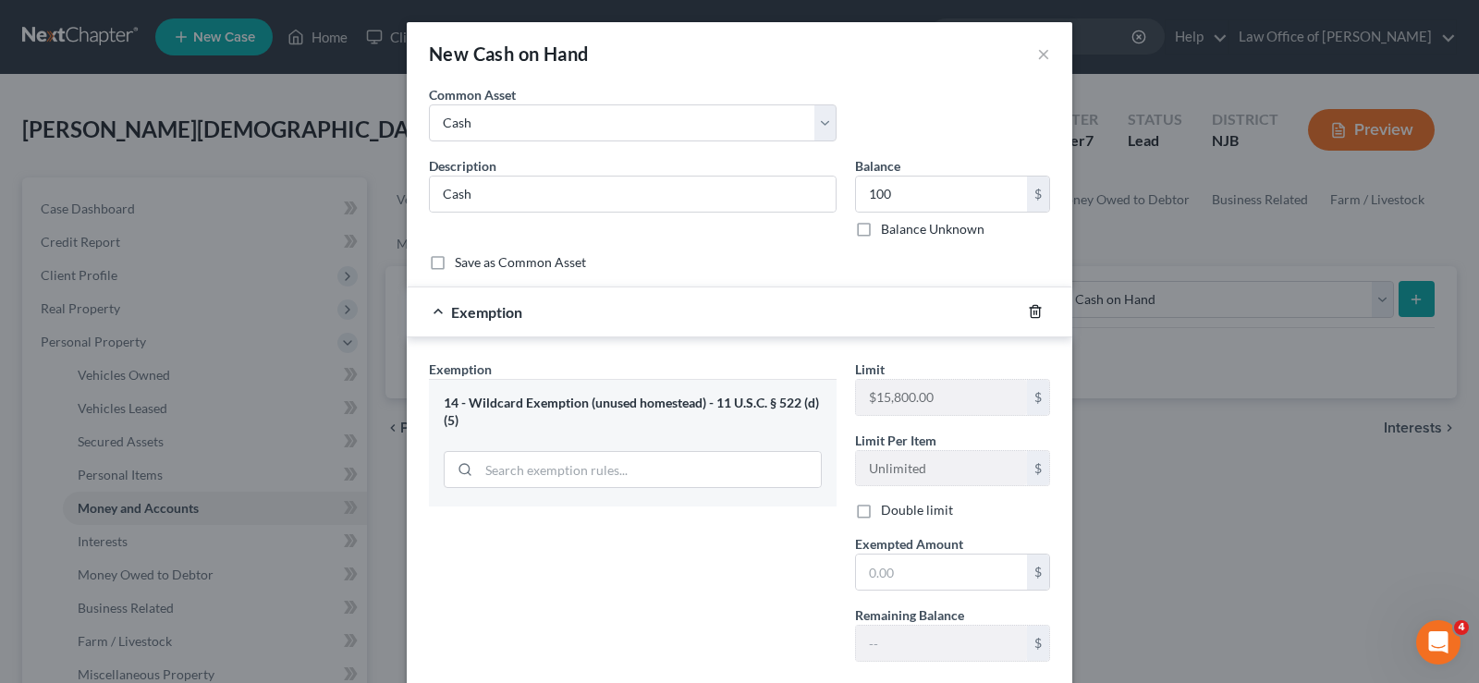
click at [1030, 308] on polyline "button" at bounding box center [1035, 308] width 11 height 0
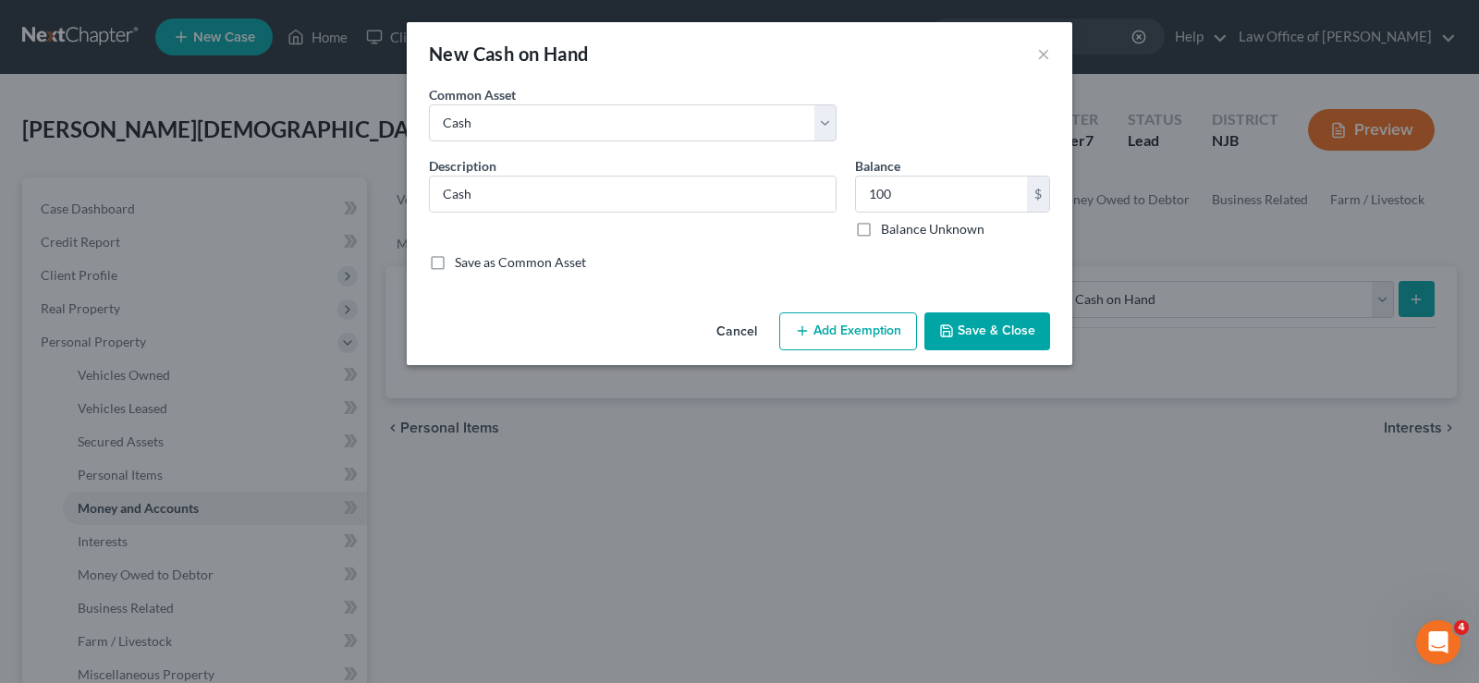
click at [829, 324] on button "Add Exemption" at bounding box center [848, 331] width 138 height 39
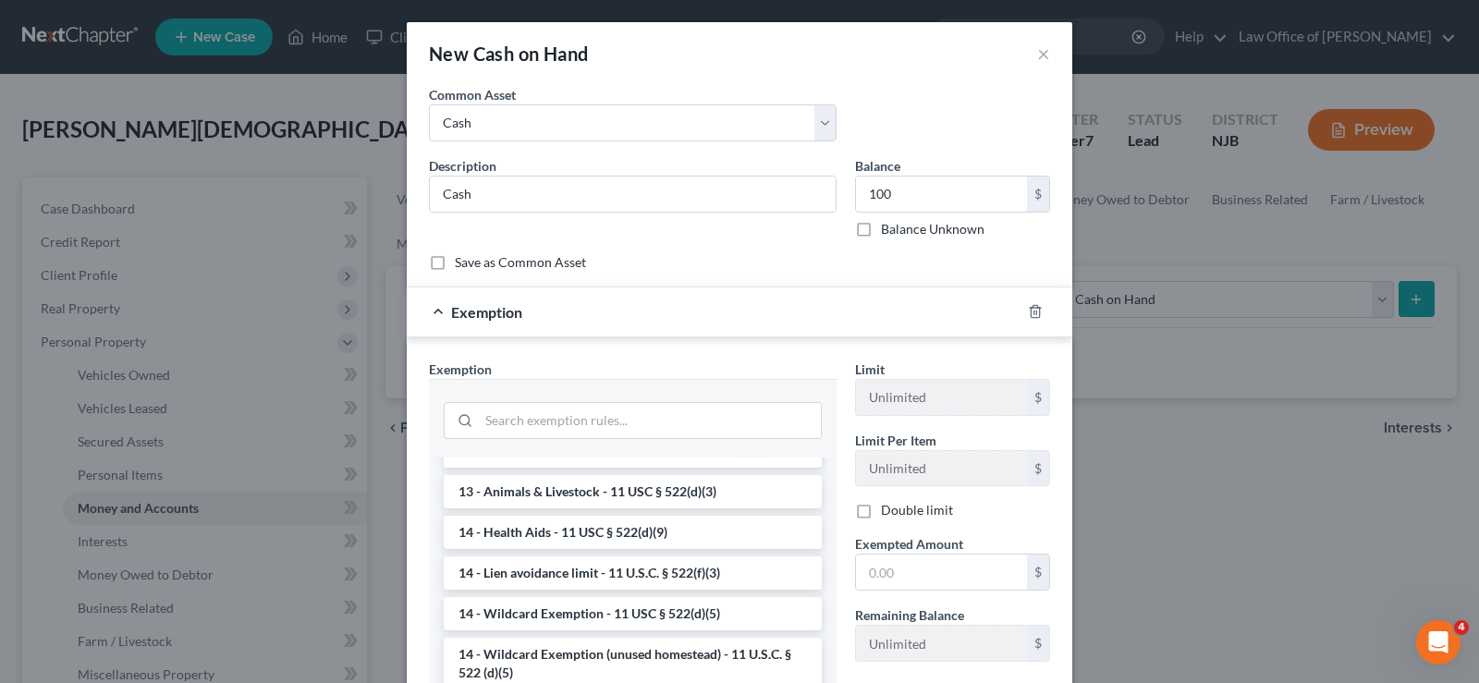
scroll to position [357, 0]
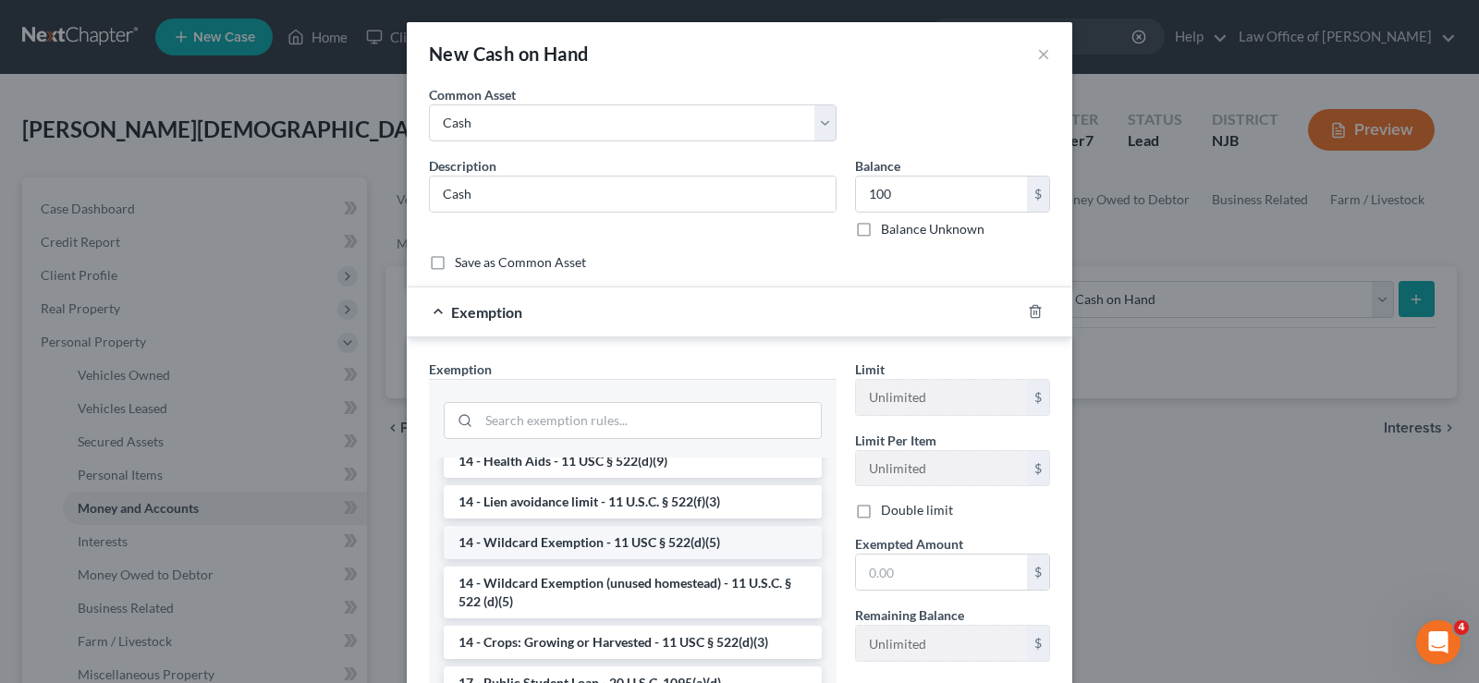
click at [615, 544] on li "14 - Wildcard Exemption - 11 USC § 522(d)(5)" at bounding box center [633, 542] width 378 height 33
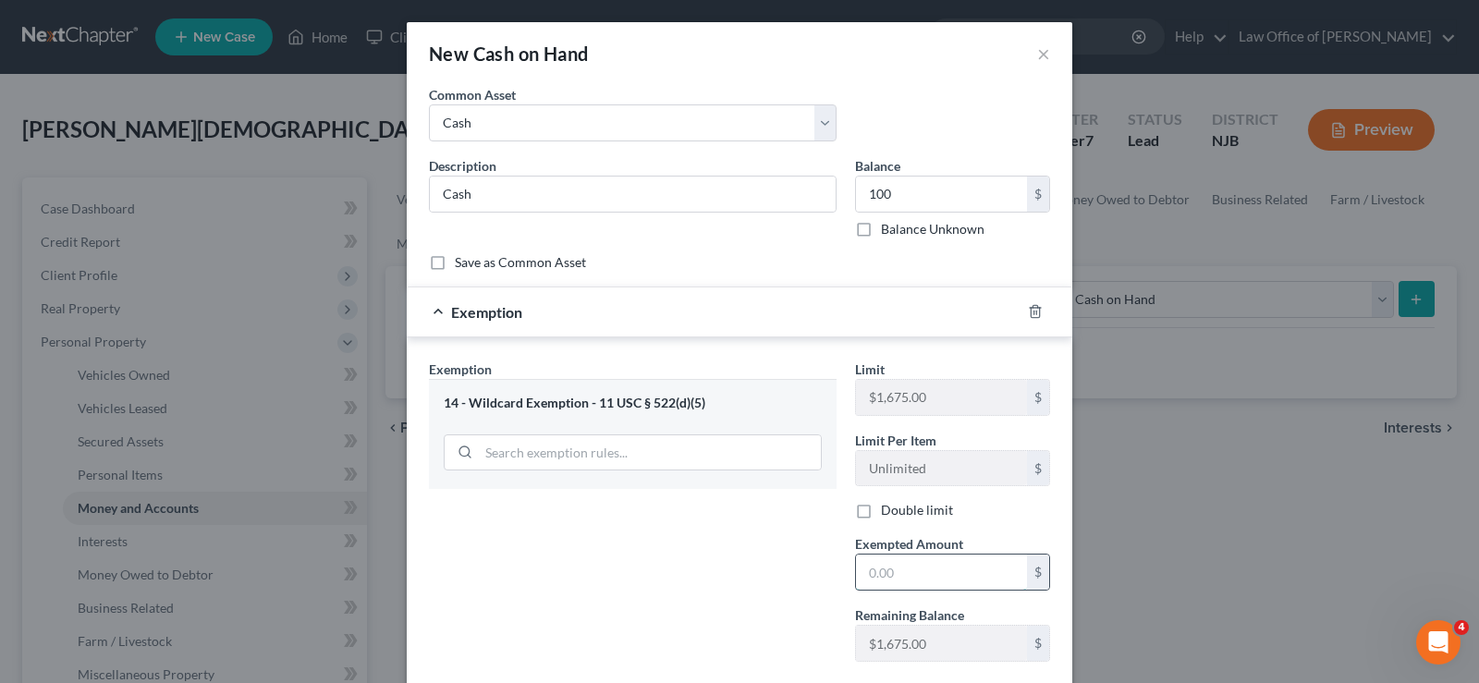
click at [879, 567] on input "text" at bounding box center [941, 572] width 171 height 35
type input "100.00"
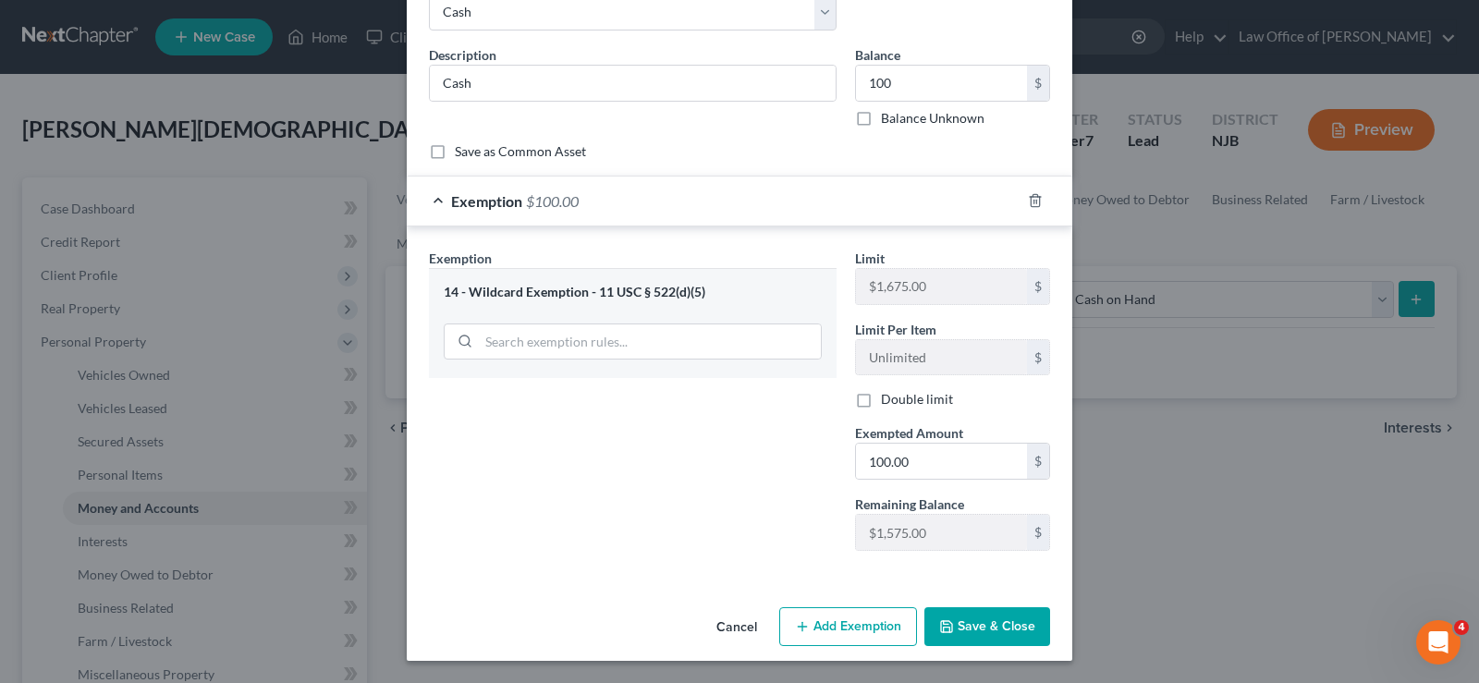
click at [982, 622] on button "Save & Close" at bounding box center [987, 626] width 126 height 39
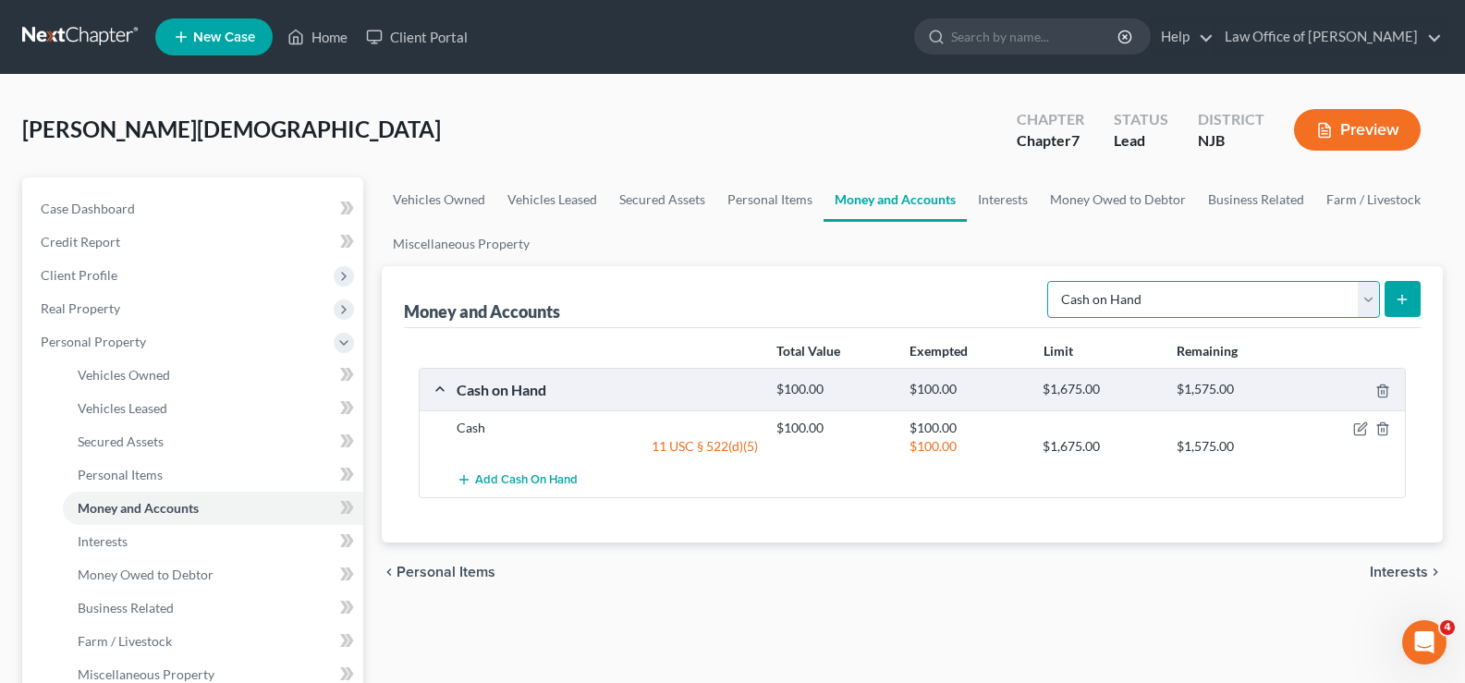
click at [1167, 315] on select "Select Account Type Brokerage Cash on Hand Certificates of Deposit Checking Acc…" at bounding box center [1213, 299] width 333 height 37
select select "checking"
click at [1051, 281] on select "Select Account Type Brokerage Cash on Hand Certificates of Deposit Checking Acc…" at bounding box center [1213, 299] width 333 height 37
click at [1405, 292] on icon "submit" at bounding box center [1402, 299] width 15 height 15
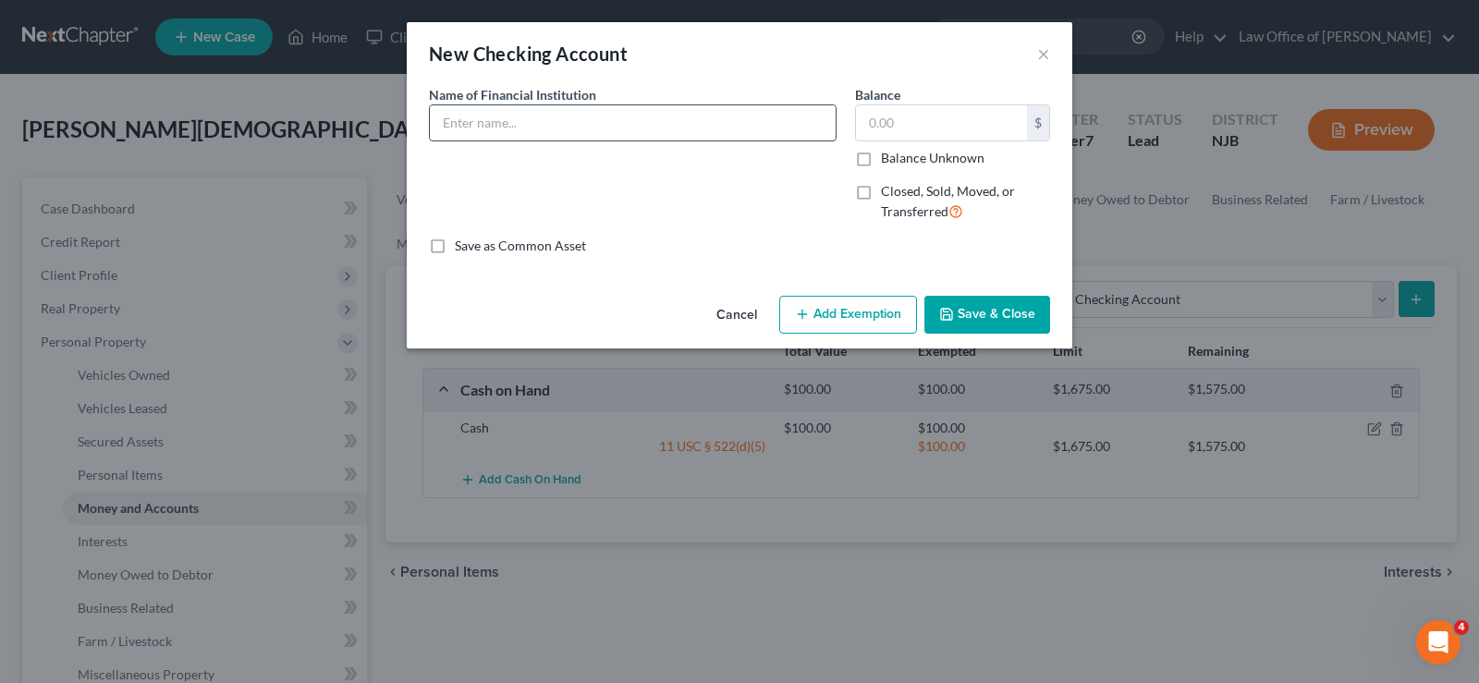
click at [470, 115] on input "text" at bounding box center [633, 122] width 406 height 35
type input "Chime ending 4456"
click at [920, 128] on input "text" at bounding box center [941, 122] width 171 height 35
type input "50.00"
click at [831, 314] on button "Add Exemption" at bounding box center [848, 315] width 138 height 39
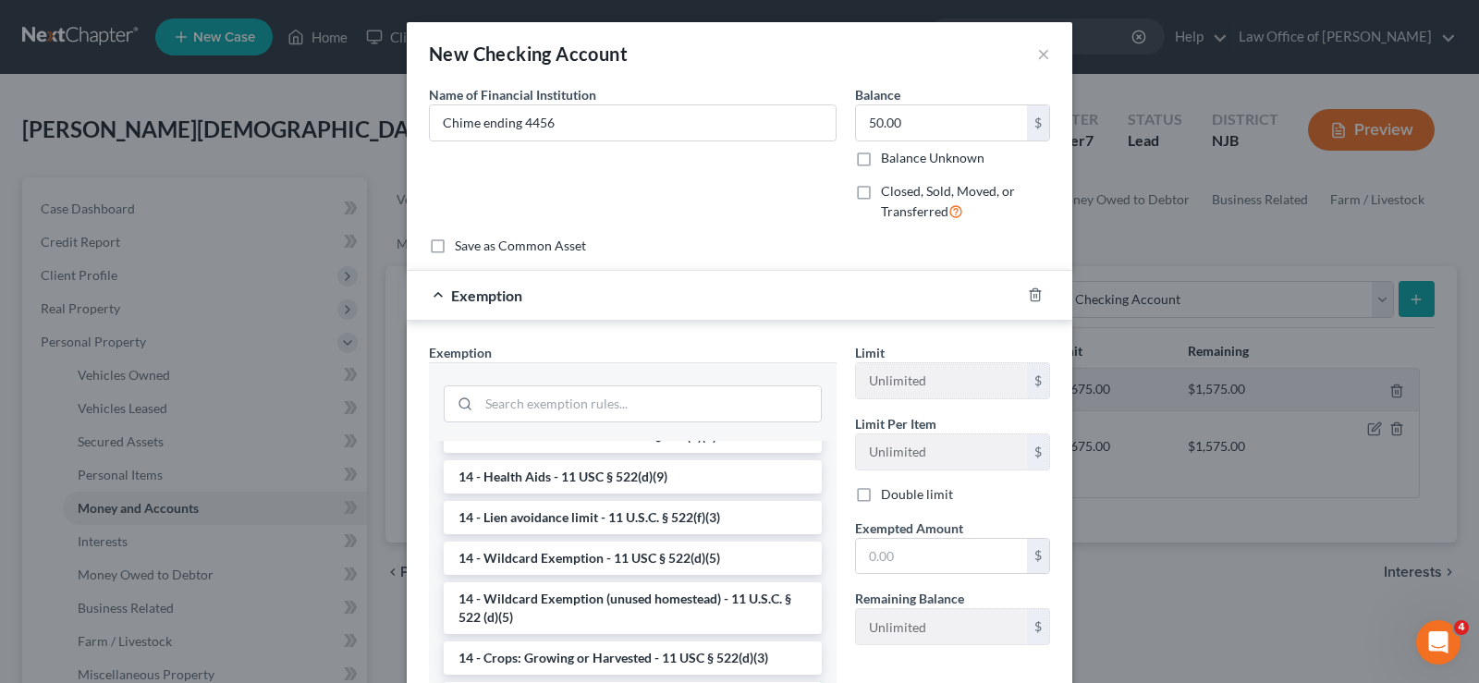
scroll to position [372, 0]
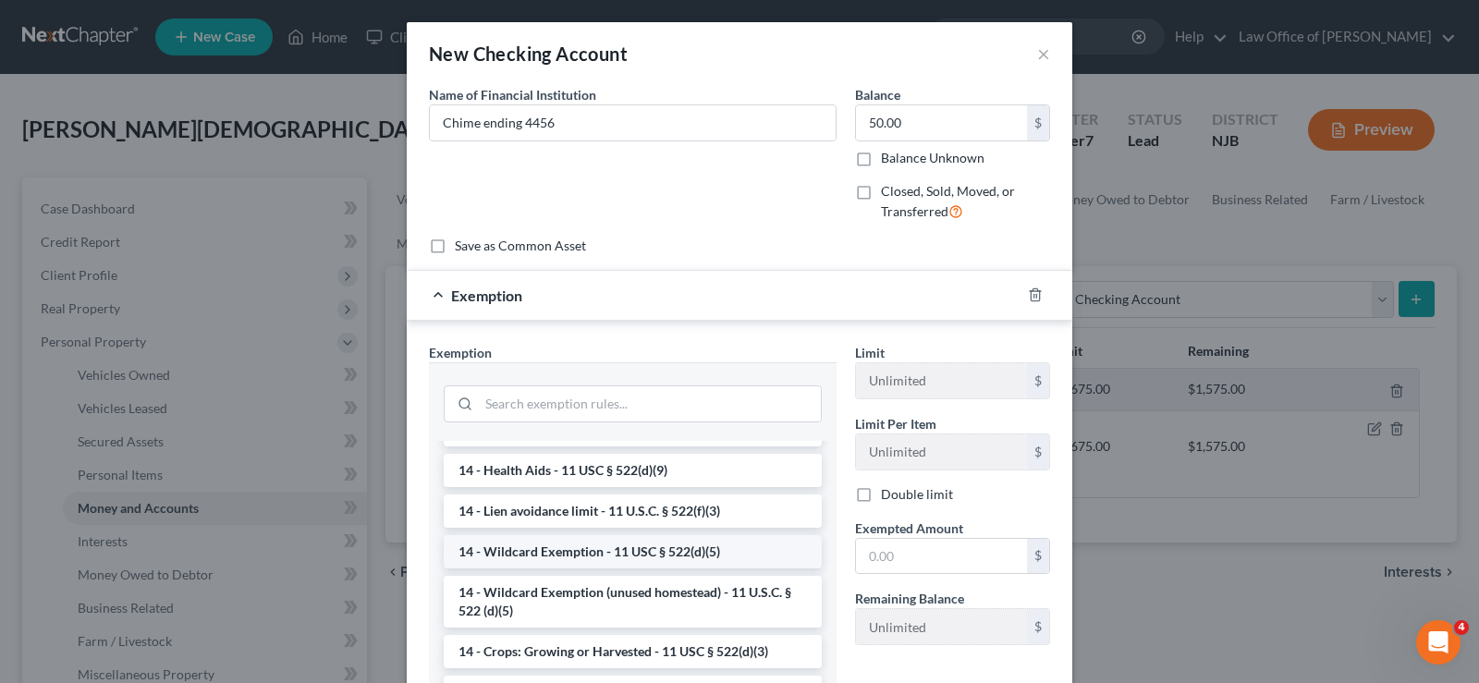
click at [665, 541] on li "14 - Wildcard Exemption - 11 USC § 522(d)(5)" at bounding box center [633, 551] width 378 height 33
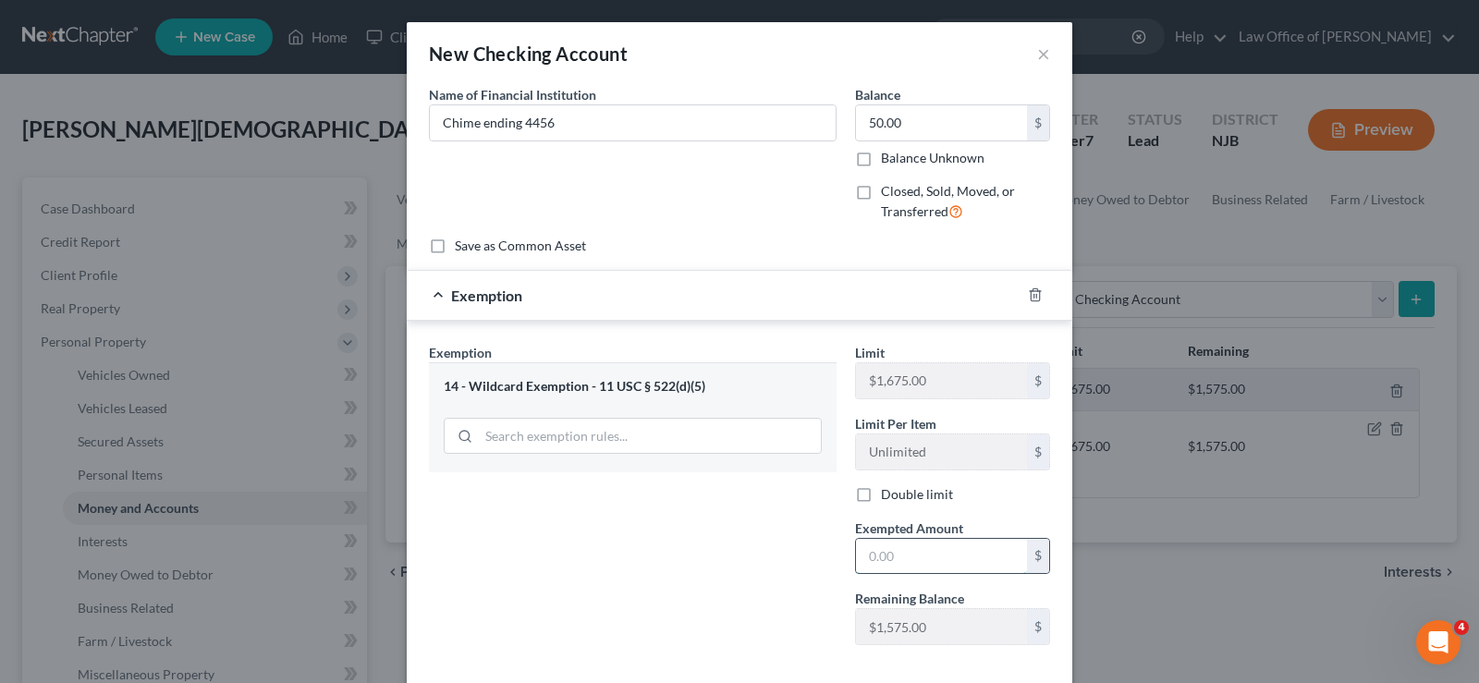
click at [884, 547] on input "text" at bounding box center [941, 556] width 171 height 35
type input "50.00"
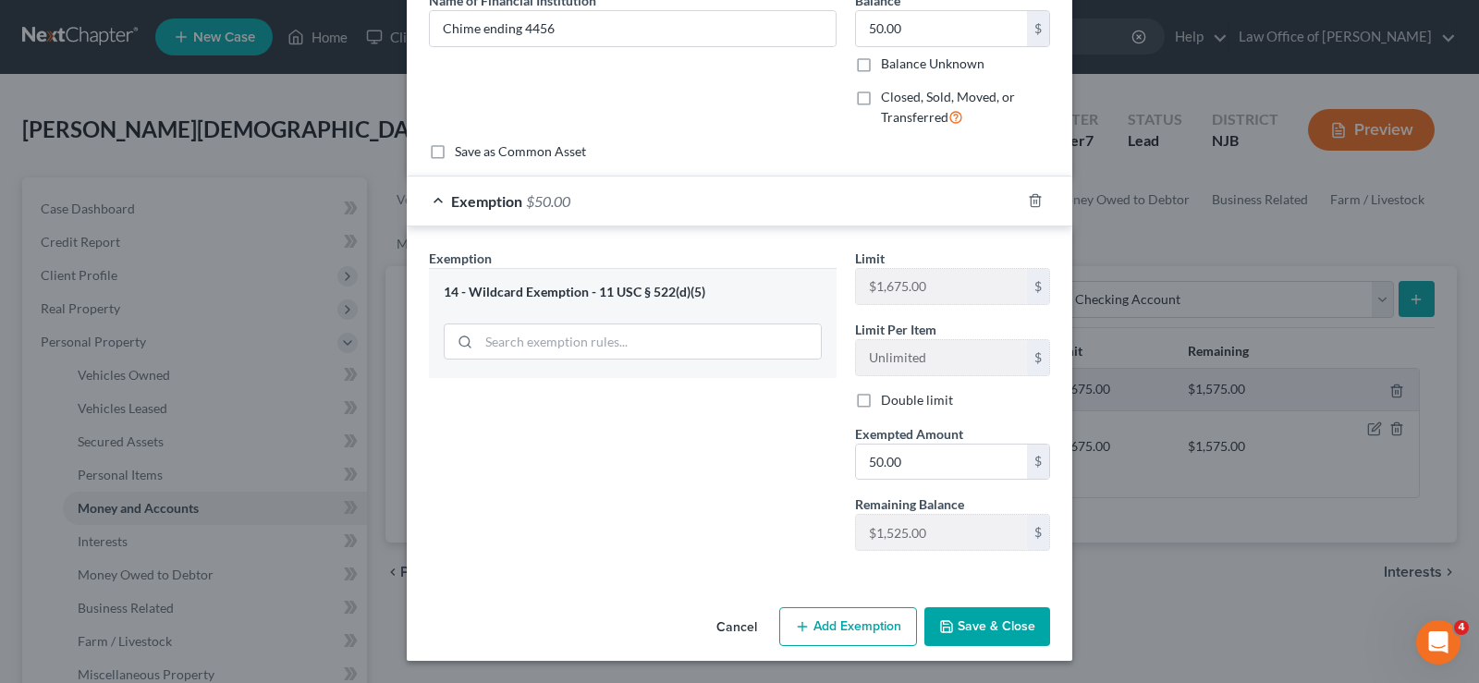
click at [979, 620] on button "Save & Close" at bounding box center [987, 626] width 126 height 39
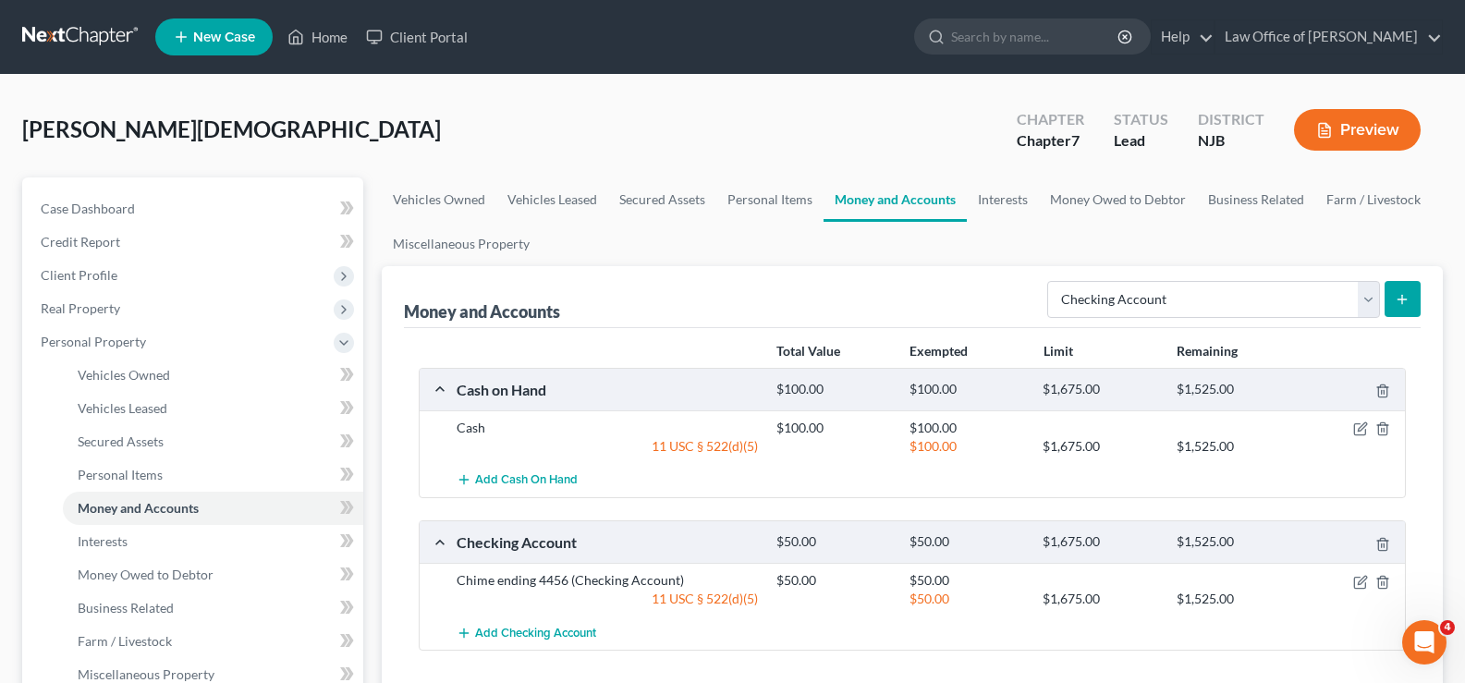
click at [1402, 295] on line "submit" at bounding box center [1402, 299] width 0 height 8
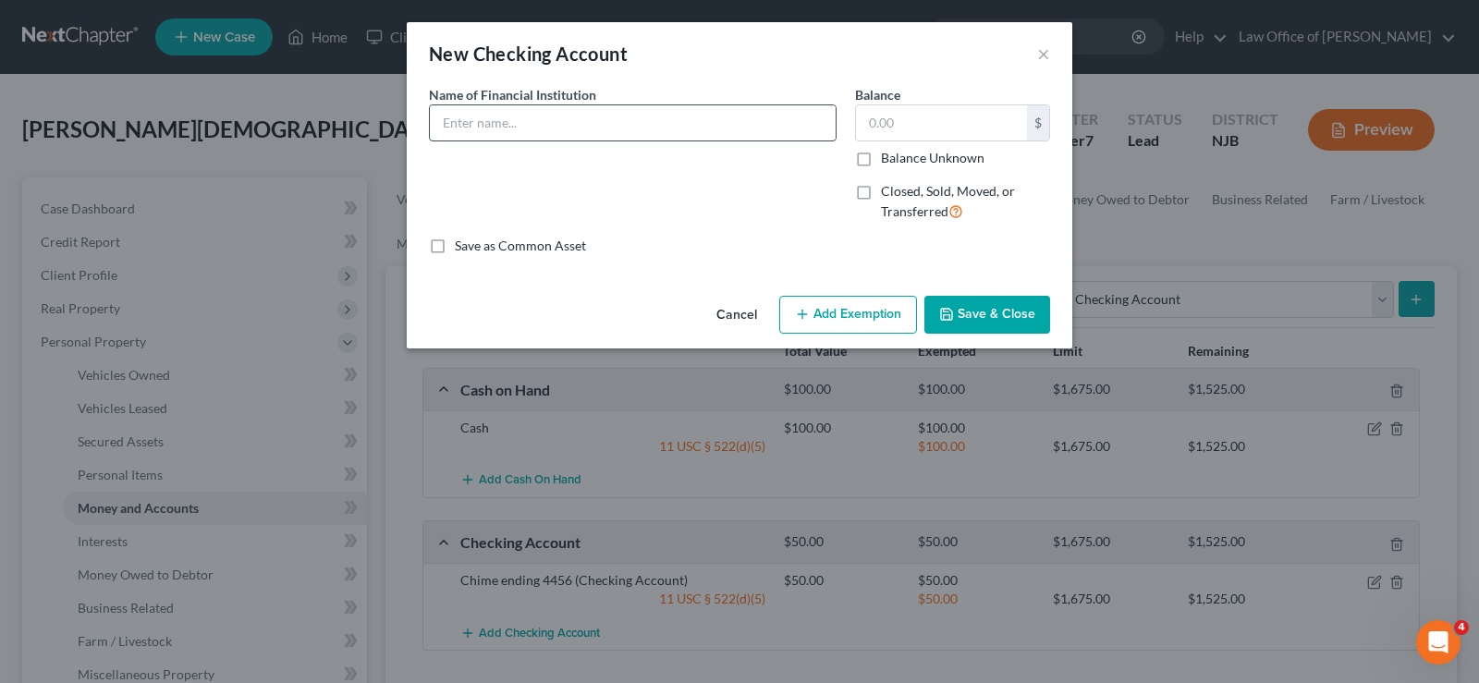
click at [503, 126] on input "text" at bounding box center [633, 122] width 406 height 35
type input "Cash App"
type input "50.00"
click at [857, 309] on button "Add Exemption" at bounding box center [848, 315] width 138 height 39
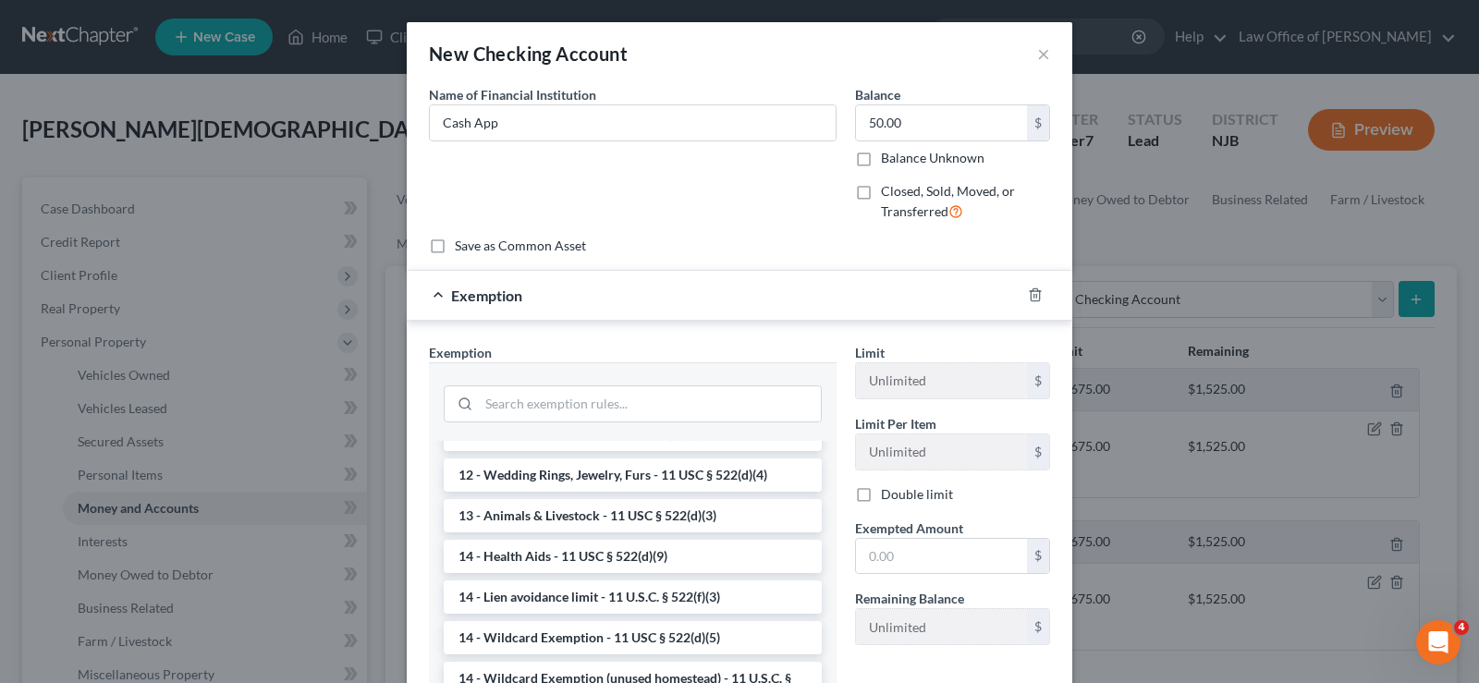
scroll to position [332, 0]
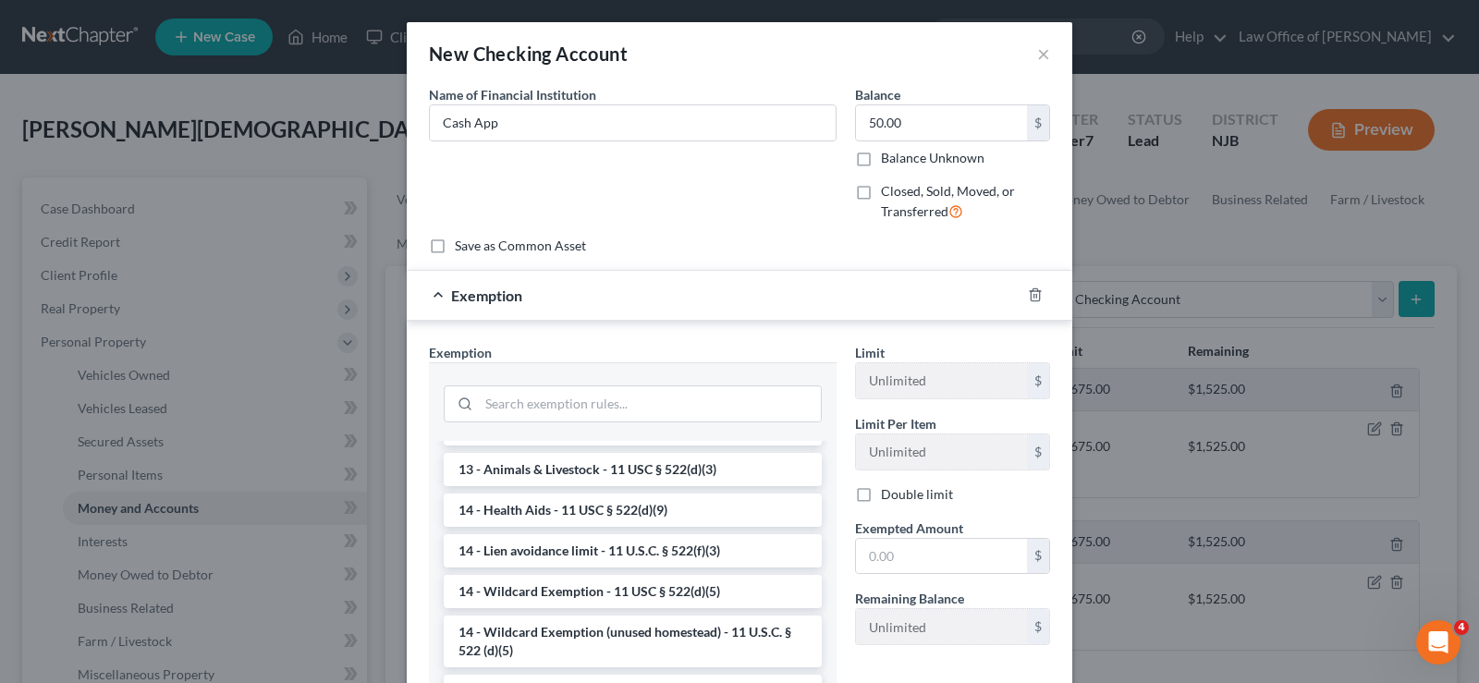
drag, startPoint x: 616, startPoint y: 588, endPoint x: 653, endPoint y: 592, distance: 37.3
click at [619, 591] on li "14 - Wildcard Exemption - 11 USC § 522(d)(5)" at bounding box center [633, 591] width 378 height 33
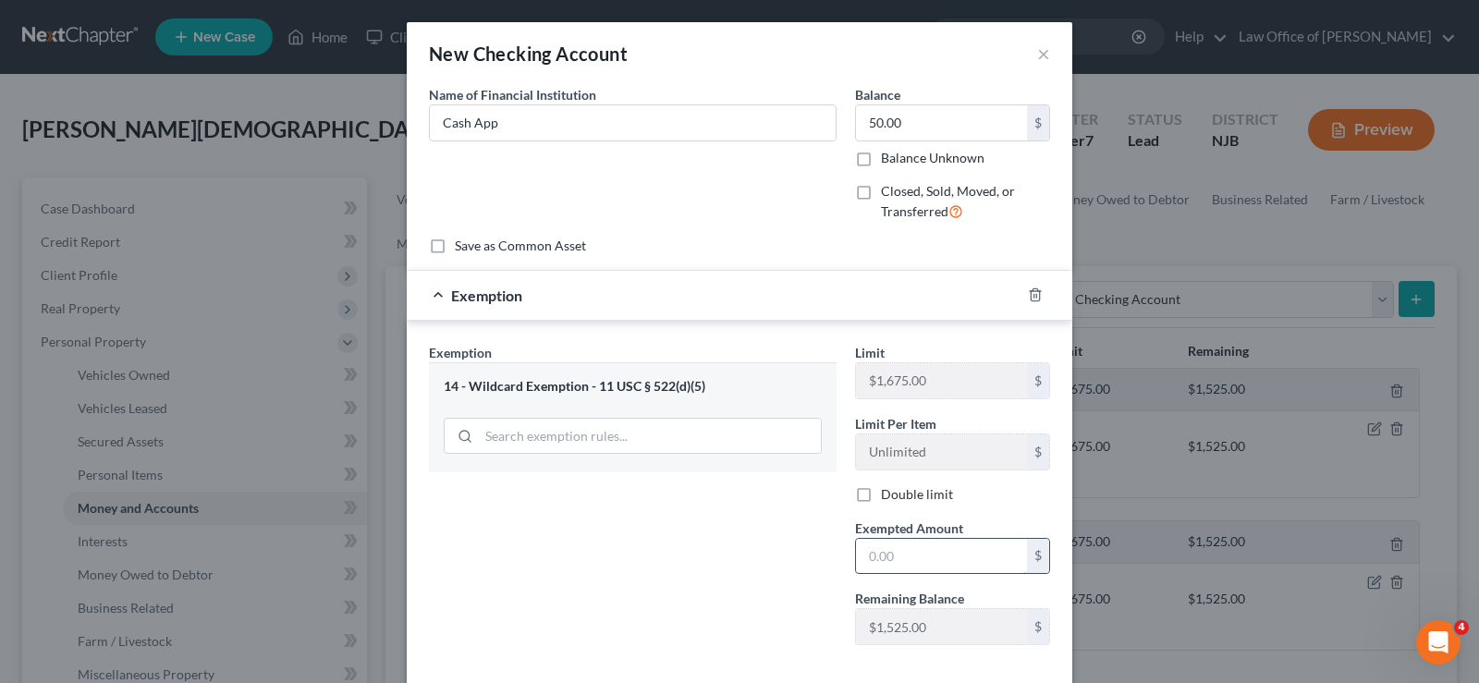
click at [889, 565] on input "text" at bounding box center [941, 556] width 171 height 35
type input "50.00"
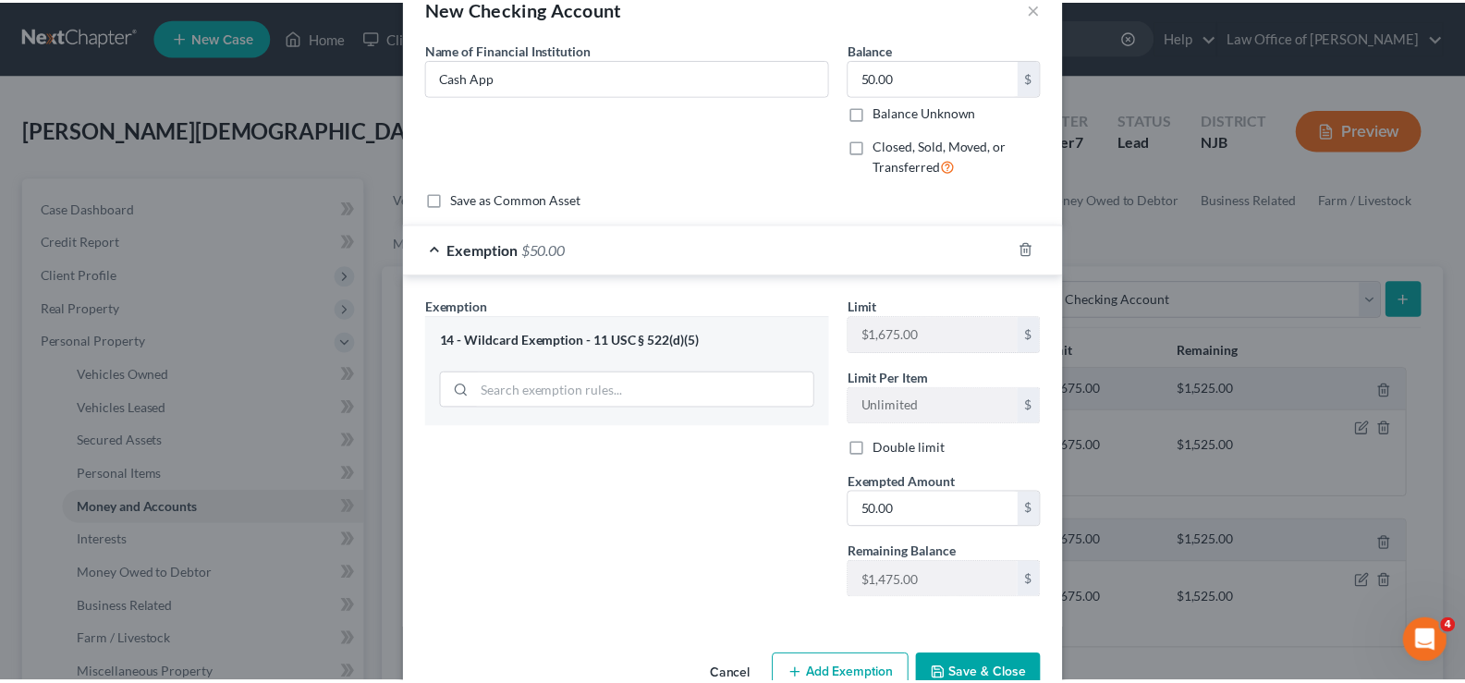
scroll to position [94, 0]
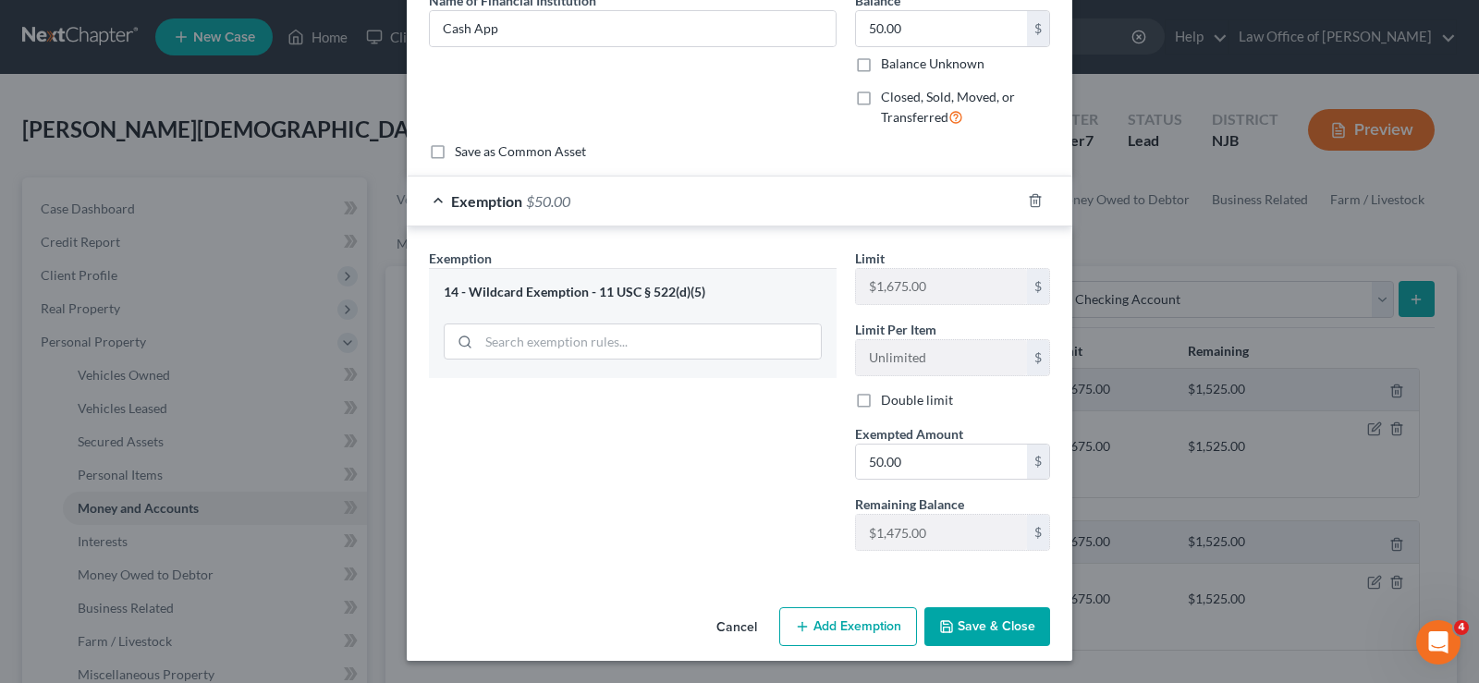
click at [1005, 618] on button "Save & Close" at bounding box center [987, 626] width 126 height 39
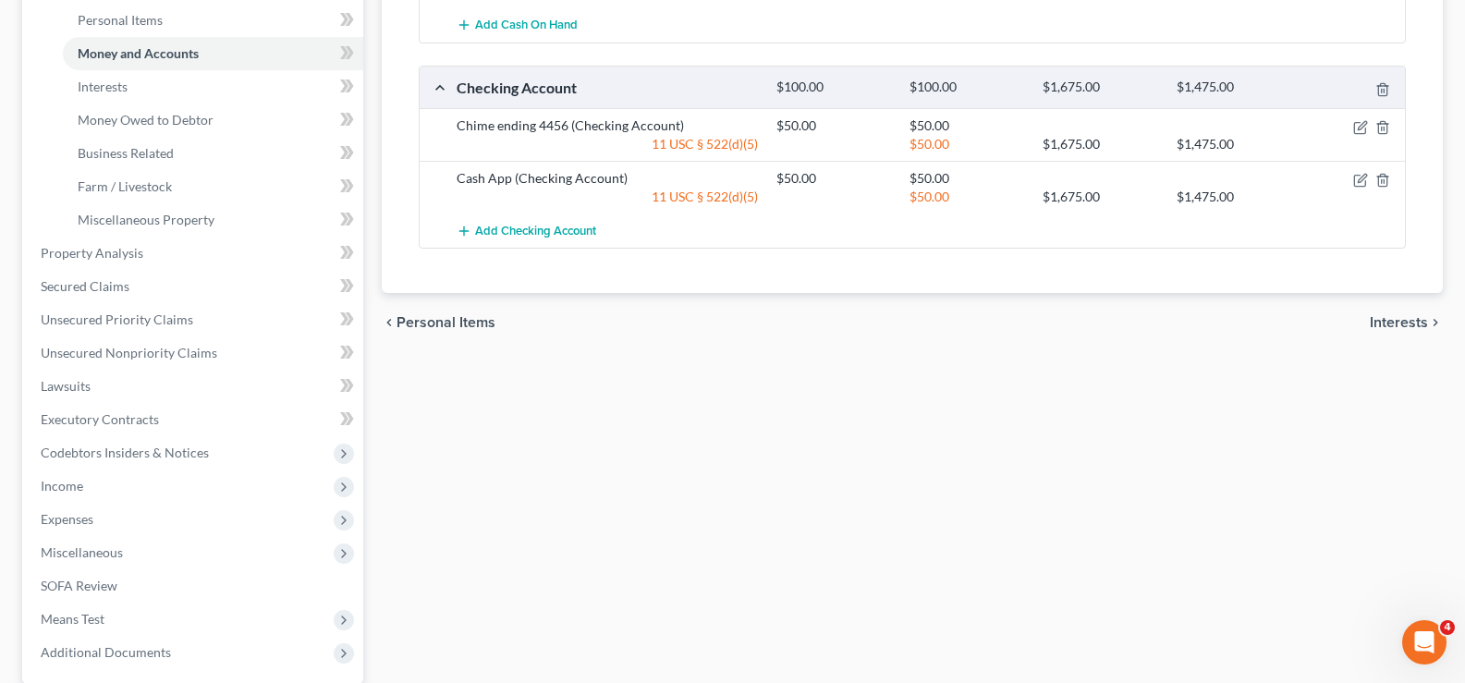
scroll to position [458, 0]
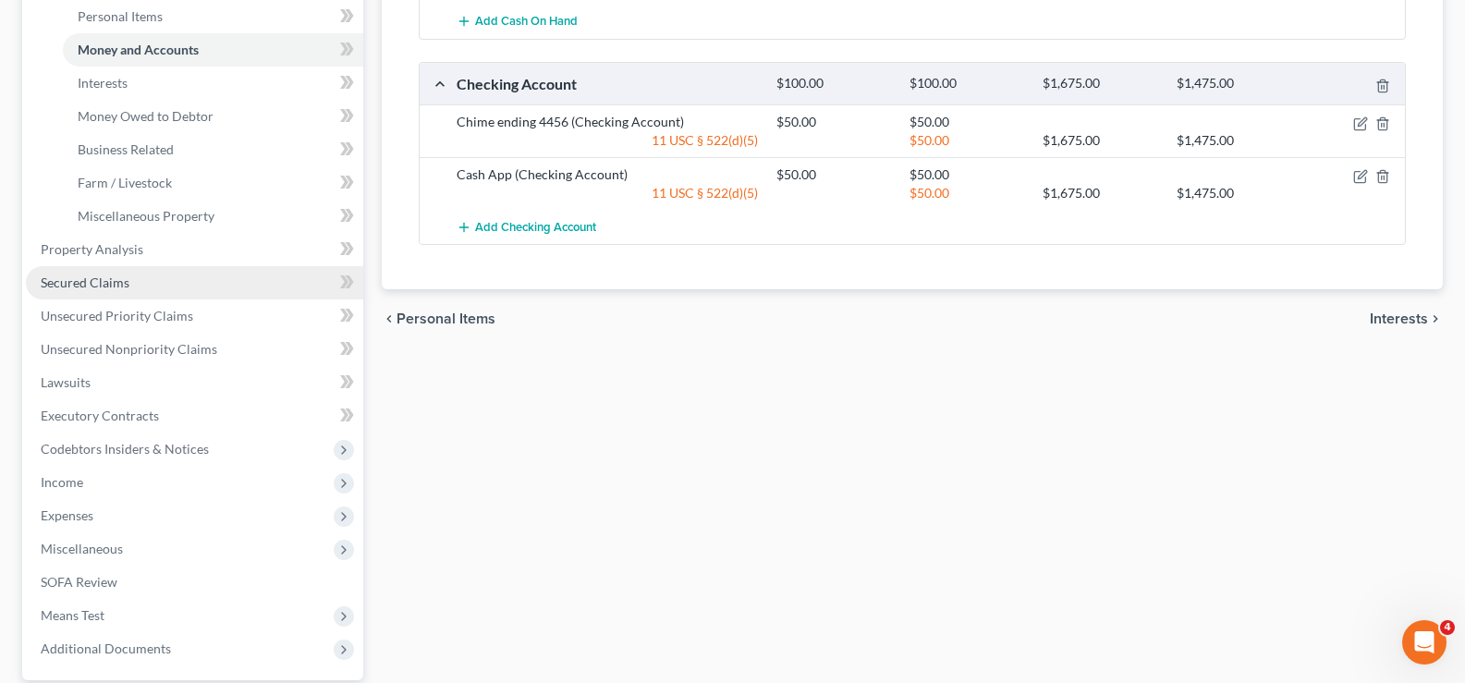
click at [80, 283] on span "Secured Claims" at bounding box center [85, 283] width 89 height 16
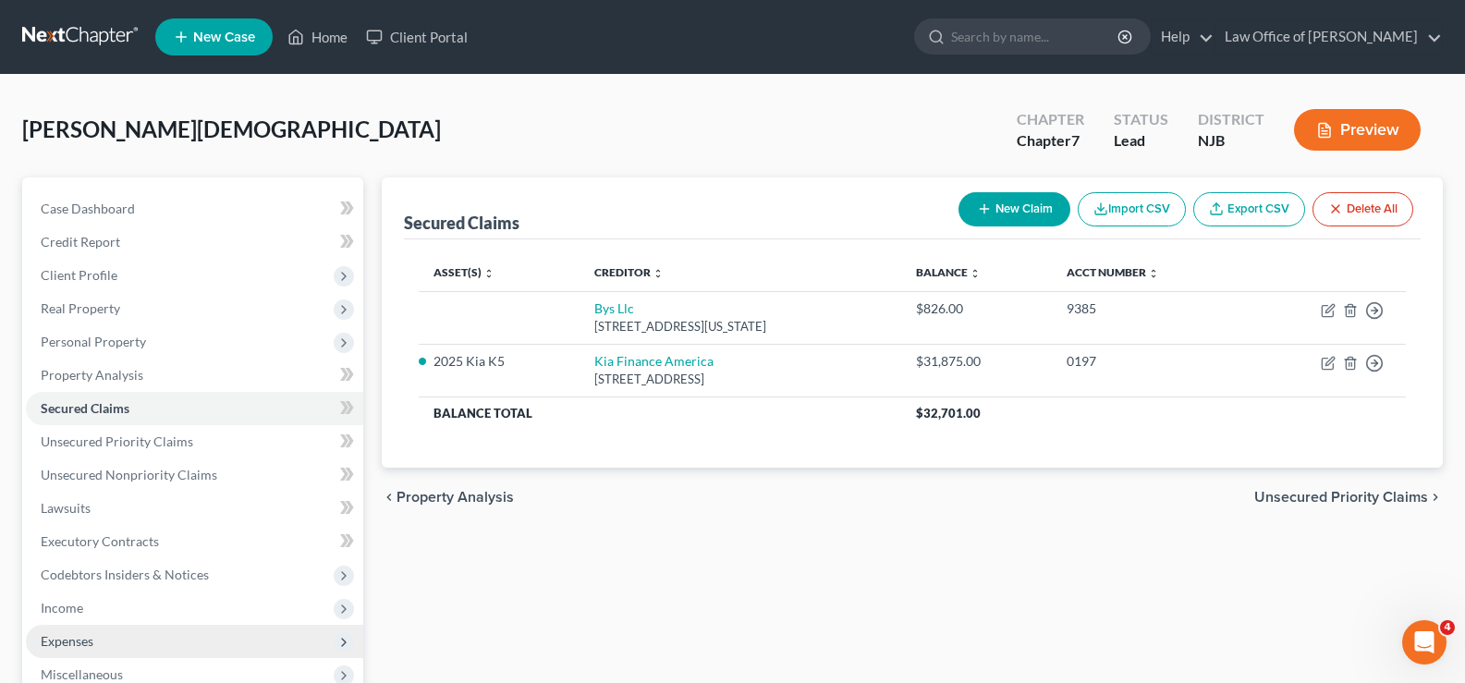
click at [71, 643] on span "Expenses" at bounding box center [67, 641] width 53 height 16
click at [99, 671] on span "Home" at bounding box center [95, 674] width 35 height 16
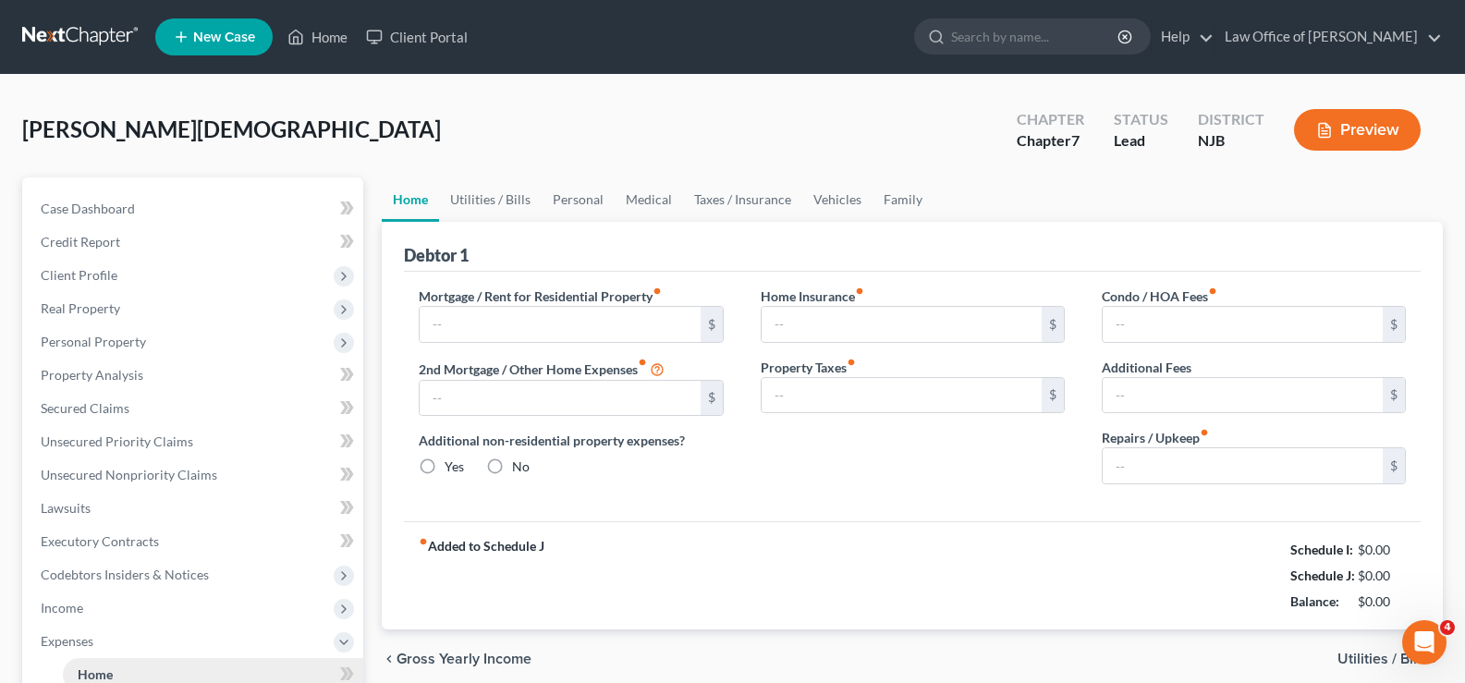
type input "0.00"
radio input "true"
type input "0.00"
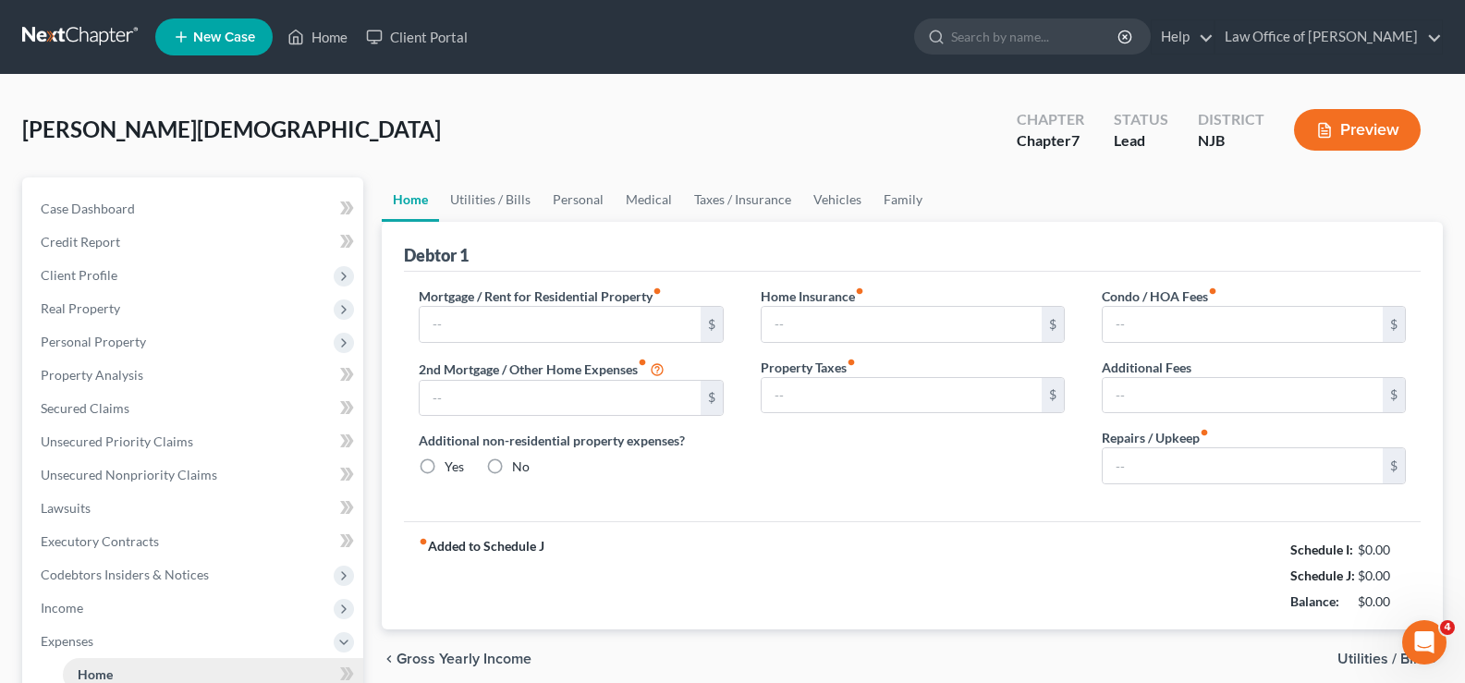
type input "0.00"
click at [514, 328] on input "text" at bounding box center [560, 324] width 280 height 35
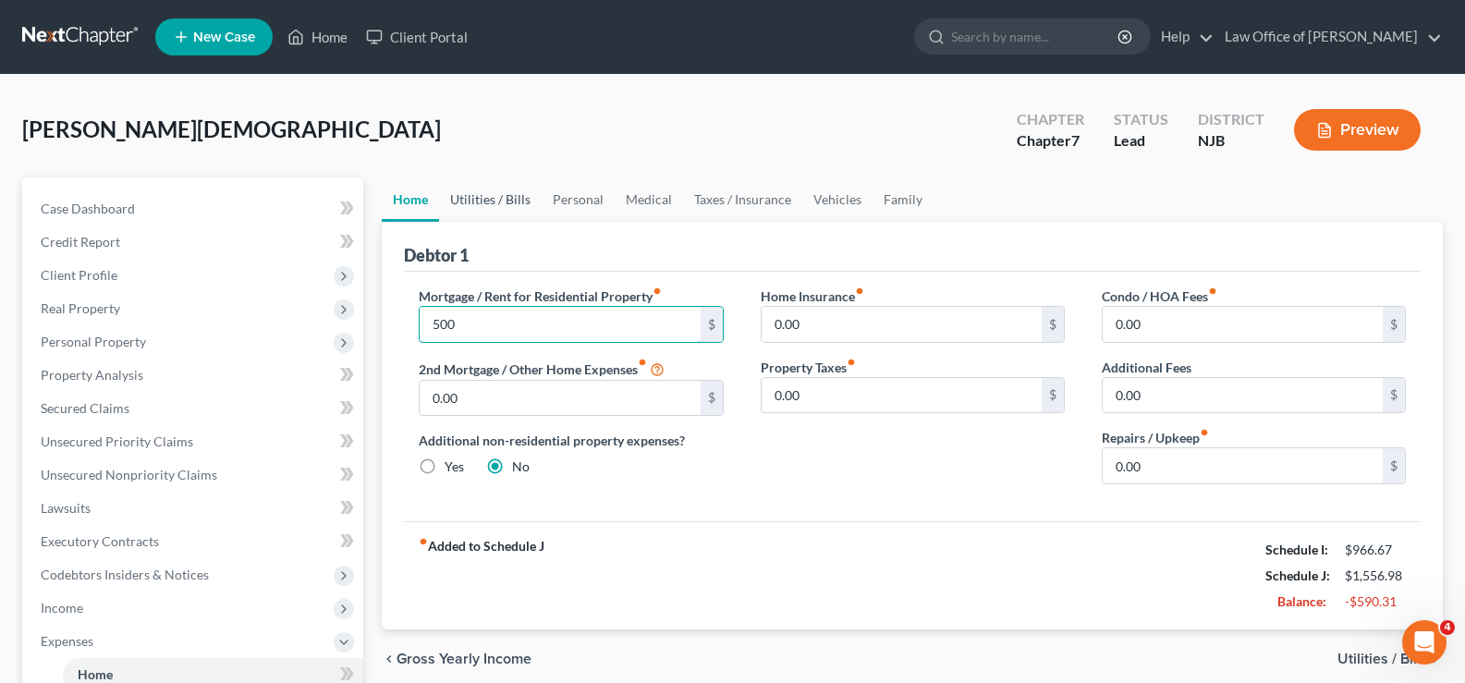
type input "500"
click at [490, 195] on link "Utilities / Bills" at bounding box center [490, 199] width 103 height 44
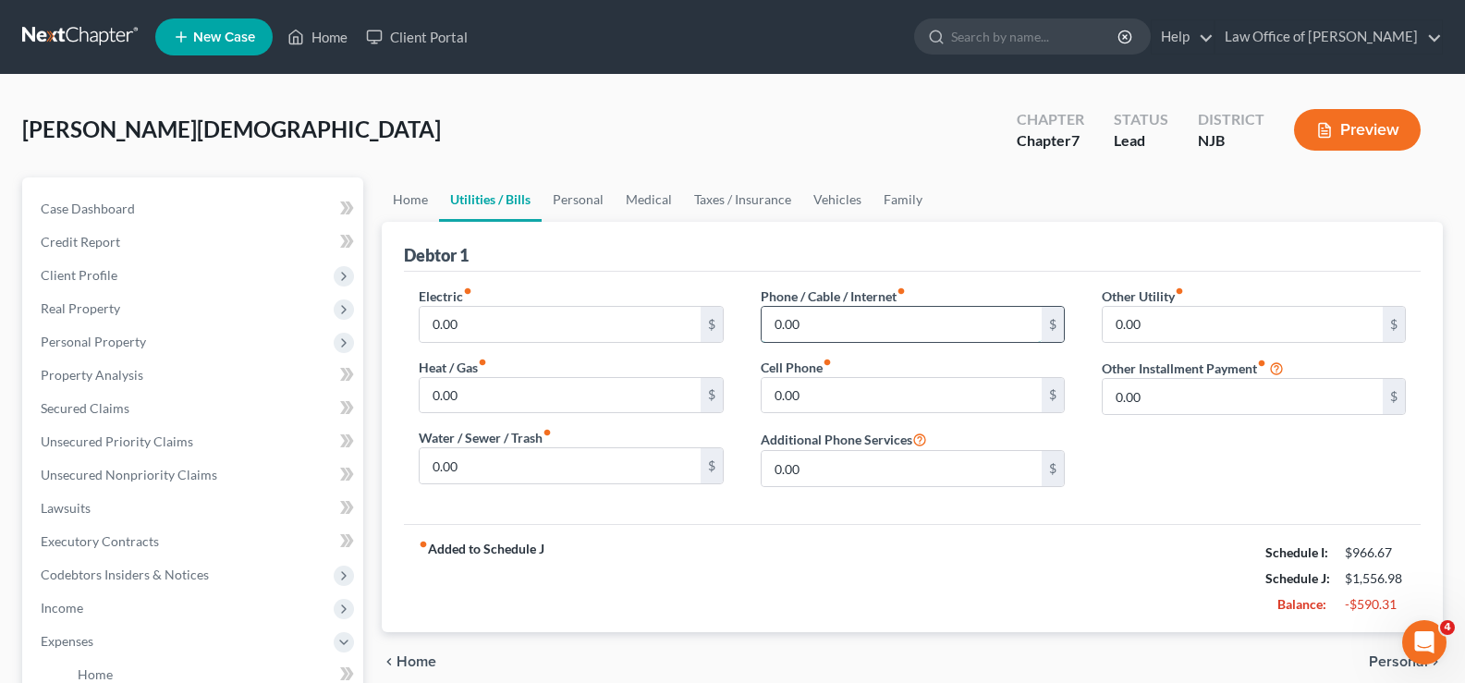
click at [889, 322] on input "0.00" at bounding box center [902, 324] width 280 height 35
type input "81"
click at [842, 391] on input "0.00" at bounding box center [902, 395] width 280 height 35
type input "35"
click at [579, 193] on link "Personal" at bounding box center [578, 199] width 73 height 44
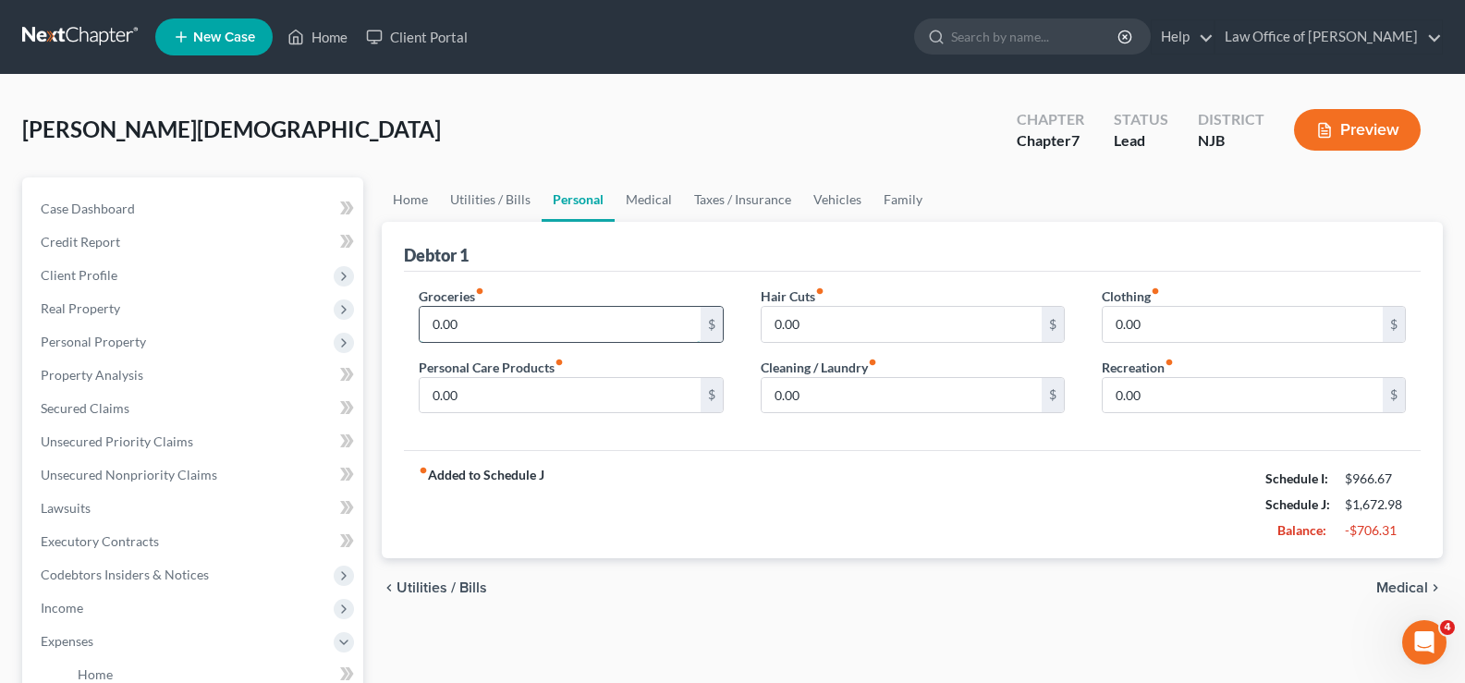
click at [503, 307] on input "0.00" at bounding box center [560, 324] width 280 height 35
type input "100"
click at [471, 392] on input "0.00" at bounding box center [560, 395] width 280 height 35
type input "25"
click at [839, 329] on input "0.00" at bounding box center [902, 324] width 280 height 35
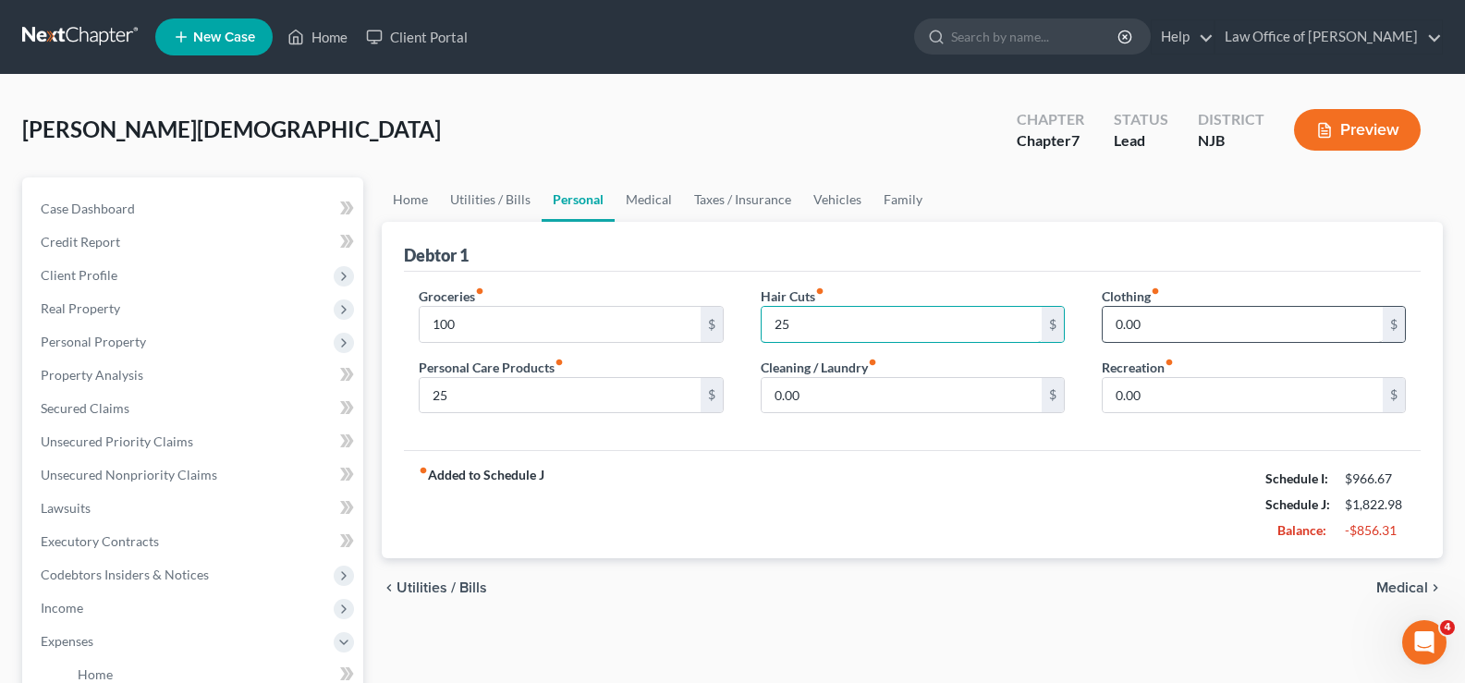
type input "25"
click at [1168, 330] on input "0.00" at bounding box center [1243, 324] width 280 height 35
type input "100"
click at [1170, 384] on input "0.00" at bounding box center [1243, 395] width 280 height 35
type input "100"
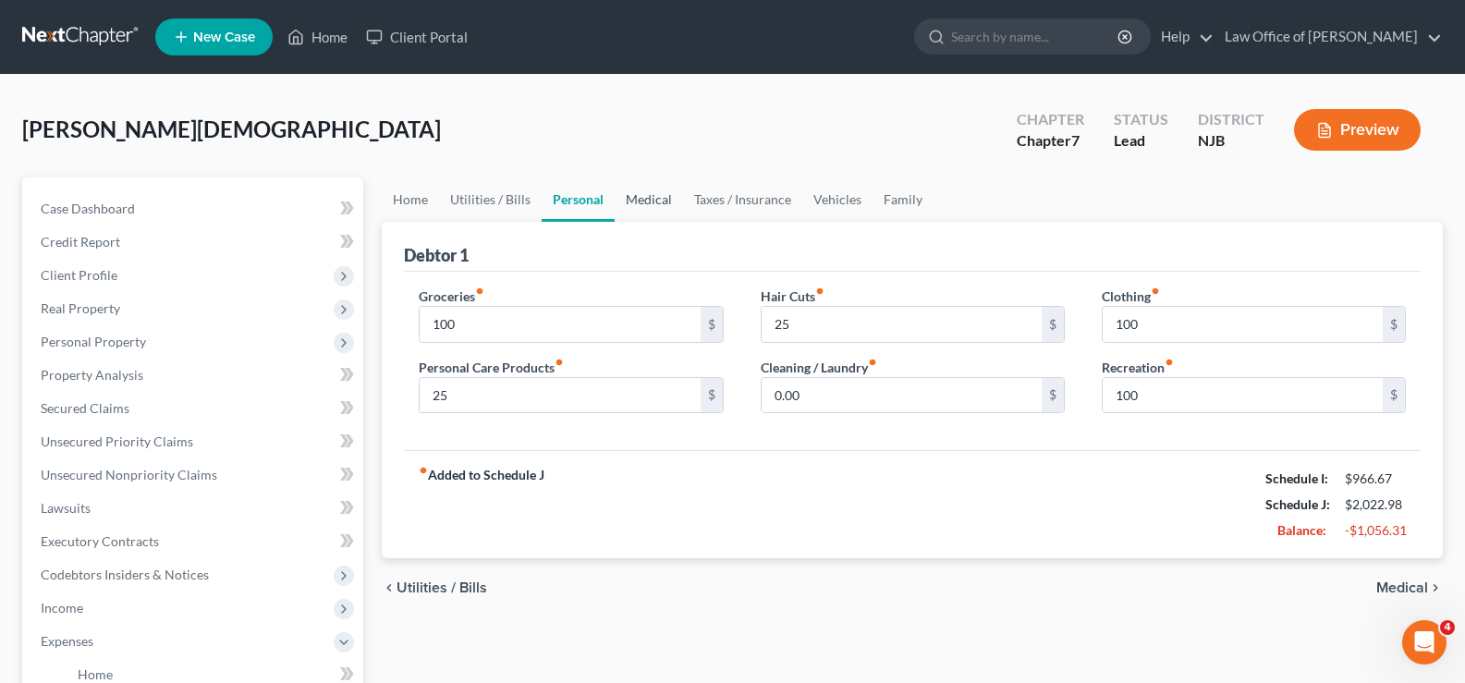
click at [652, 192] on link "Medical" at bounding box center [649, 199] width 68 height 44
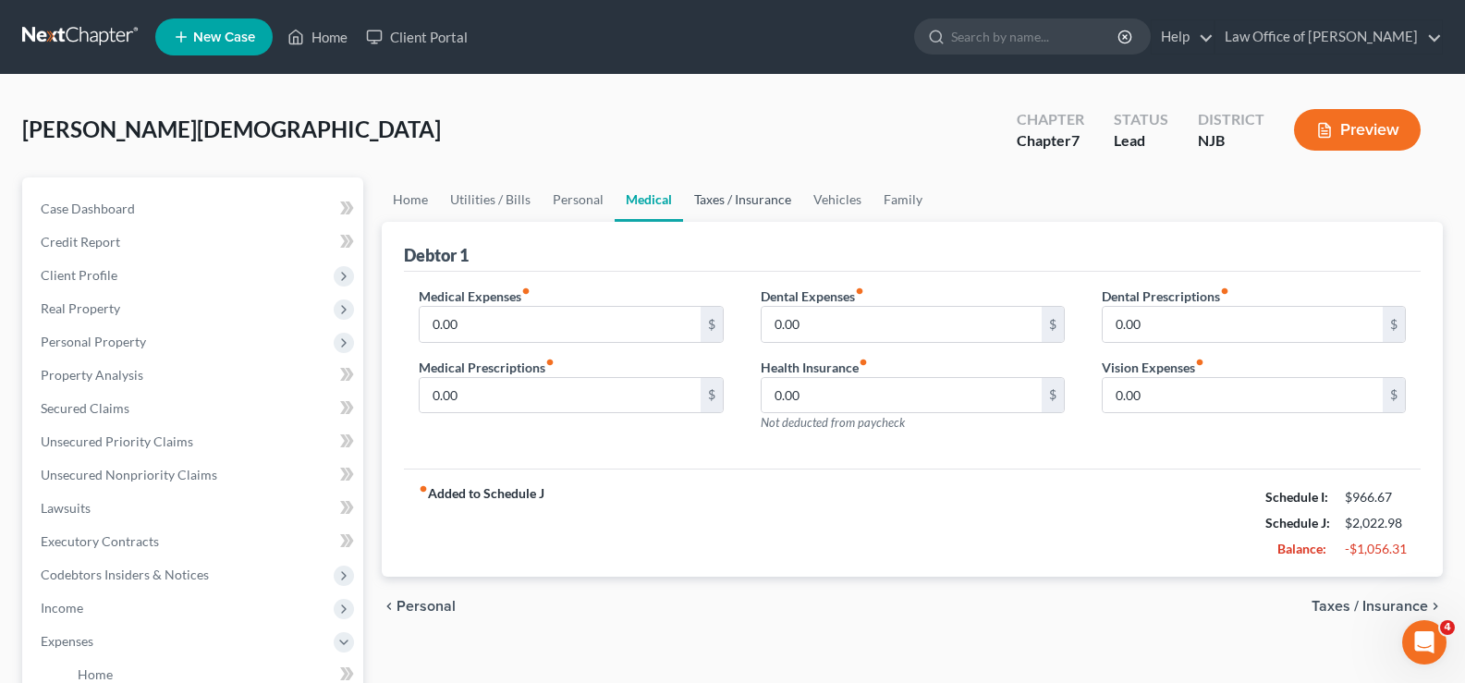
click at [734, 192] on link "Taxes / Insurance" at bounding box center [742, 199] width 119 height 44
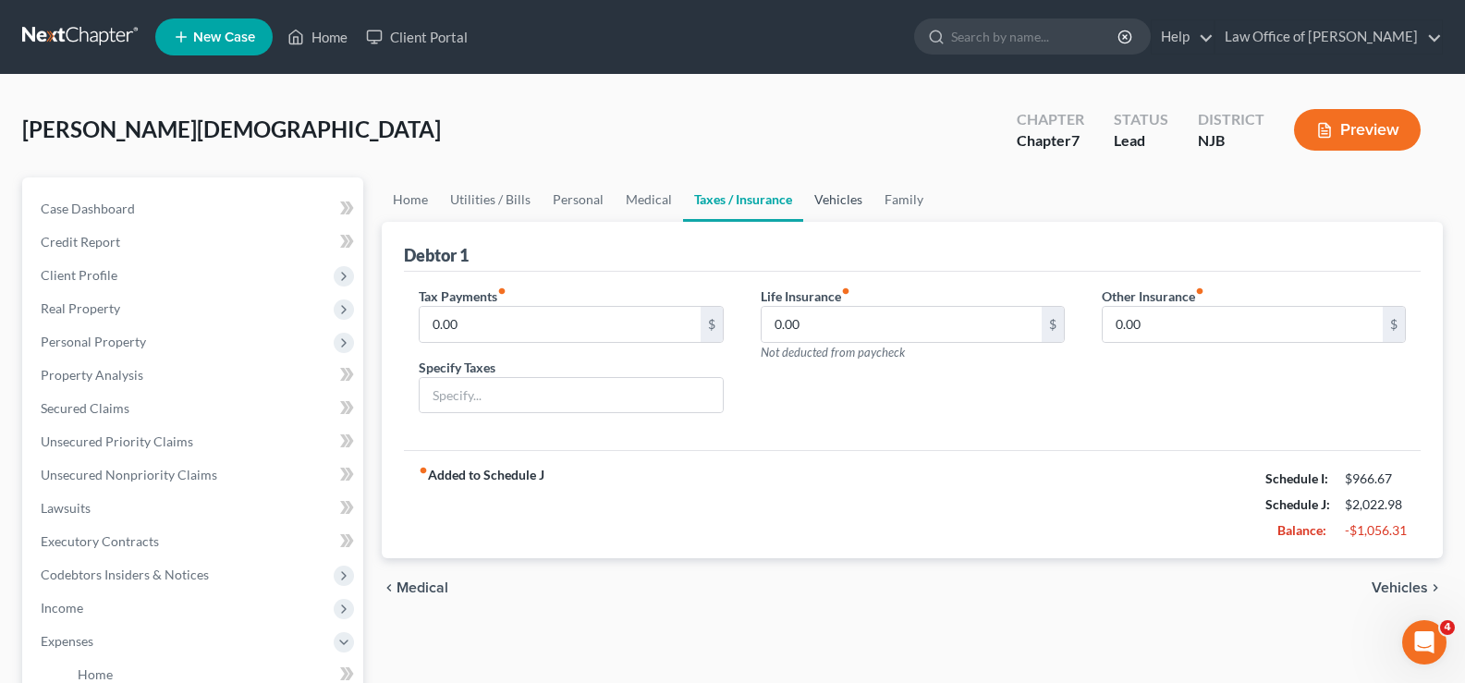
click at [840, 197] on link "Vehicles" at bounding box center [838, 199] width 70 height 44
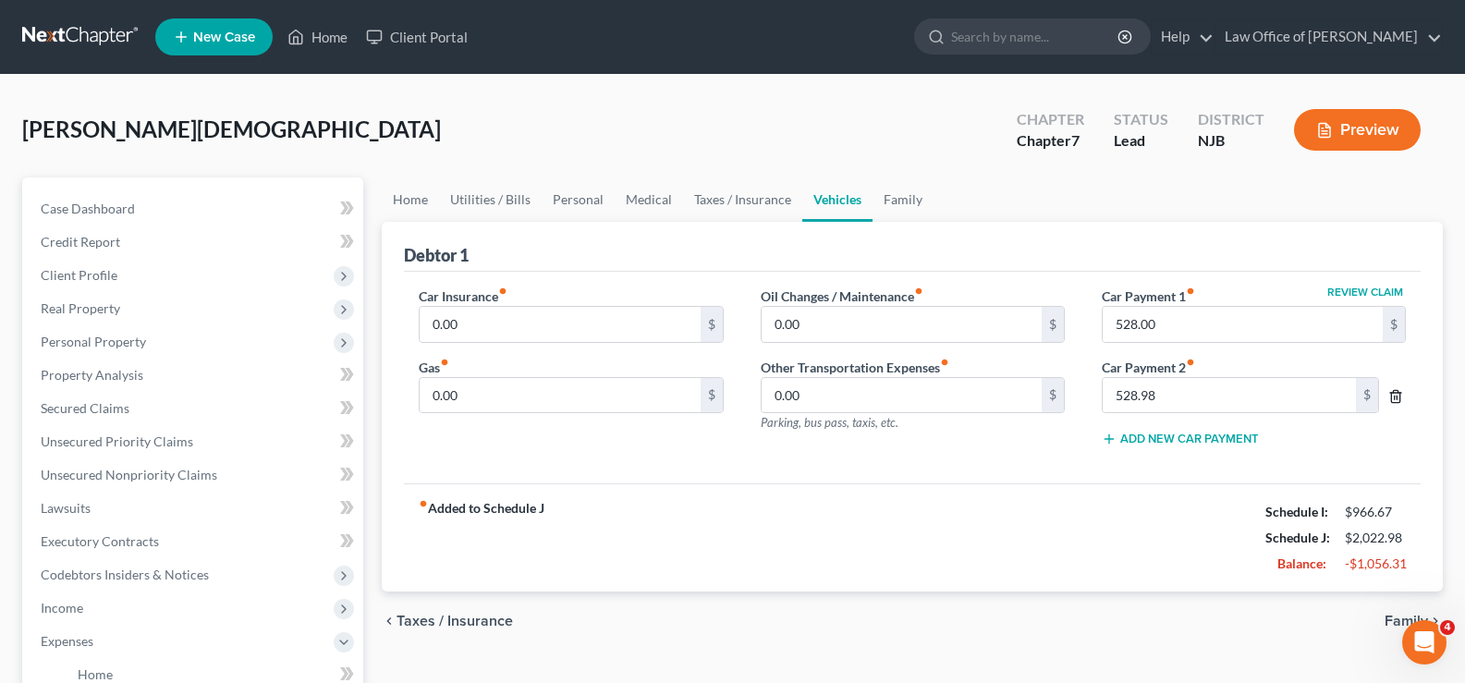
click at [1392, 394] on icon "button" at bounding box center [1395, 396] width 15 height 15
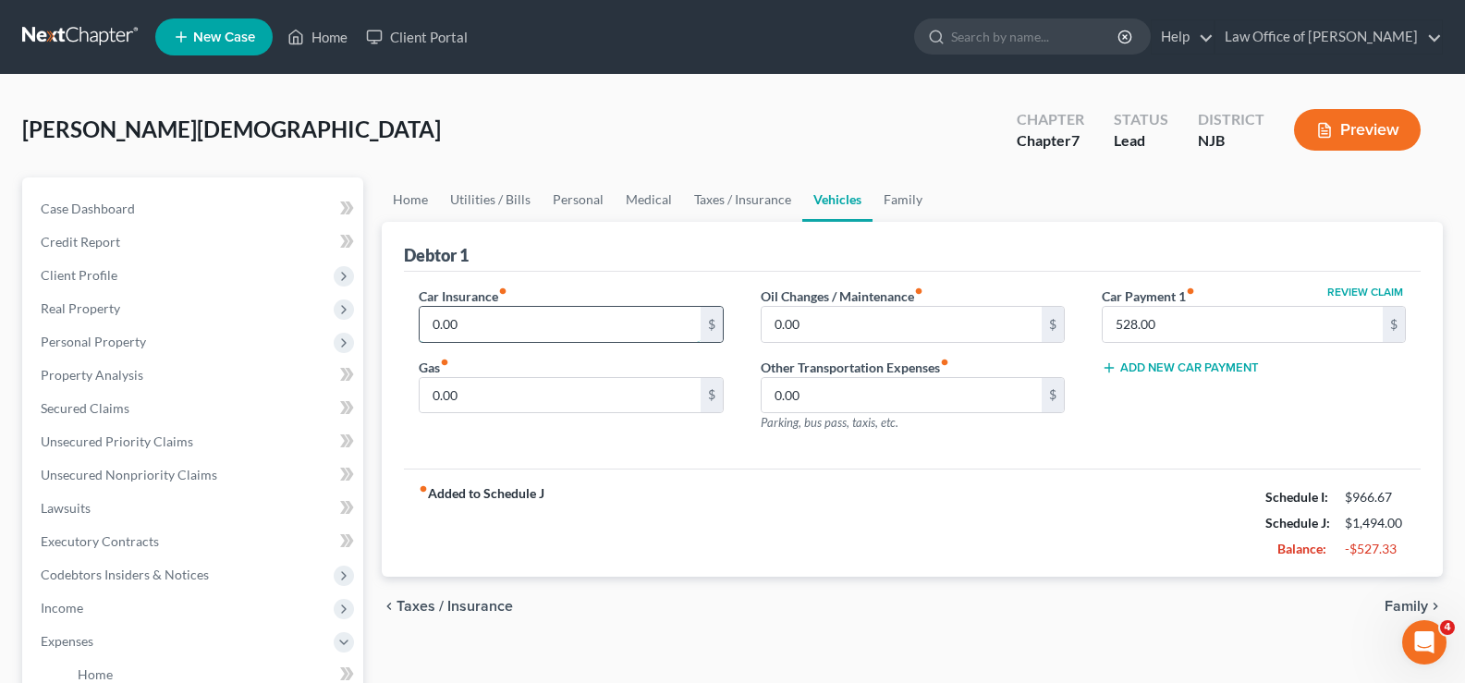
click at [515, 333] on input "0.00" at bounding box center [560, 324] width 280 height 35
type input "238"
click at [547, 395] on input "0.00" at bounding box center [560, 395] width 280 height 35
type input "100"
click at [825, 328] on input "0.00" at bounding box center [902, 324] width 280 height 35
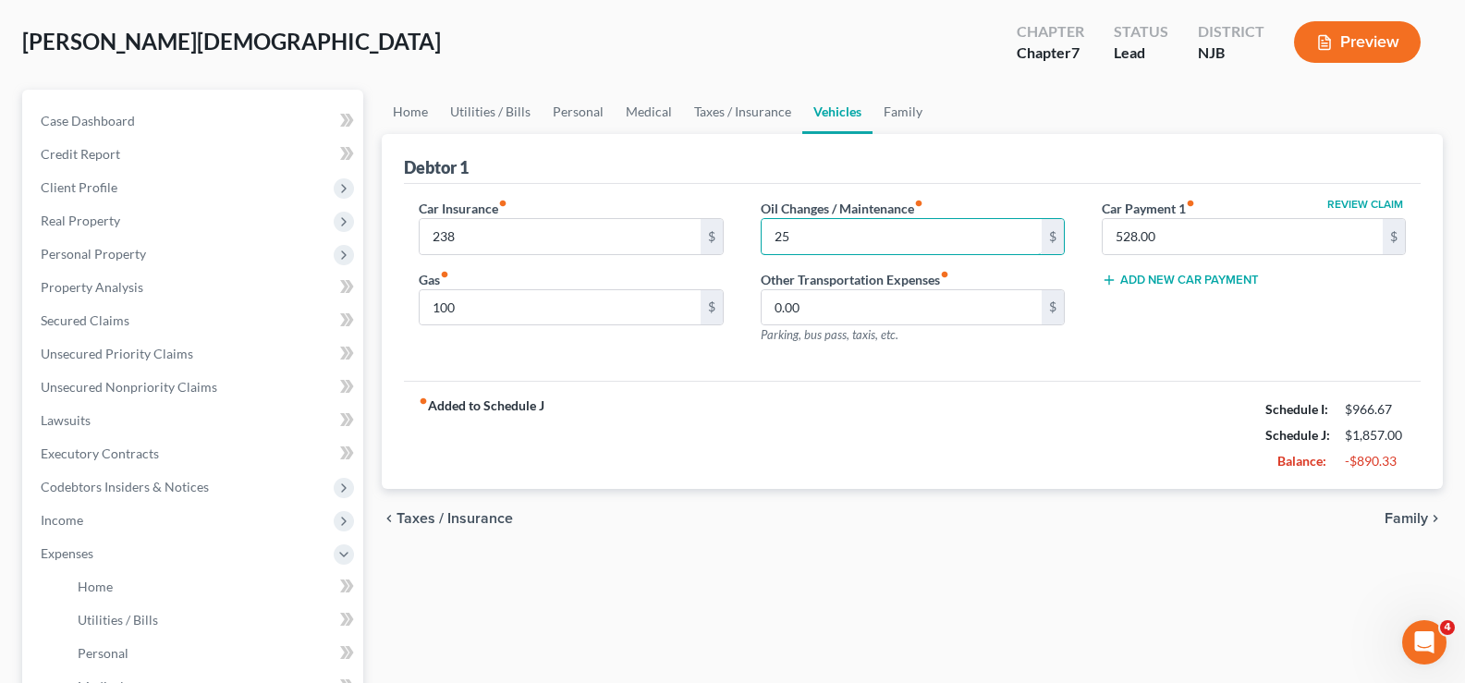
scroll to position [252, 0]
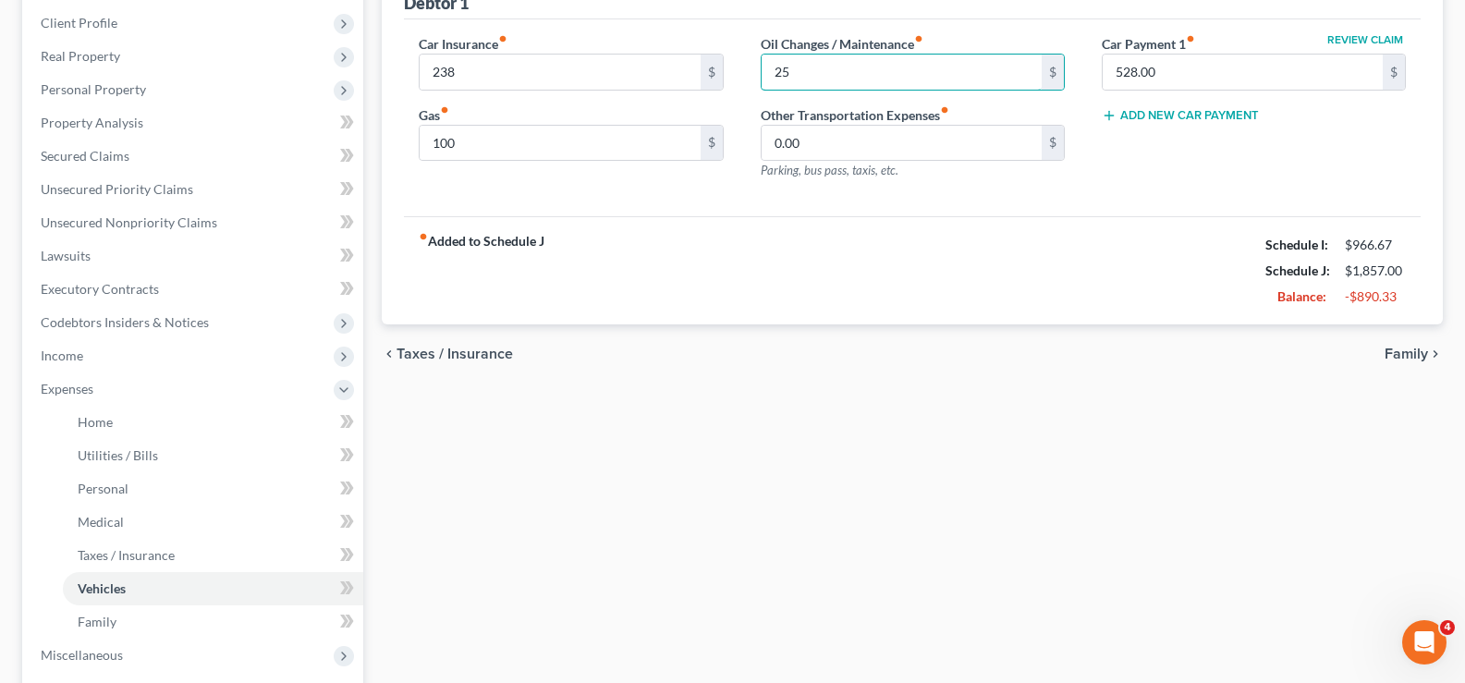
type input "25"
click at [1412, 348] on span "Family" at bounding box center [1406, 354] width 43 height 15
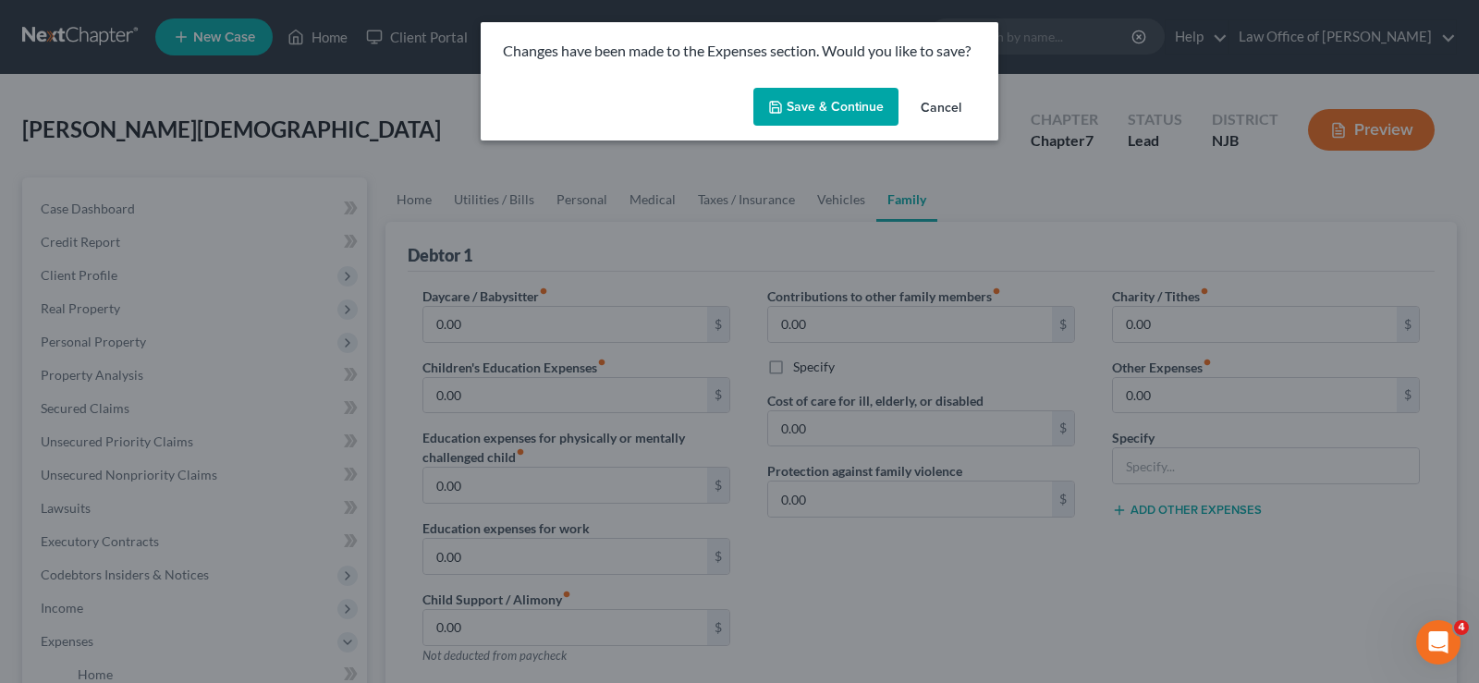
click at [790, 104] on button "Save & Continue" at bounding box center [825, 107] width 145 height 39
